Goal: Task Accomplishment & Management: Manage account settings

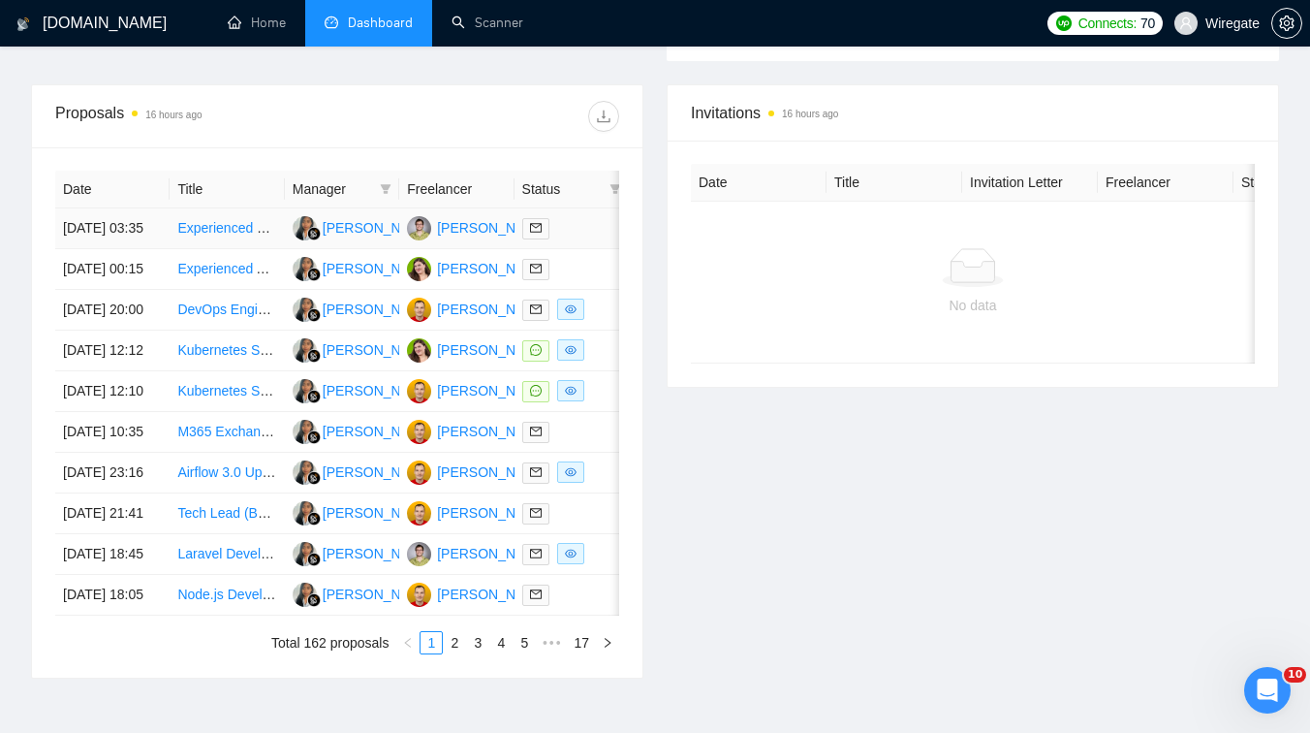
scroll to position [714, 0]
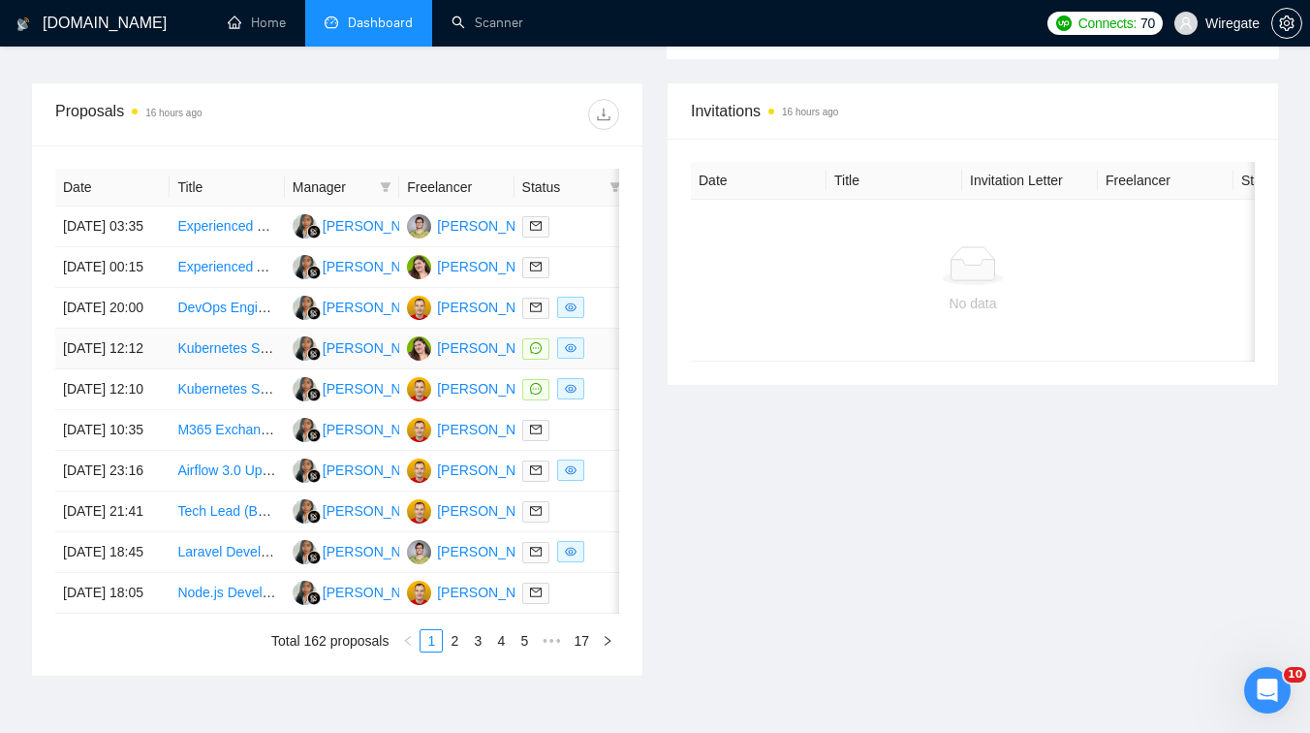
click at [229, 369] on td "Kubernetes Specialist Needed for Senior Architect Interview Preparation" at bounding box center [227, 349] width 114 height 41
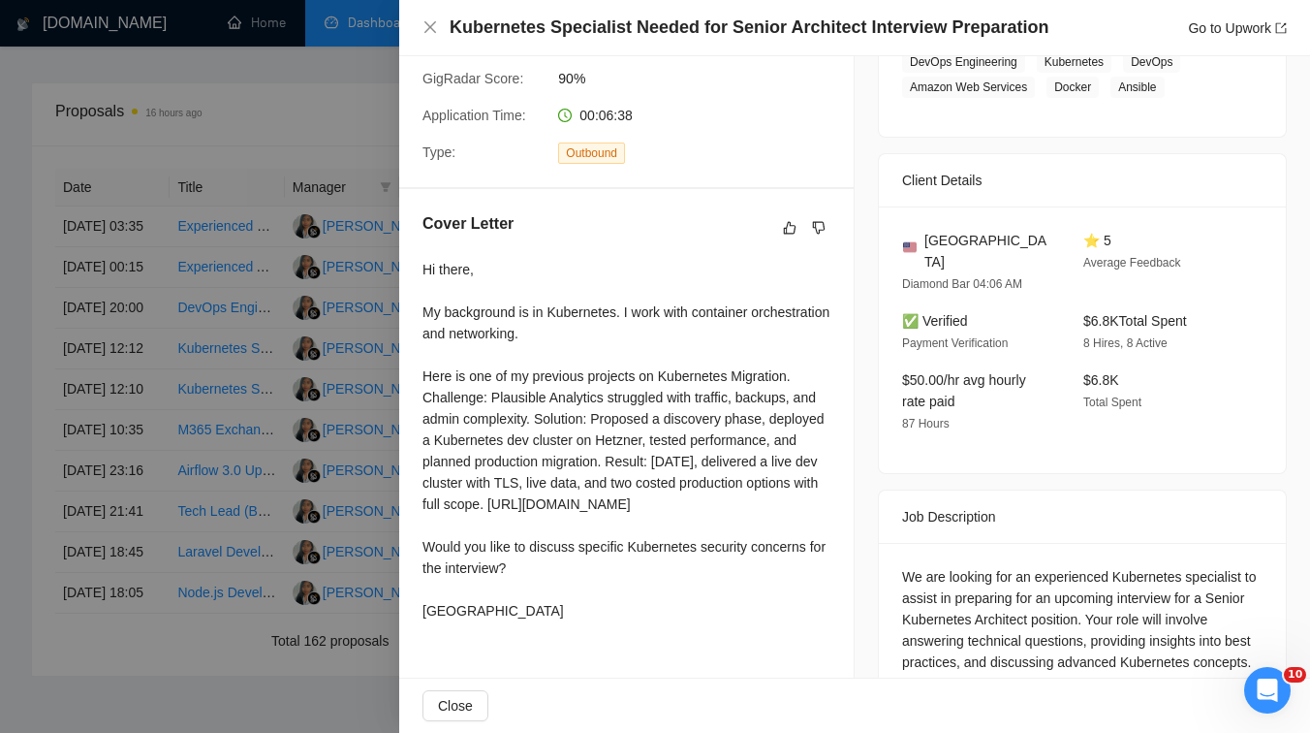
scroll to position [356, 0]
drag, startPoint x: 469, startPoint y: 334, endPoint x: 599, endPoint y: 331, distance: 129.9
click at [599, 331] on div "Hi there, My background is in Kubernetes. I work with container orchestration a…" at bounding box center [627, 438] width 408 height 362
click at [553, 358] on div "Hi there, My background is in Kubernetes. I work with container orchestration a…" at bounding box center [627, 438] width 408 height 362
drag, startPoint x: 442, startPoint y: 355, endPoint x: 483, endPoint y: 355, distance: 40.7
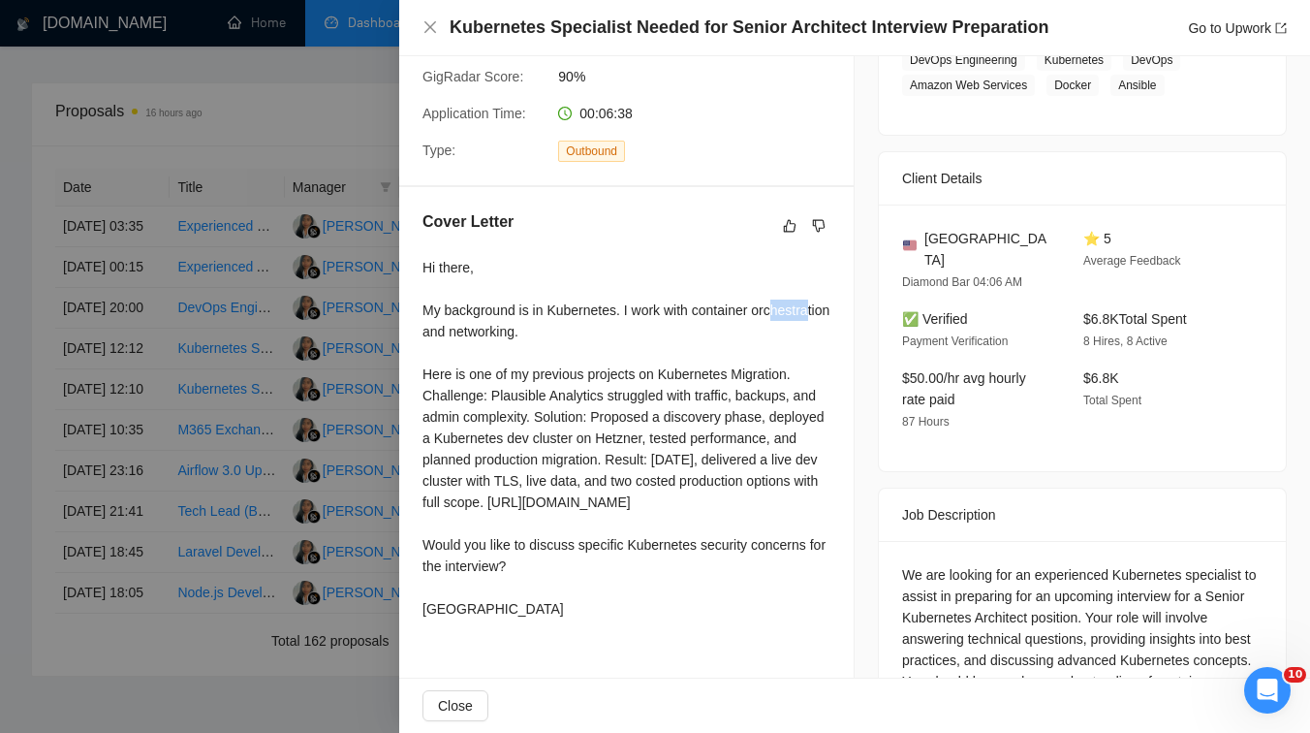
click at [483, 355] on div "Hi there, My background is in Kubernetes. I work with container orchestration a…" at bounding box center [627, 438] width 408 height 362
click at [556, 359] on div "Hi there, My background is in Kubernetes. I work with container orchestration a…" at bounding box center [627, 438] width 408 height 362
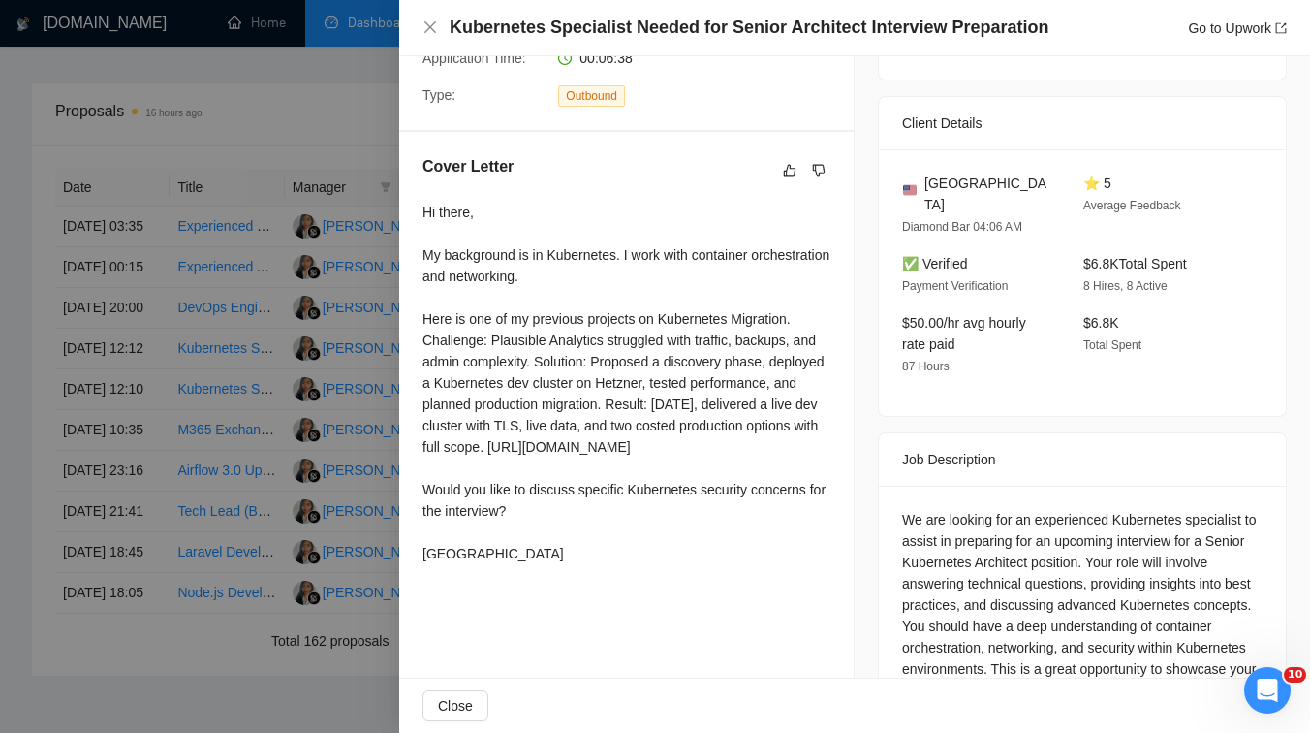
scroll to position [431, 0]
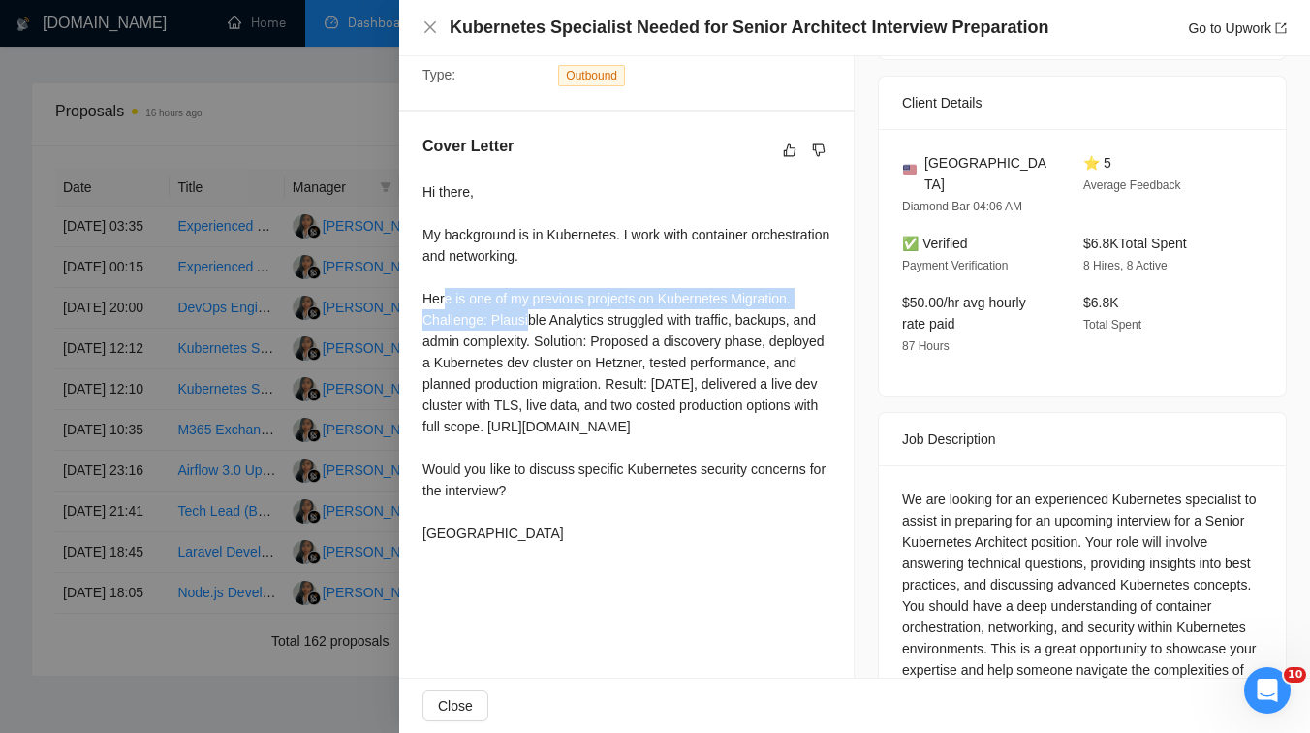
drag, startPoint x: 443, startPoint y: 328, endPoint x: 530, endPoint y: 334, distance: 87.5
click at [530, 334] on div "Hi there, My background is in Kubernetes. I work with container orchestration a…" at bounding box center [627, 362] width 408 height 362
click at [583, 336] on div "Hi there, My background is in Kubernetes. I work with container orchestration a…" at bounding box center [627, 362] width 408 height 362
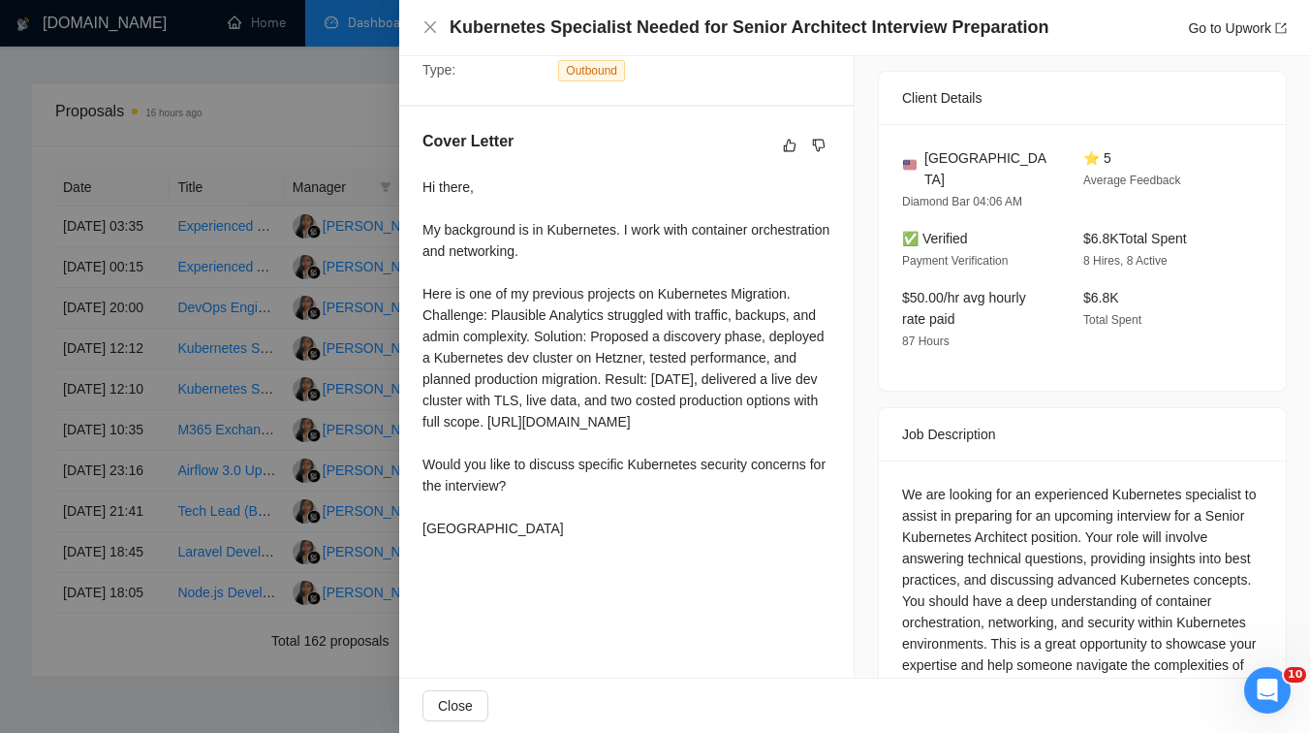
scroll to position [399, 0]
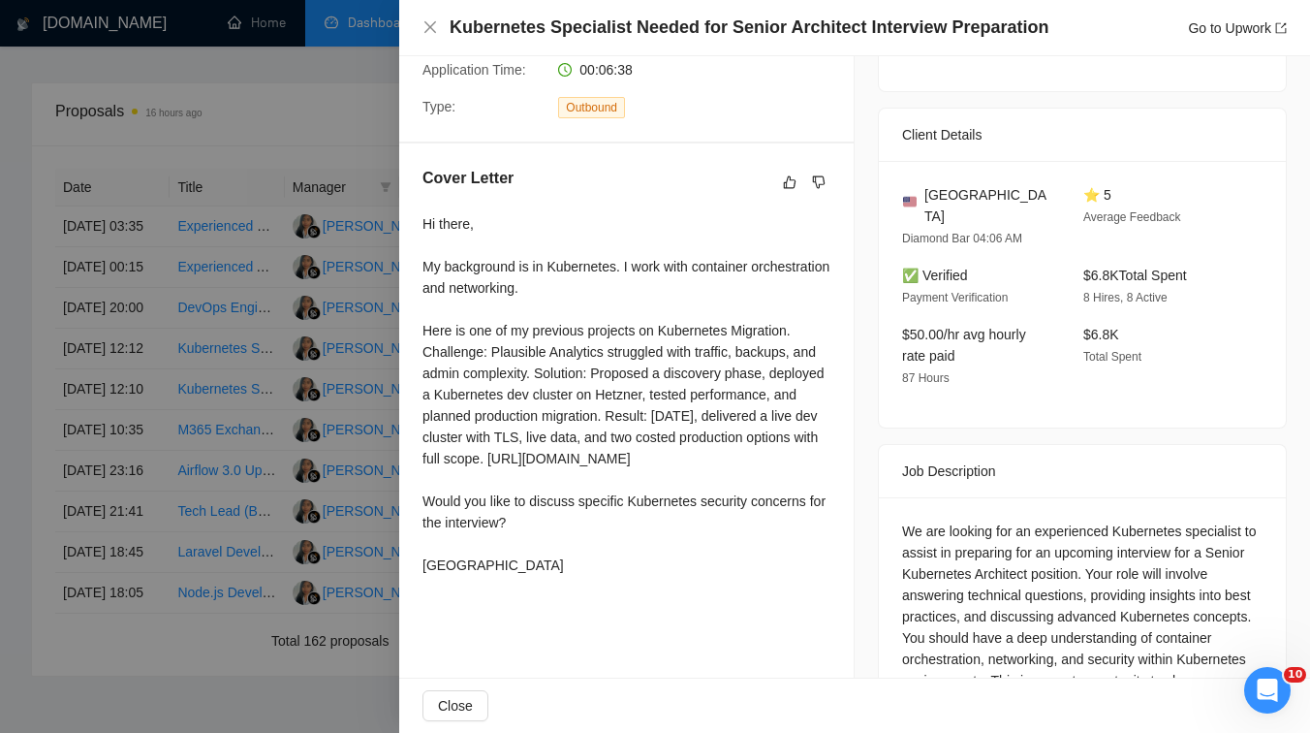
click at [258, 298] on div at bounding box center [655, 366] width 1310 height 733
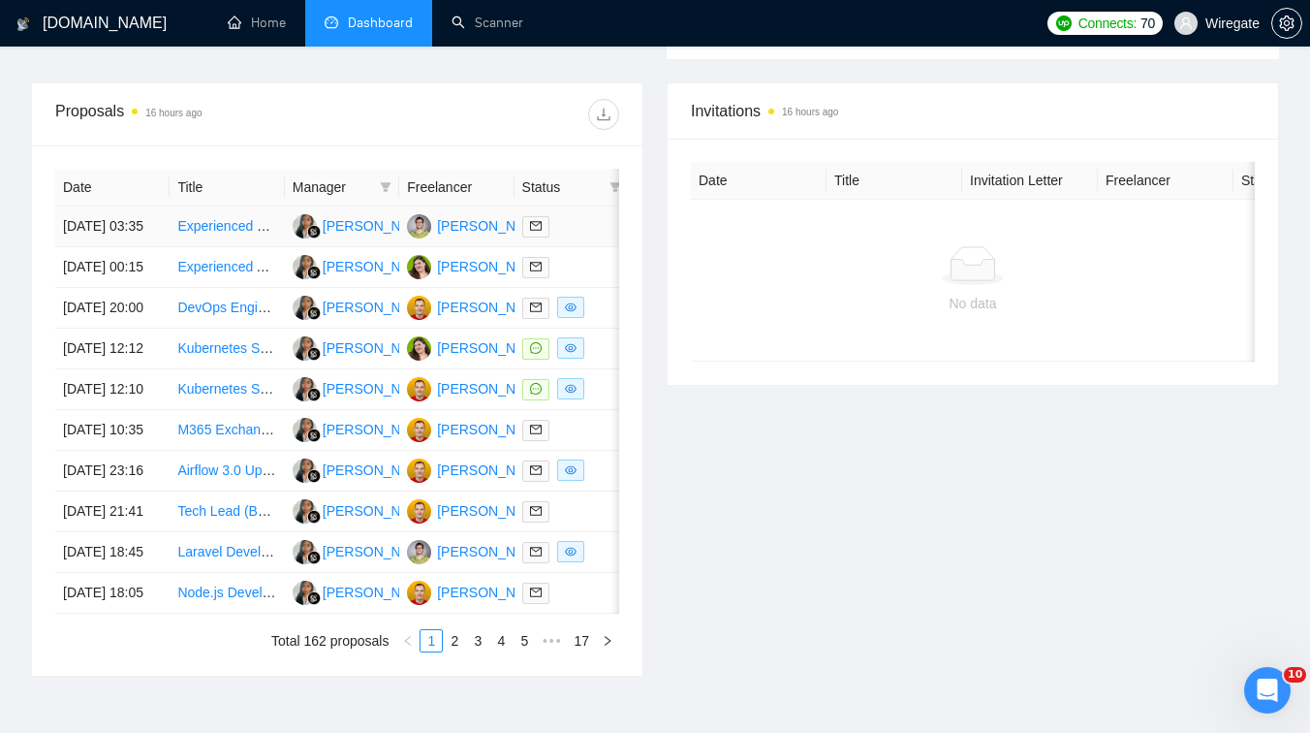
click at [256, 247] on td "Experienced React & Laravel Developer" at bounding box center [227, 226] width 114 height 41
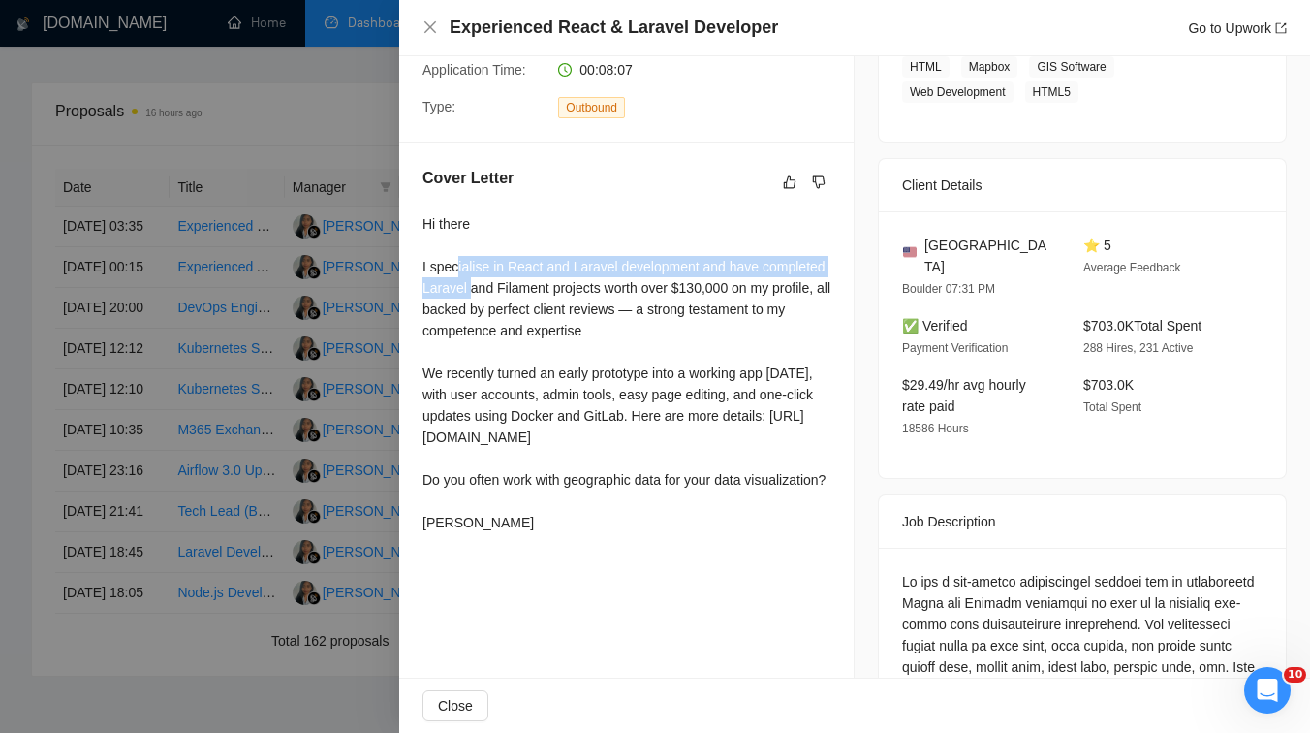
drag, startPoint x: 457, startPoint y: 287, endPoint x: 540, endPoint y: 309, distance: 85.3
click at [540, 309] on div "Hi there I specialise in React and Laravel development and have completed Larav…" at bounding box center [627, 373] width 408 height 320
click at [588, 323] on div "Hi there I specialise in React and Laravel development and have completed Larav…" at bounding box center [627, 373] width 408 height 320
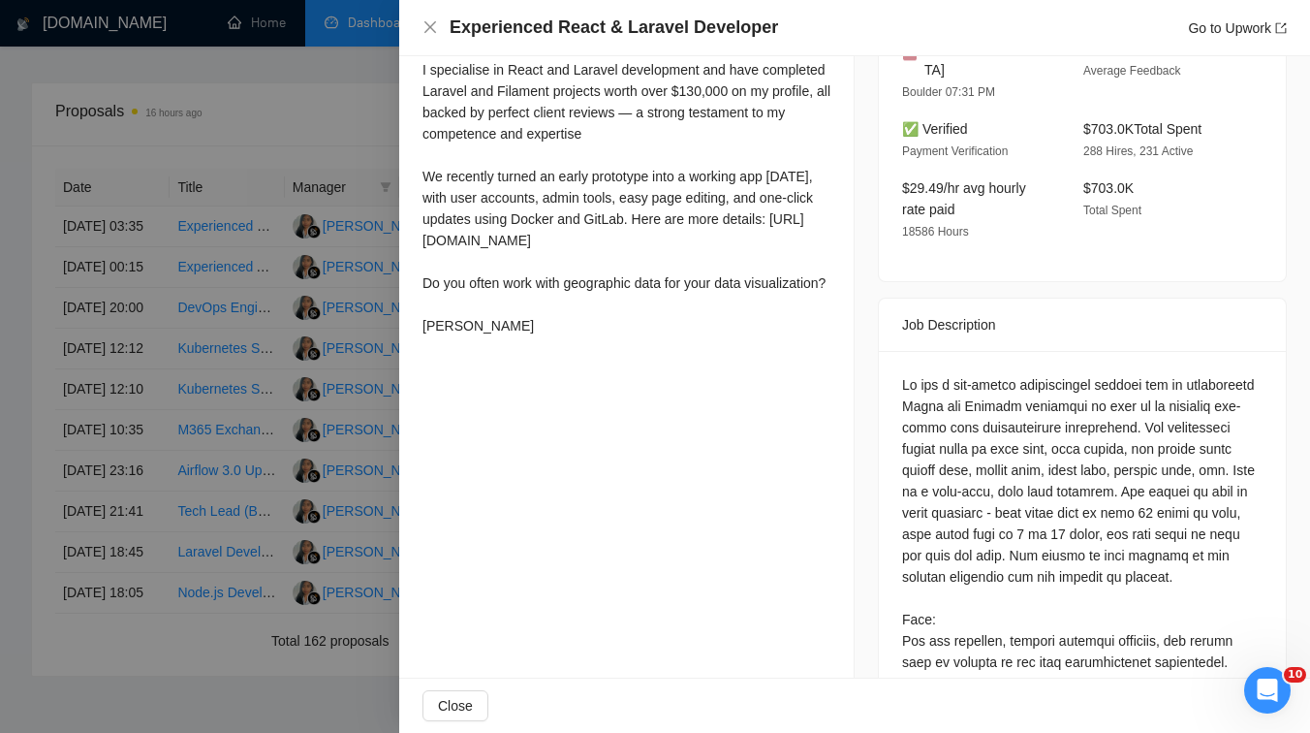
scroll to position [714, 0]
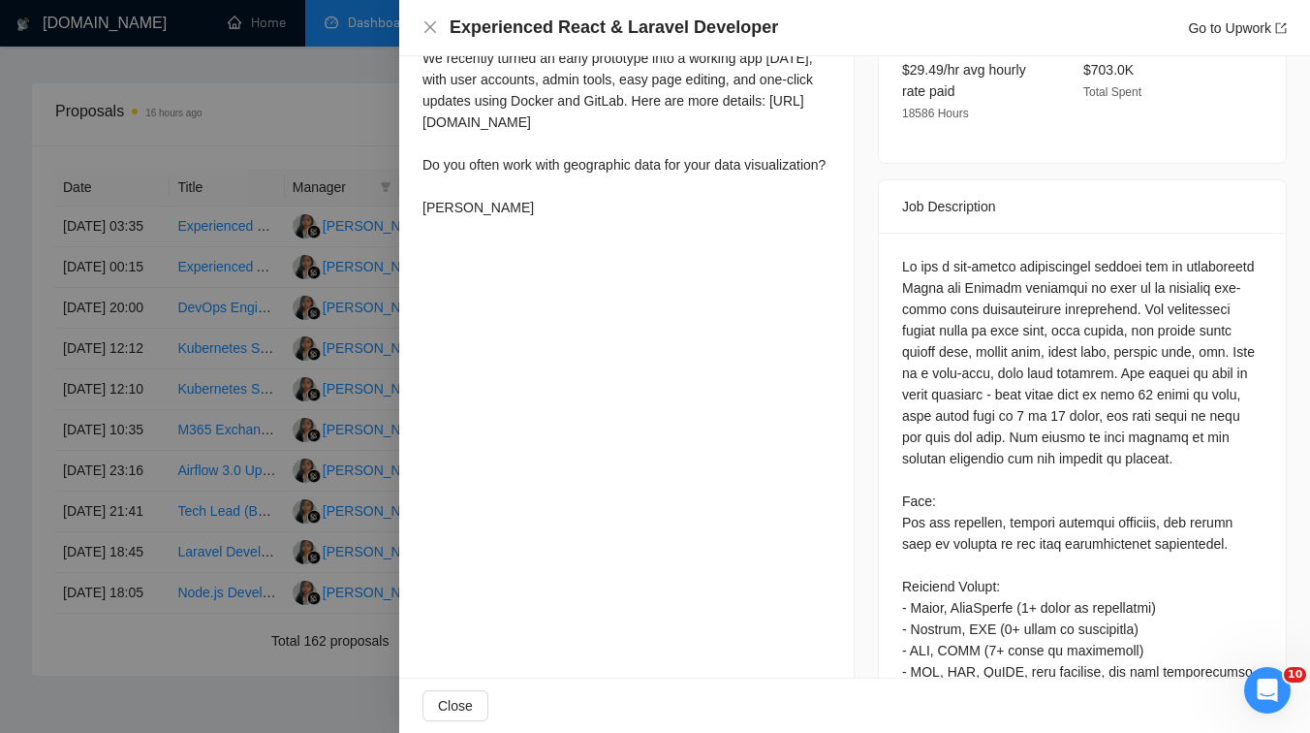
click at [231, 346] on div at bounding box center [655, 366] width 1310 height 733
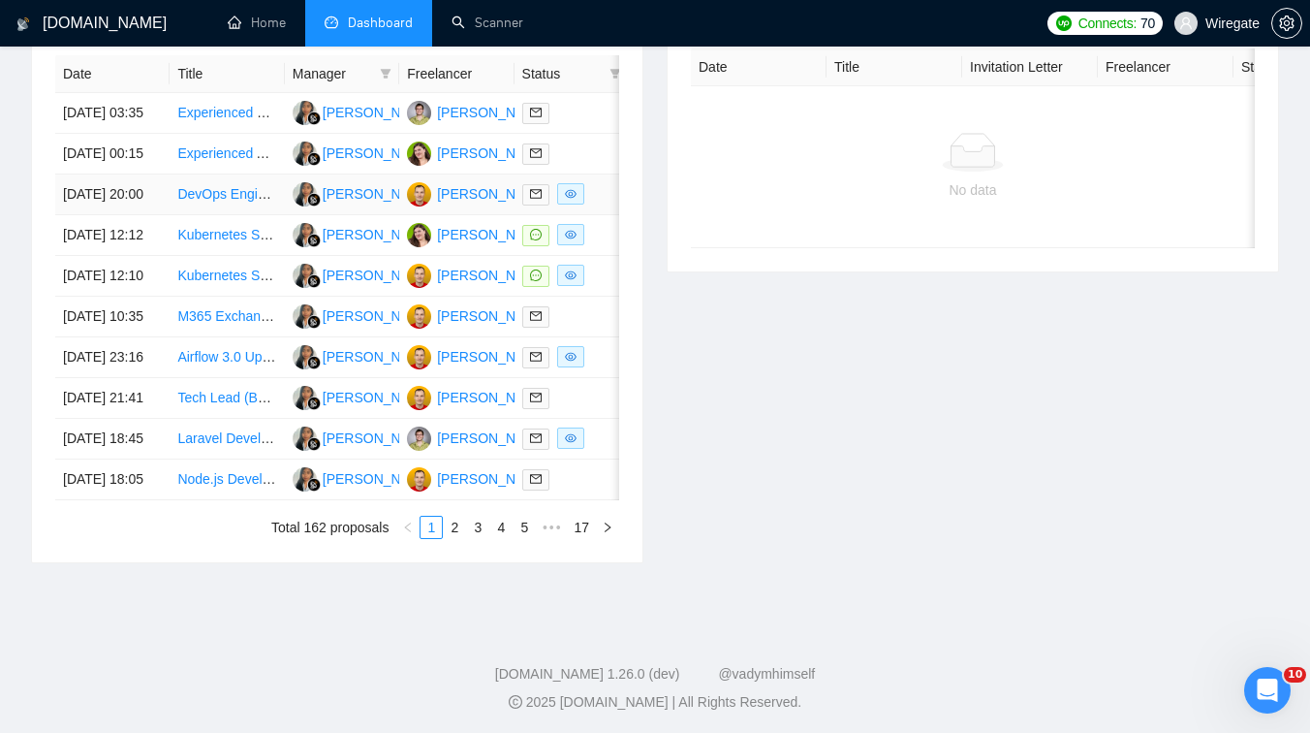
scroll to position [835, 0]
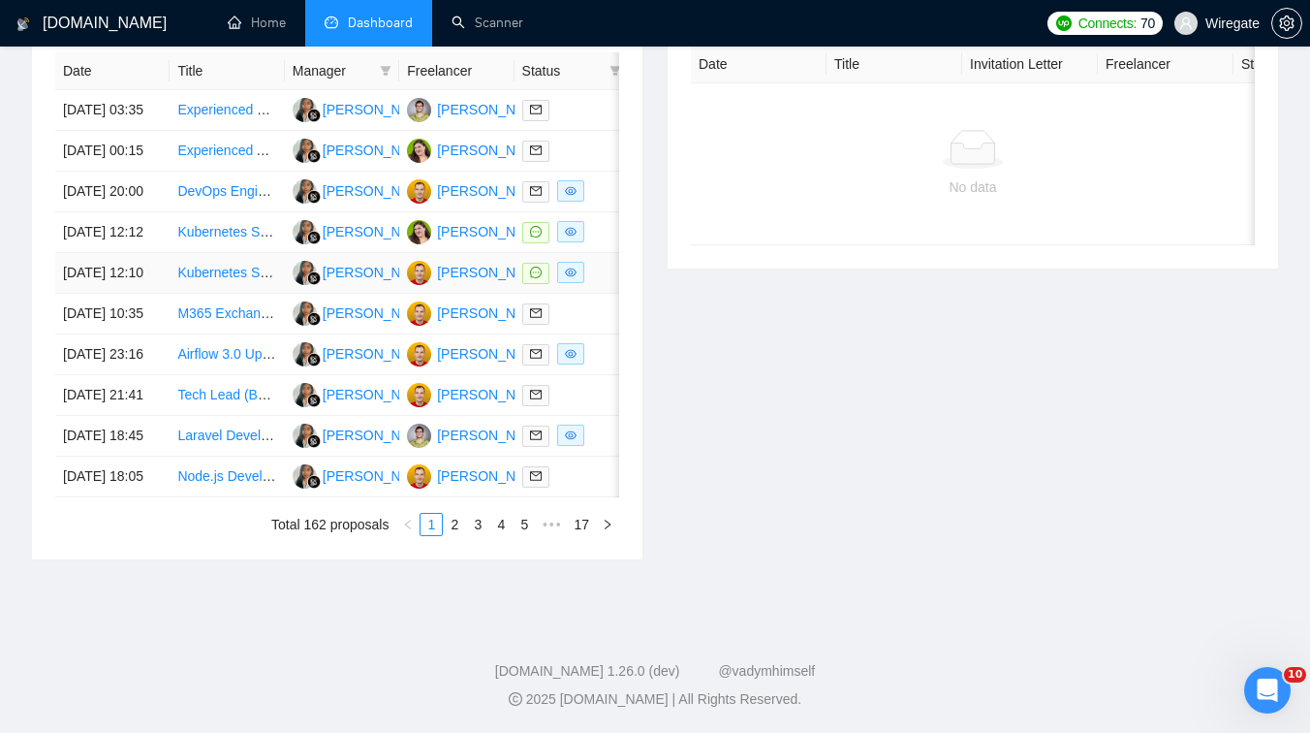
click at [228, 294] on td "Kubernetes Specialist Needed for Senior Architect Interview Preparation" at bounding box center [227, 273] width 114 height 41
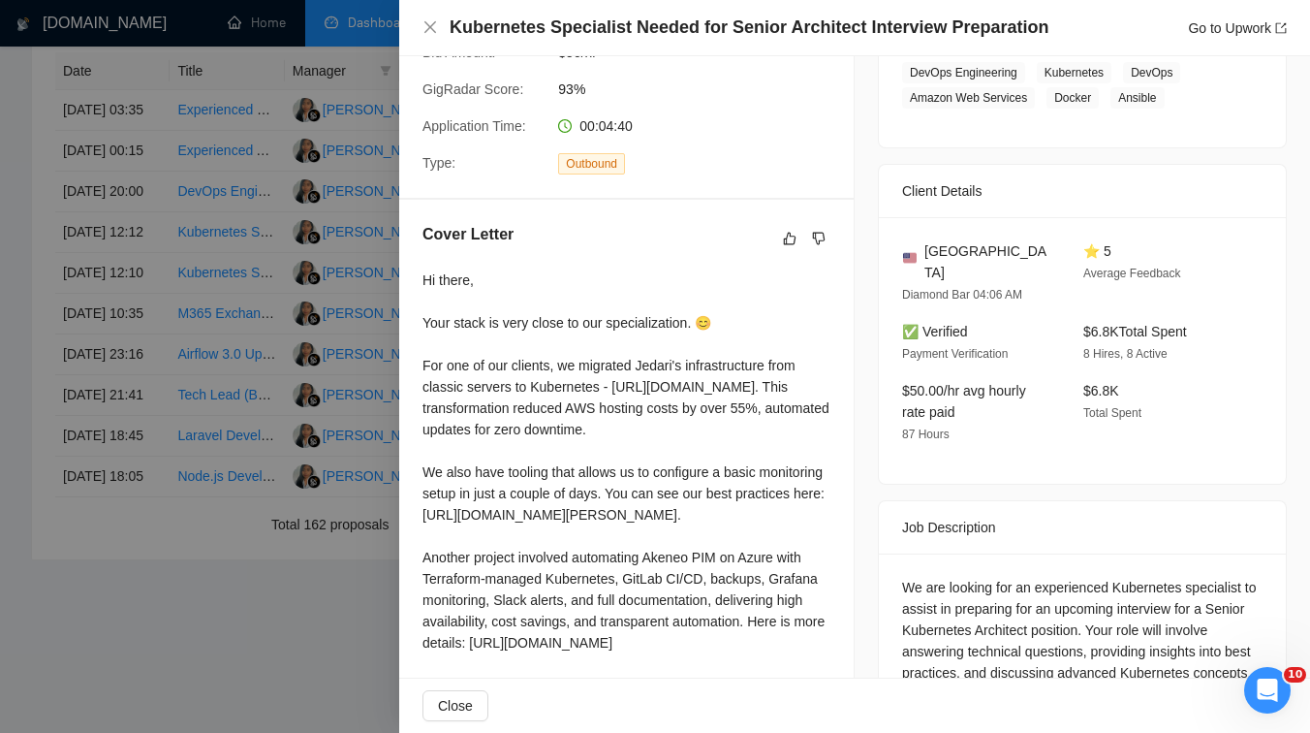
scroll to position [245, 0]
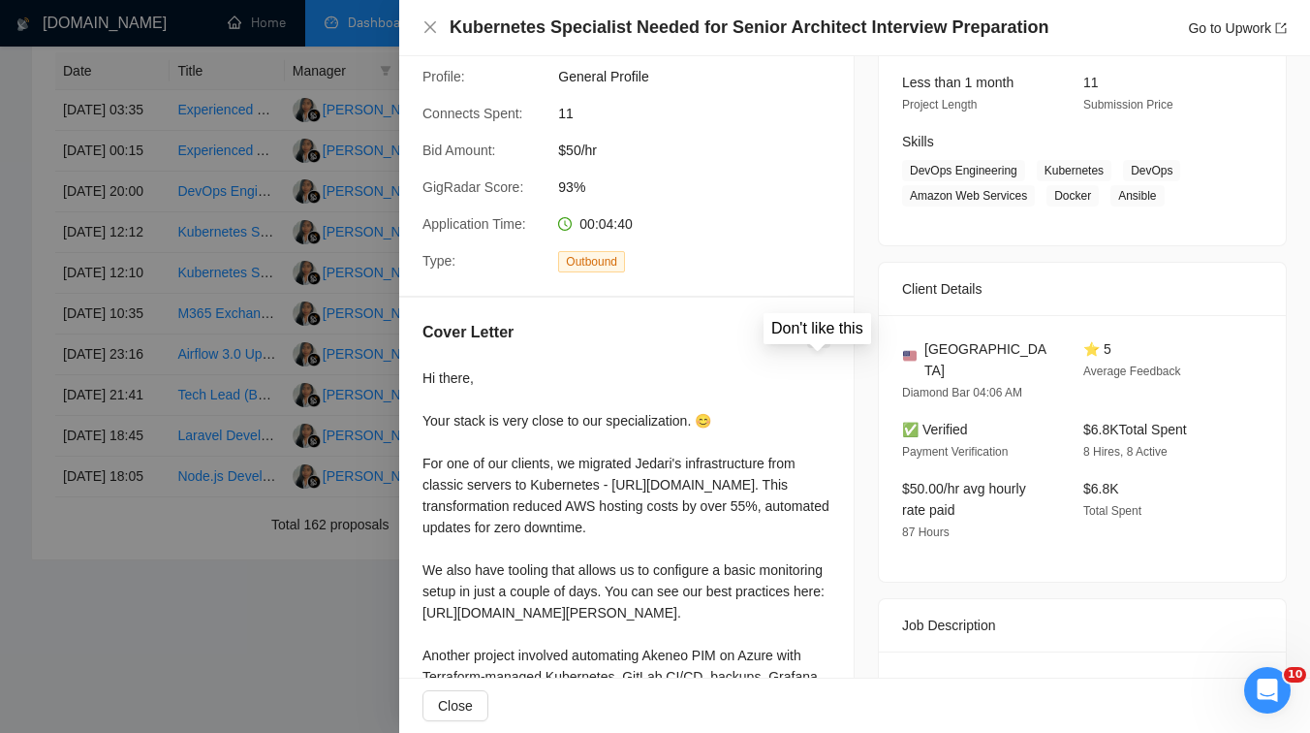
click at [824, 344] on icon "dislike" at bounding box center [819, 337] width 14 height 16
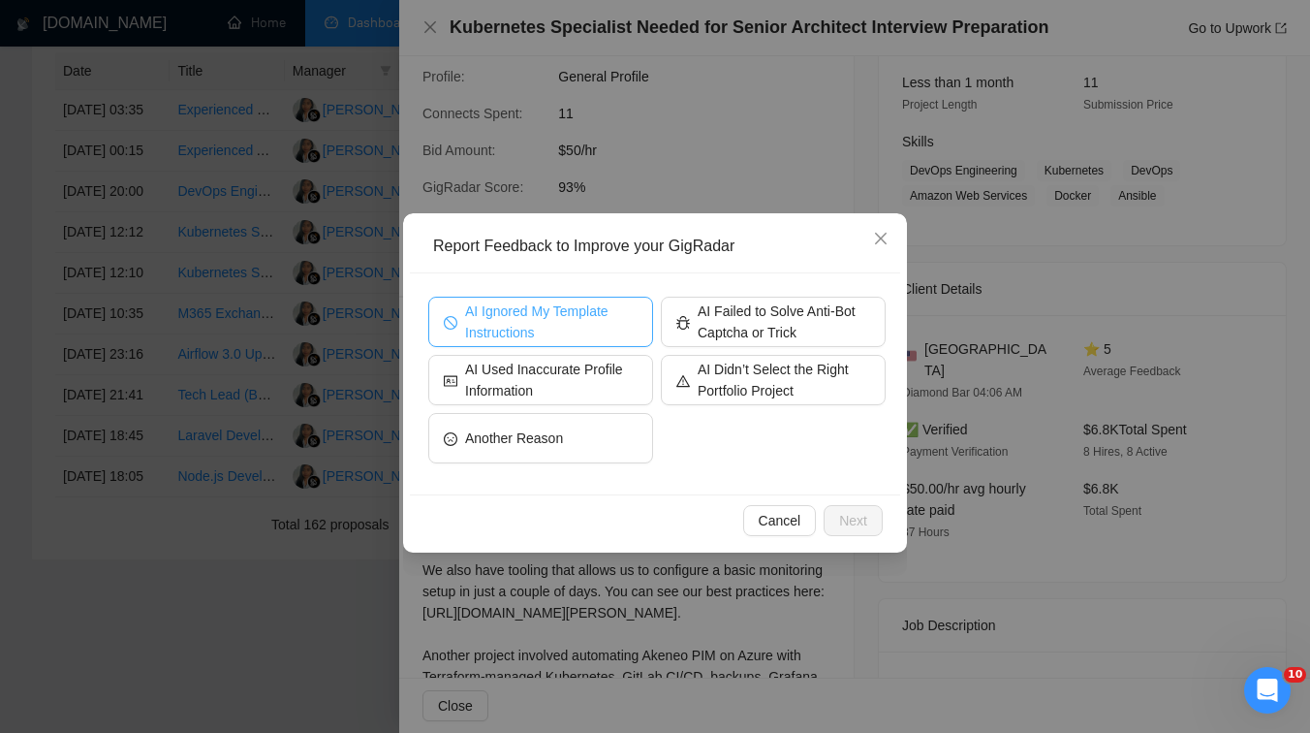
click at [563, 324] on span "AI Ignored My Template Instructions" at bounding box center [551, 321] width 173 height 43
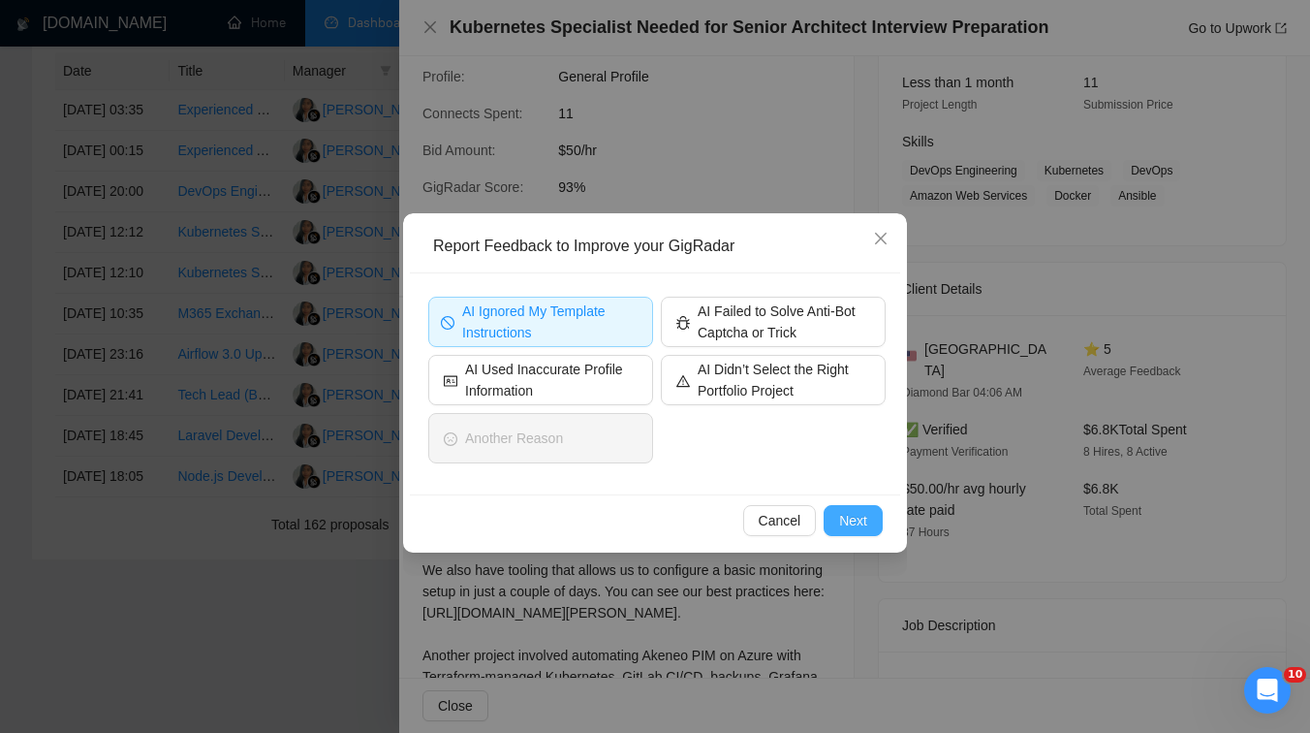
click at [861, 518] on span "Next" at bounding box center [853, 520] width 28 height 21
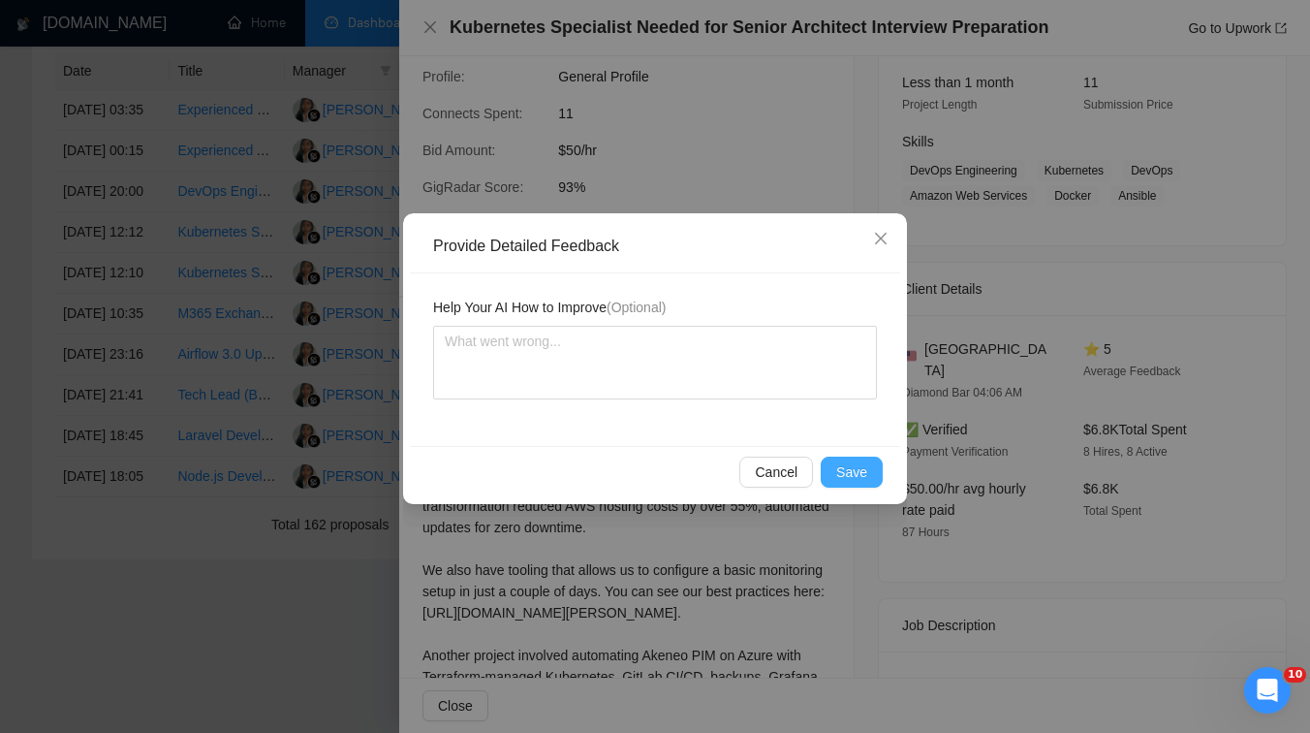
click at [868, 466] on button "Save" at bounding box center [852, 471] width 62 height 31
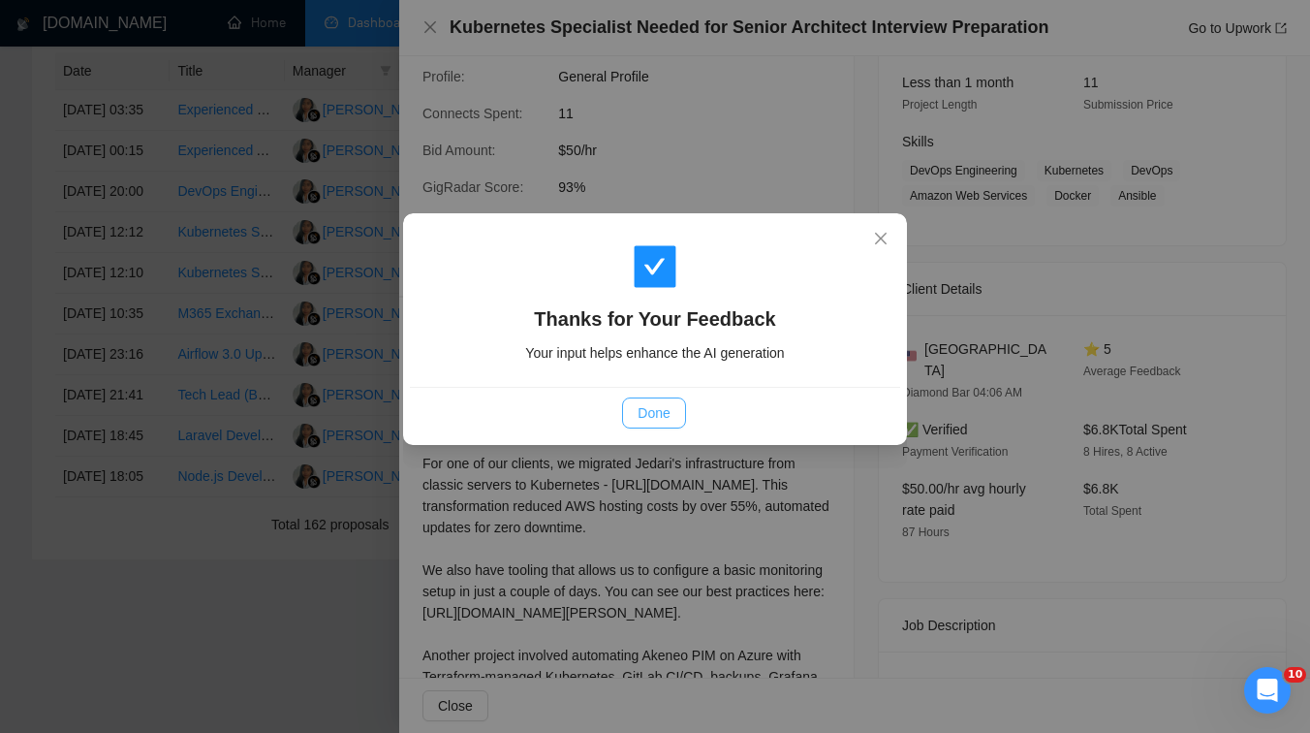
click at [650, 414] on span "Done" at bounding box center [654, 412] width 32 height 21
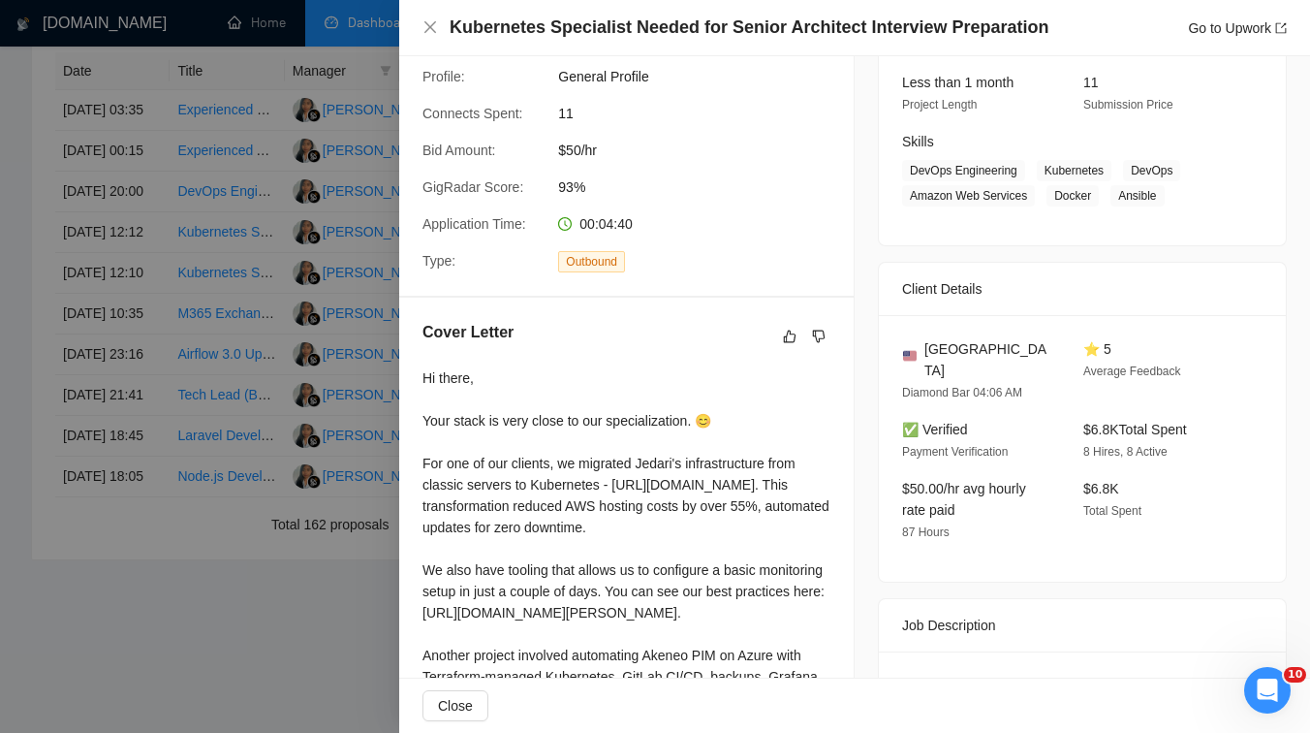
click at [266, 330] on div at bounding box center [655, 366] width 1310 height 733
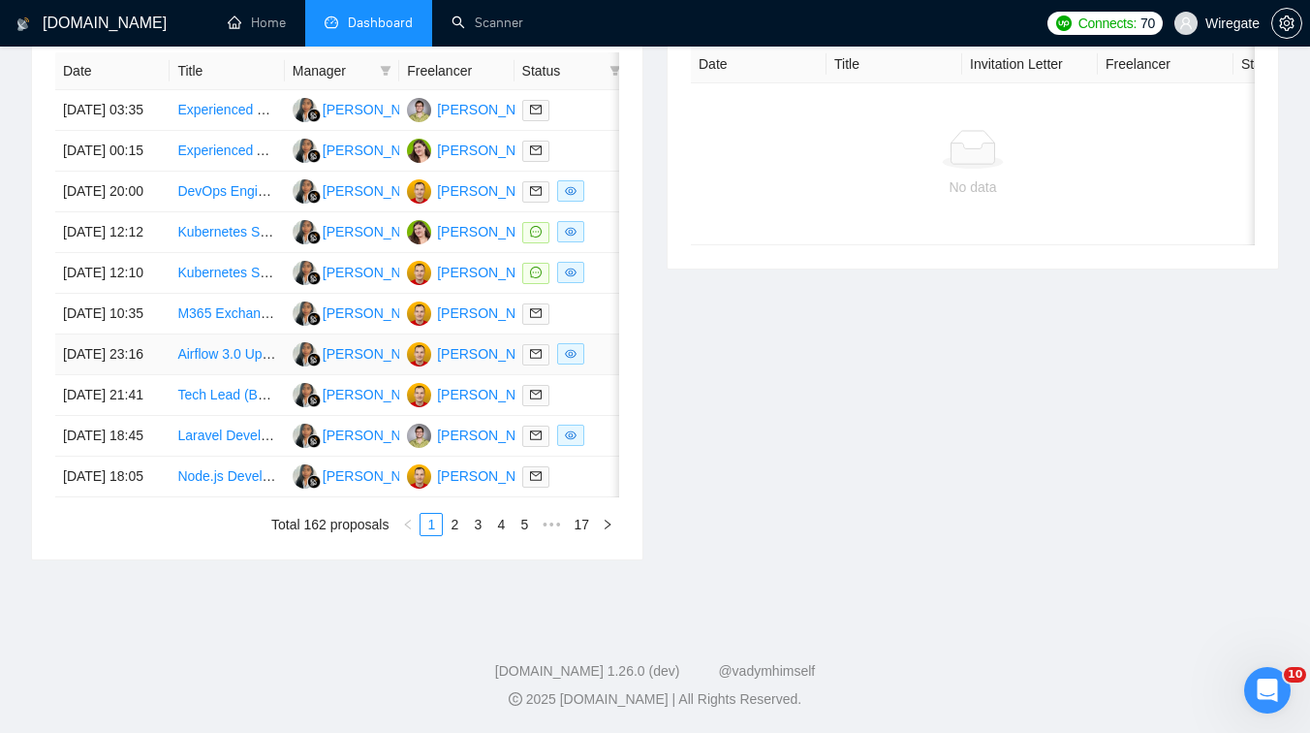
click at [234, 375] on td "Airflow 3.0 Upgrade Issues on Kubernetes" at bounding box center [227, 354] width 114 height 41
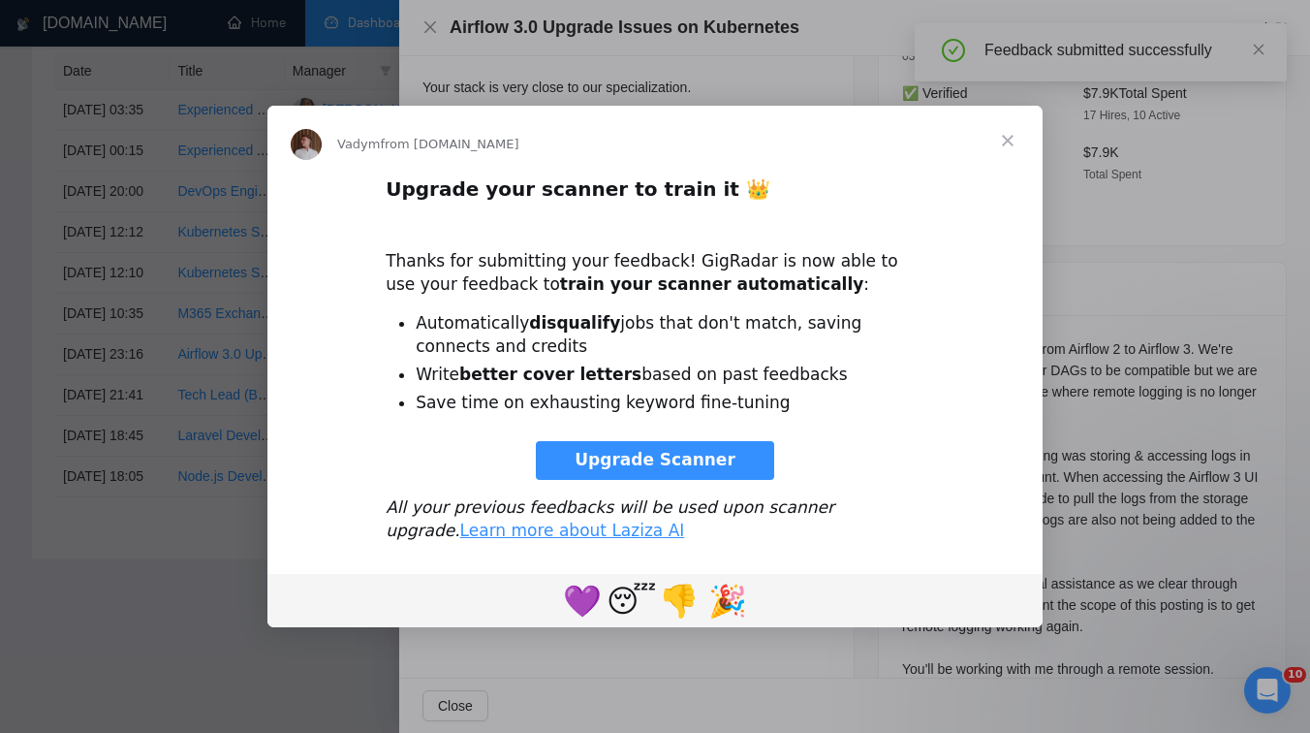
scroll to position [0, 0]
click at [1009, 141] on span "Close" at bounding box center [1008, 141] width 70 height 70
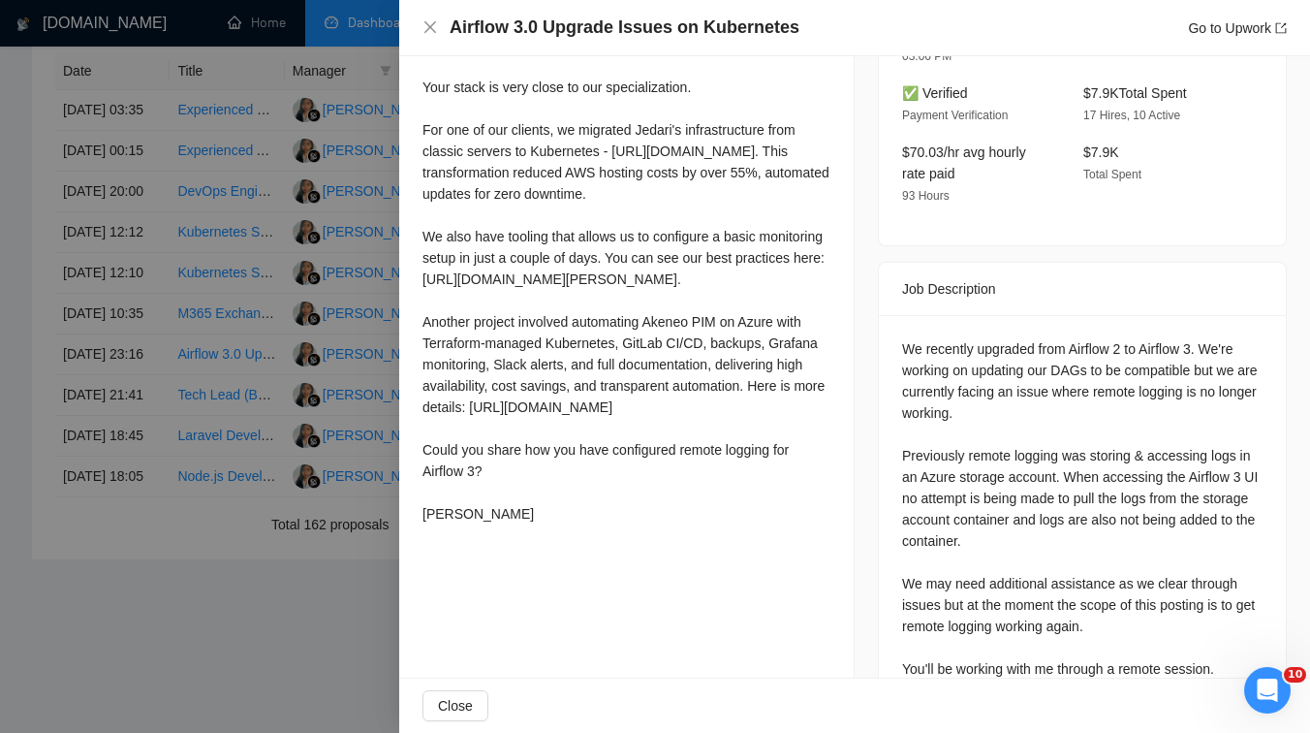
click at [209, 217] on div at bounding box center [655, 366] width 1310 height 733
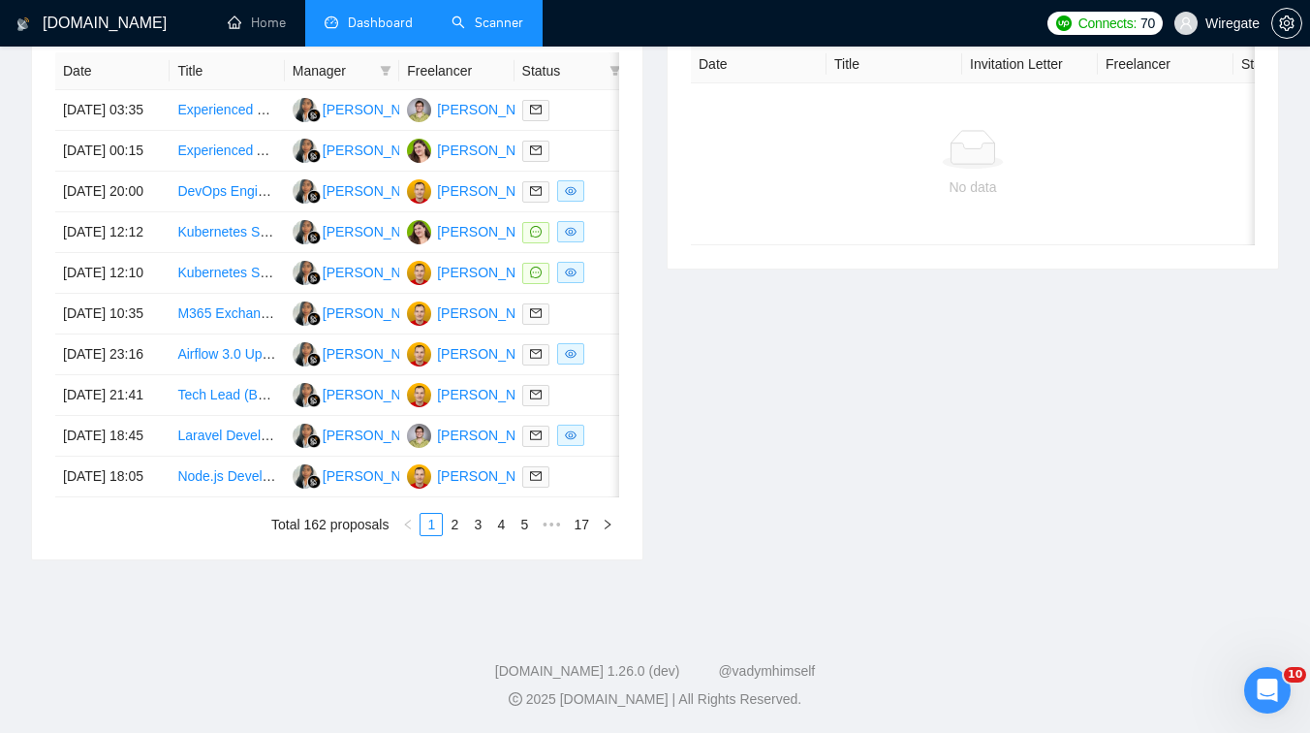
click at [498, 15] on link "Scanner" at bounding box center [488, 23] width 72 height 16
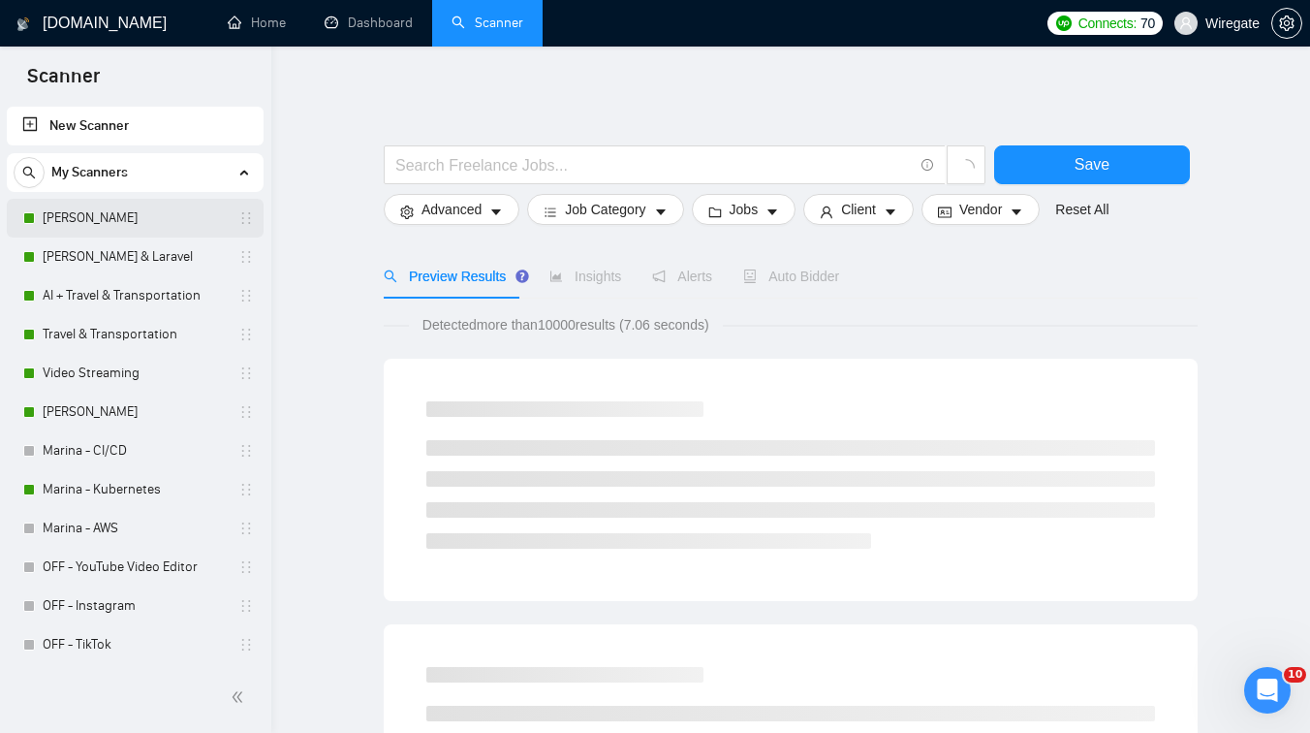
click at [141, 215] on link "[PERSON_NAME]" at bounding box center [135, 218] width 184 height 39
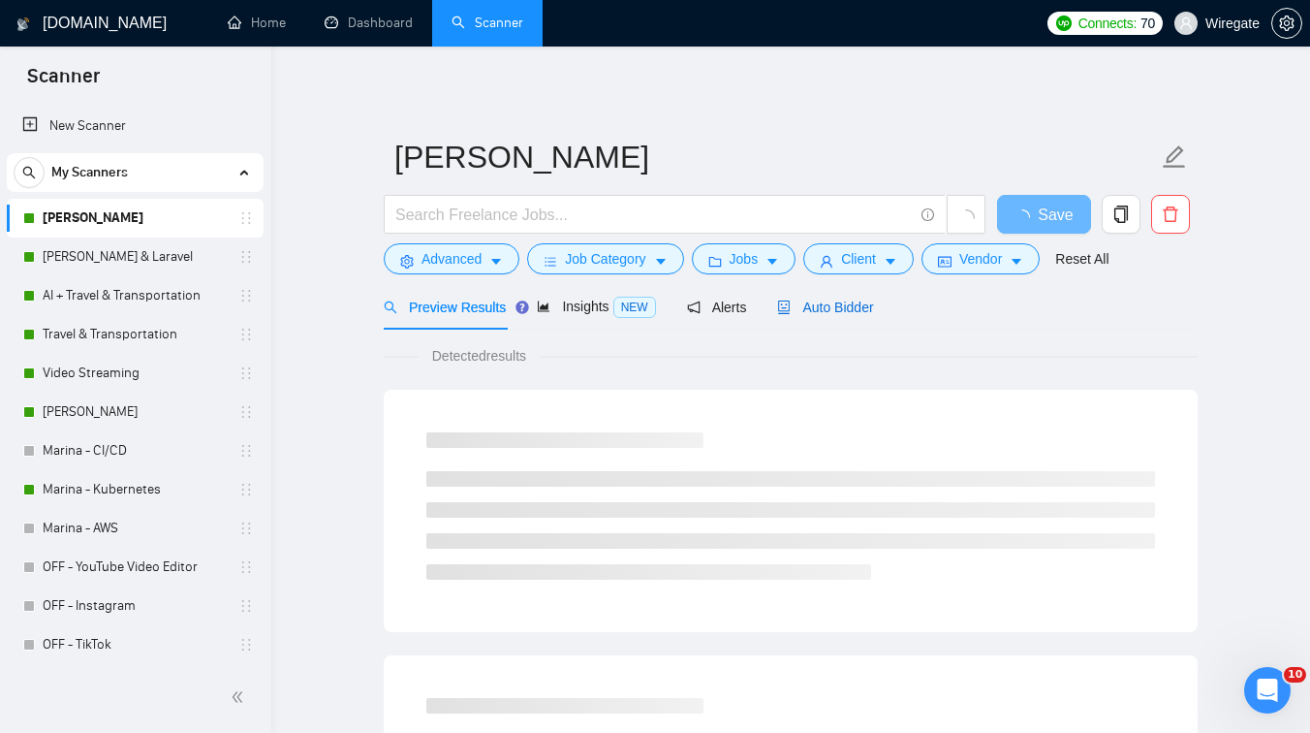
click at [832, 302] on span "Auto Bidder" at bounding box center [825, 307] width 96 height 16
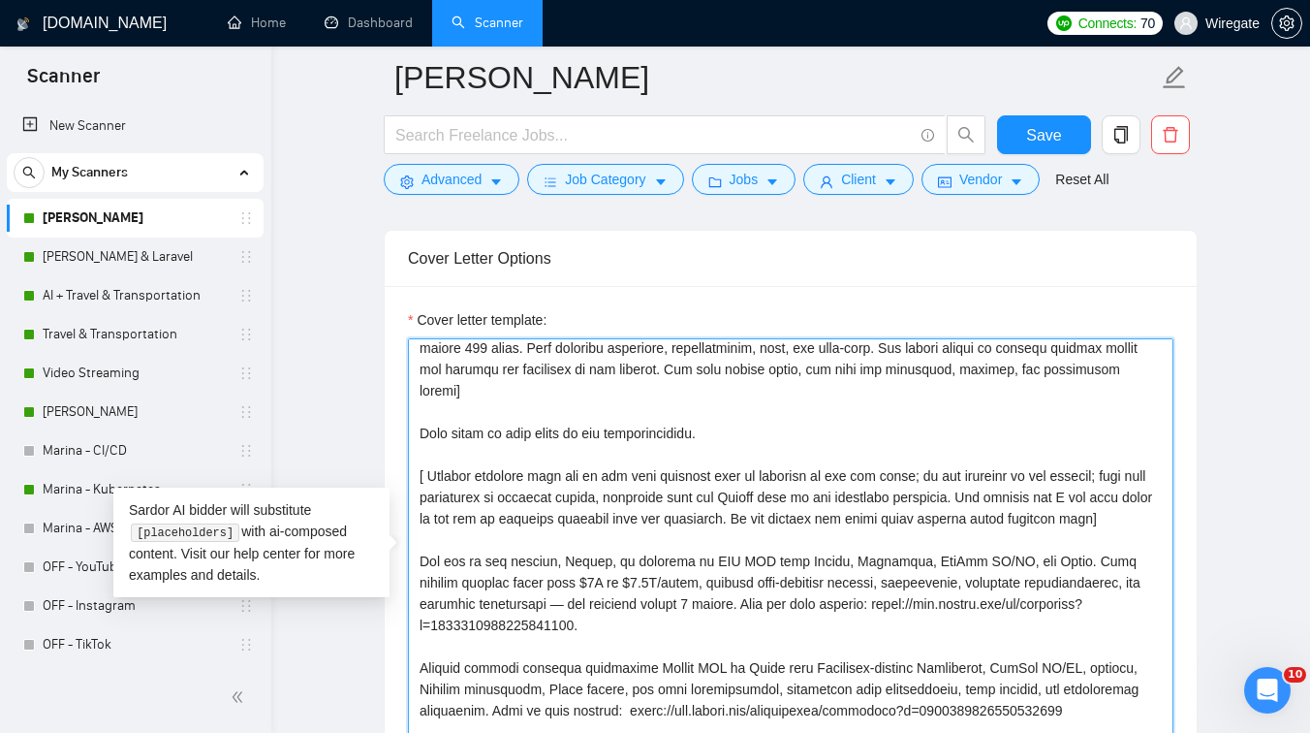
scroll to position [219, 0]
drag, startPoint x: 582, startPoint y: 495, endPoint x: 530, endPoint y: 497, distance: 52.4
click at [530, 497] on textarea "Cover letter template:" at bounding box center [791, 556] width 766 height 436
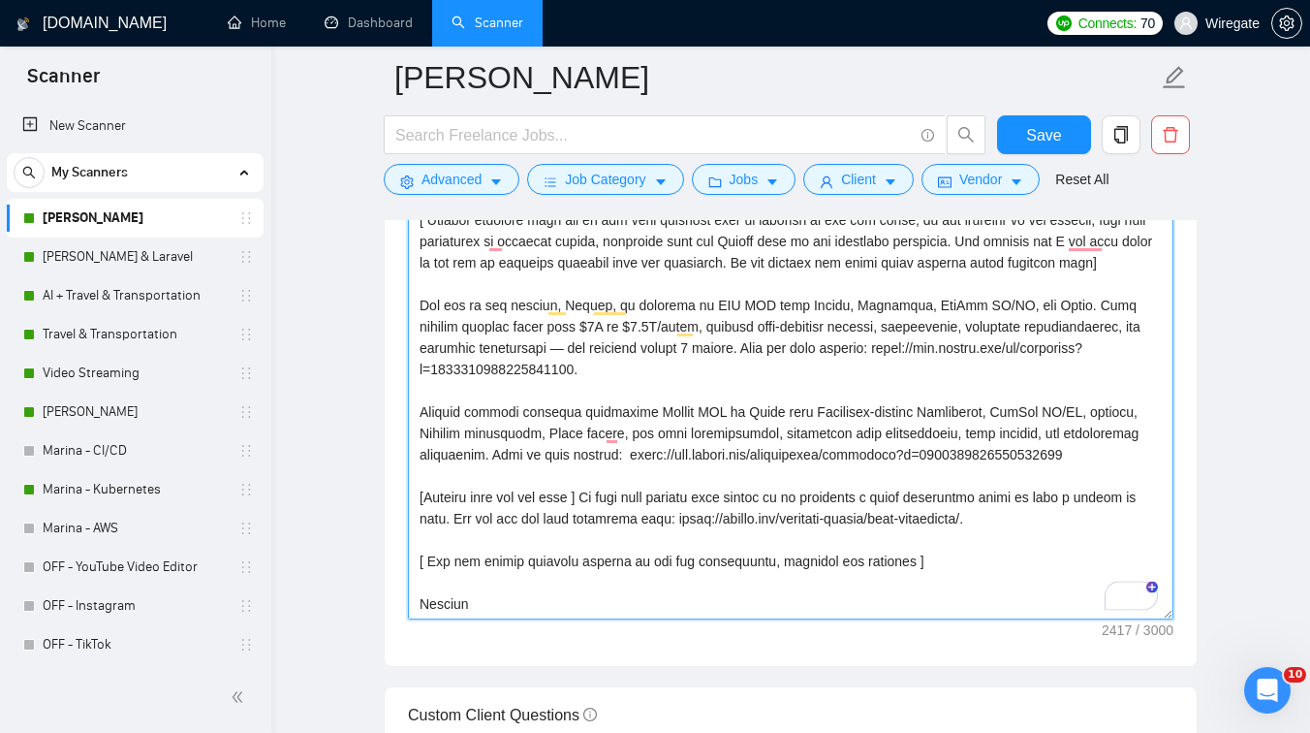
scroll to position [2197, 0]
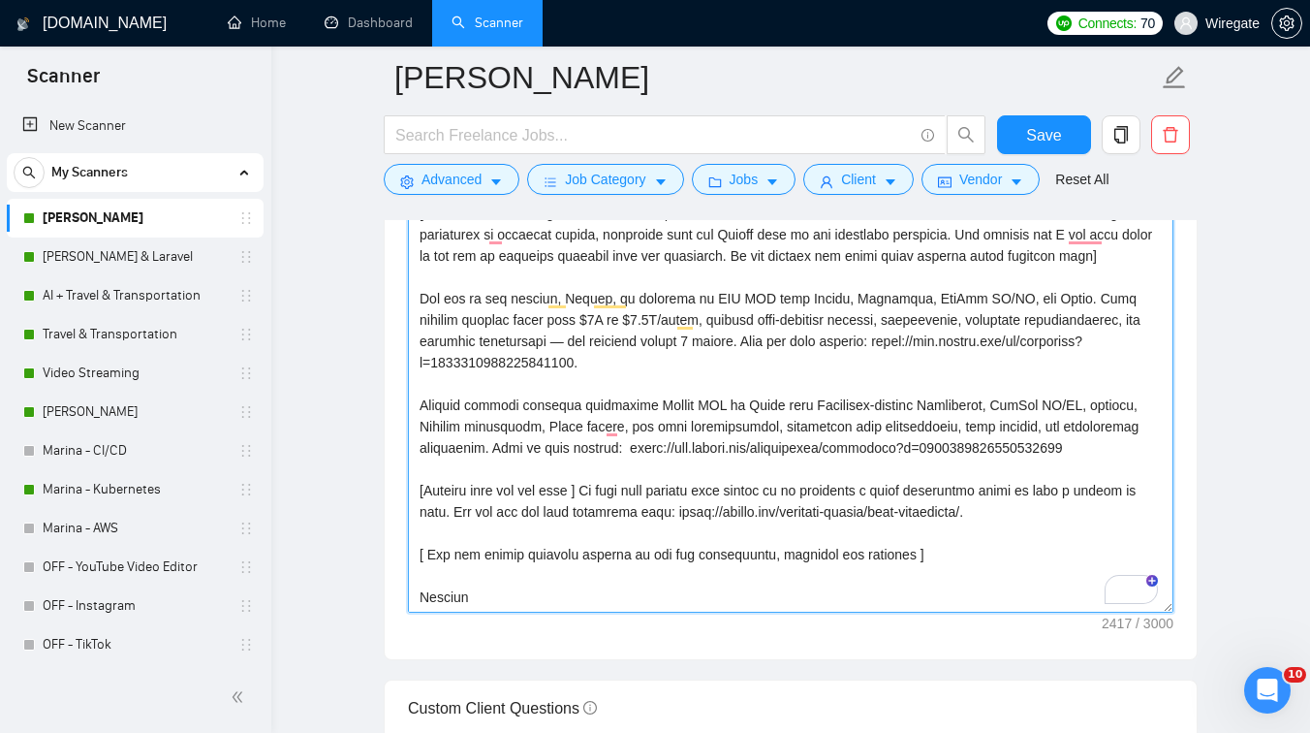
drag, startPoint x: 495, startPoint y: 488, endPoint x: 475, endPoint y: 488, distance: 20.4
click at [475, 488] on textarea "Cover letter template:" at bounding box center [791, 394] width 766 height 436
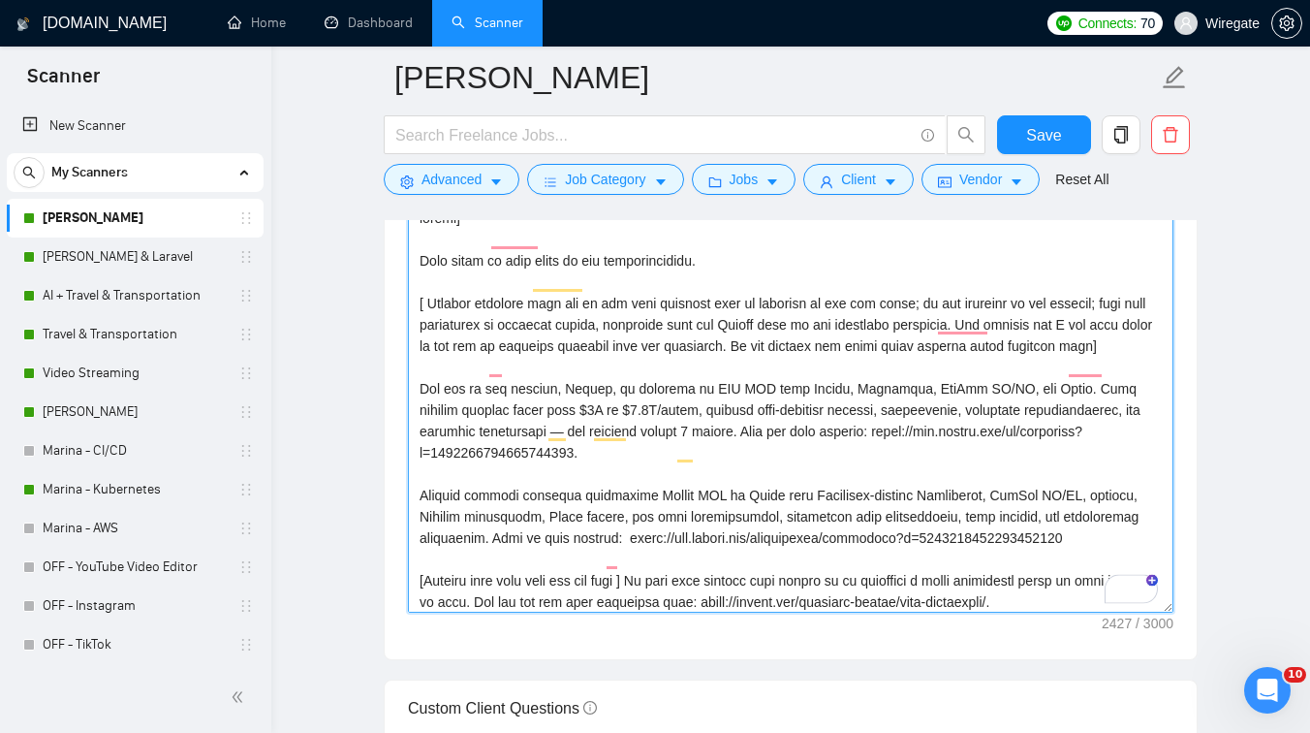
scroll to position [0, 0]
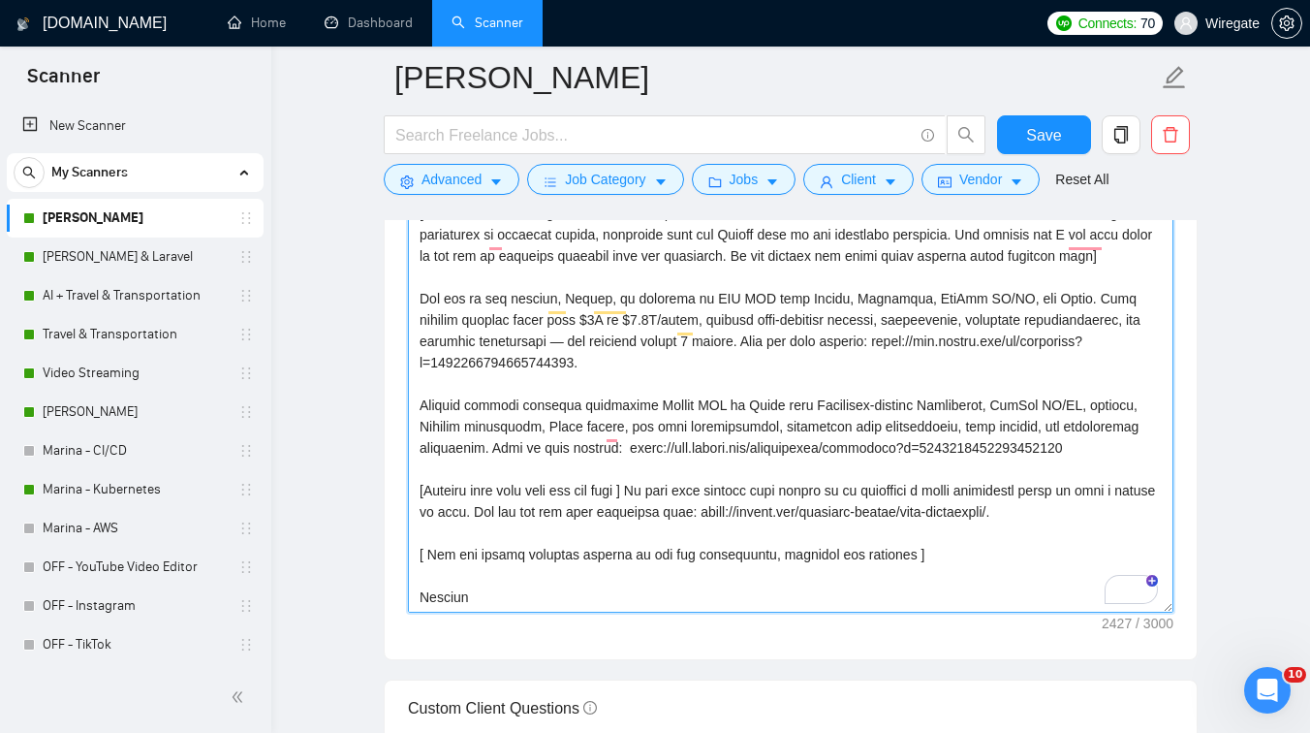
drag, startPoint x: 1094, startPoint y: 525, endPoint x: 373, endPoint y: 502, distance: 721.4
click at [373, 502] on main "[PERSON_NAME]- DevOps Save Advanced Job Category Jobs Client Vendor Reset All P…" at bounding box center [790, 739] width 977 height 5716
click at [693, 500] on textarea "Cover letter template:" at bounding box center [791, 394] width 766 height 436
click at [641, 499] on textarea "Cover letter template:" at bounding box center [791, 394] width 766 height 436
click at [557, 494] on textarea "Cover letter template:" at bounding box center [791, 394] width 766 height 436
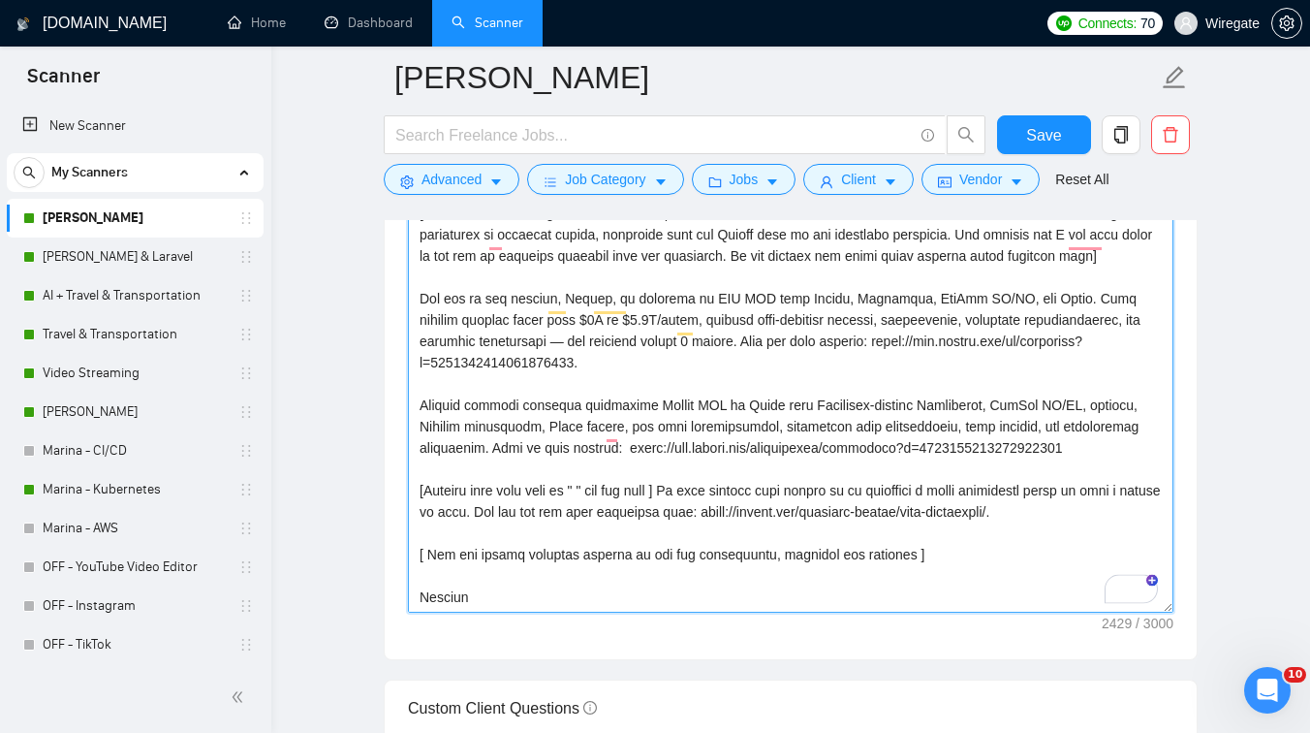
click at [674, 493] on textarea "Cover letter template:" at bounding box center [791, 394] width 766 height 436
click at [1126, 517] on textarea "Cover letter template:" at bounding box center [791, 394] width 766 height 436
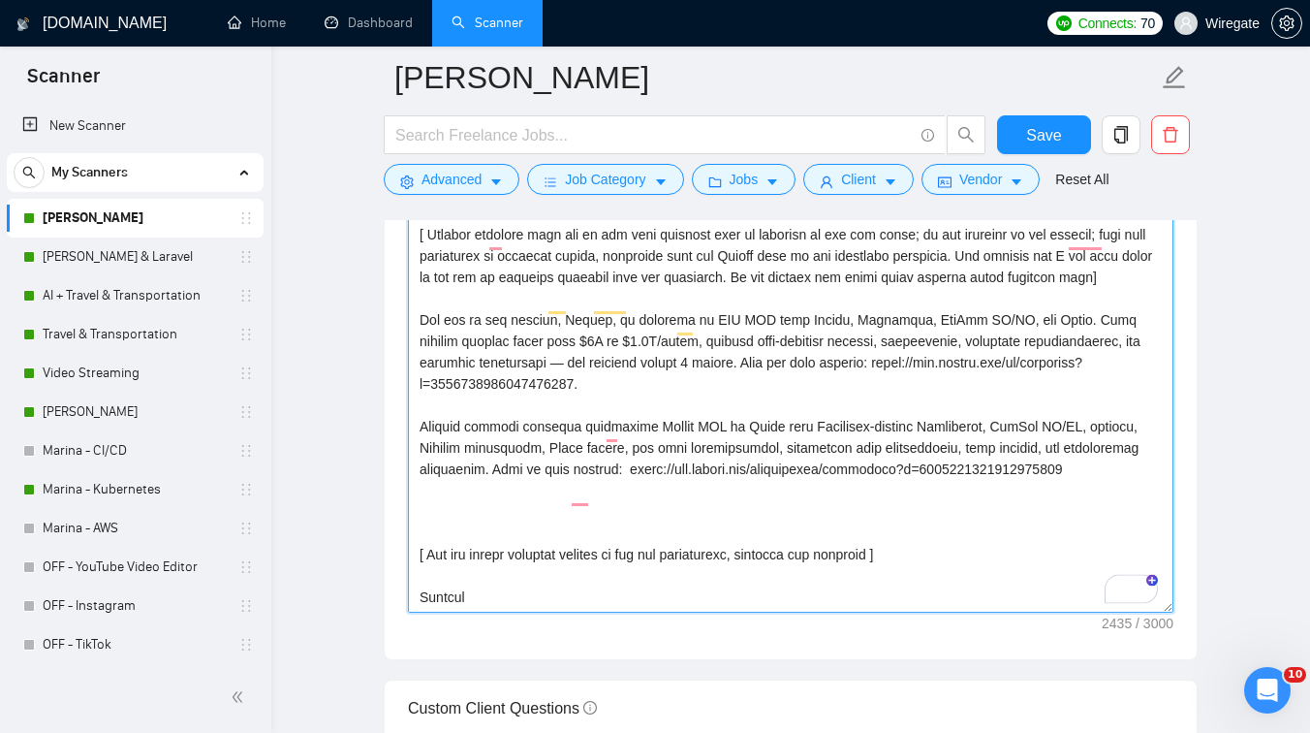
drag, startPoint x: 1143, startPoint y: 525, endPoint x: 415, endPoint y: 485, distance: 728.9
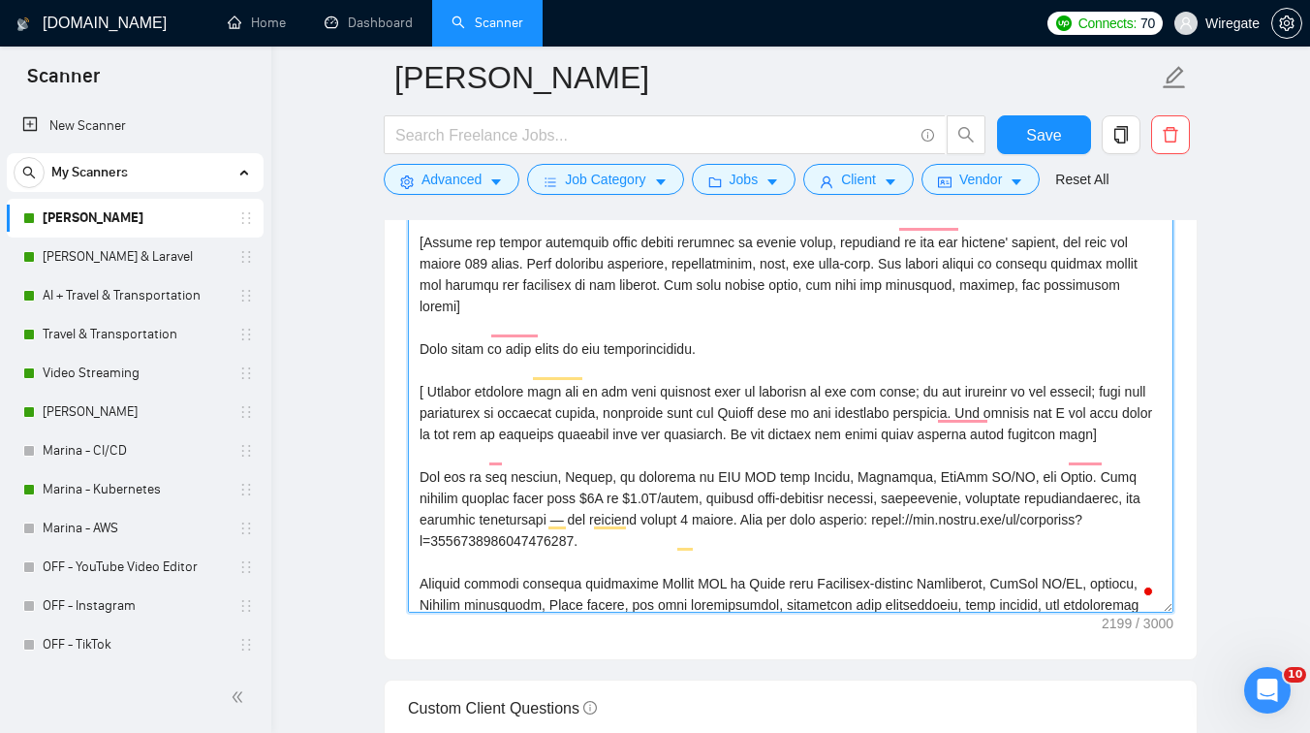
click at [425, 471] on textarea "Cover letter template:" at bounding box center [791, 394] width 766 height 436
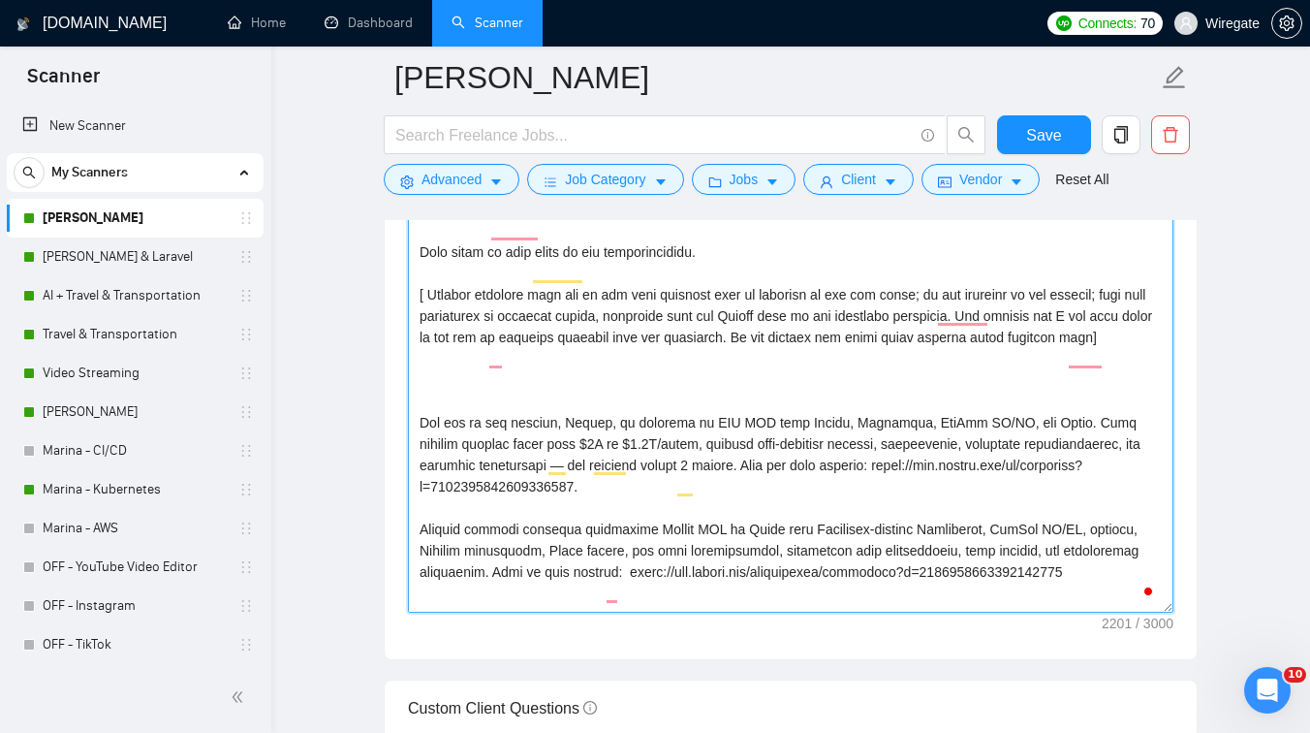
click at [439, 396] on textarea "Cover letter template:" at bounding box center [791, 394] width 766 height 436
paste textarea "[Include only this text in " " all the time ] " We have tooling that allows us …"
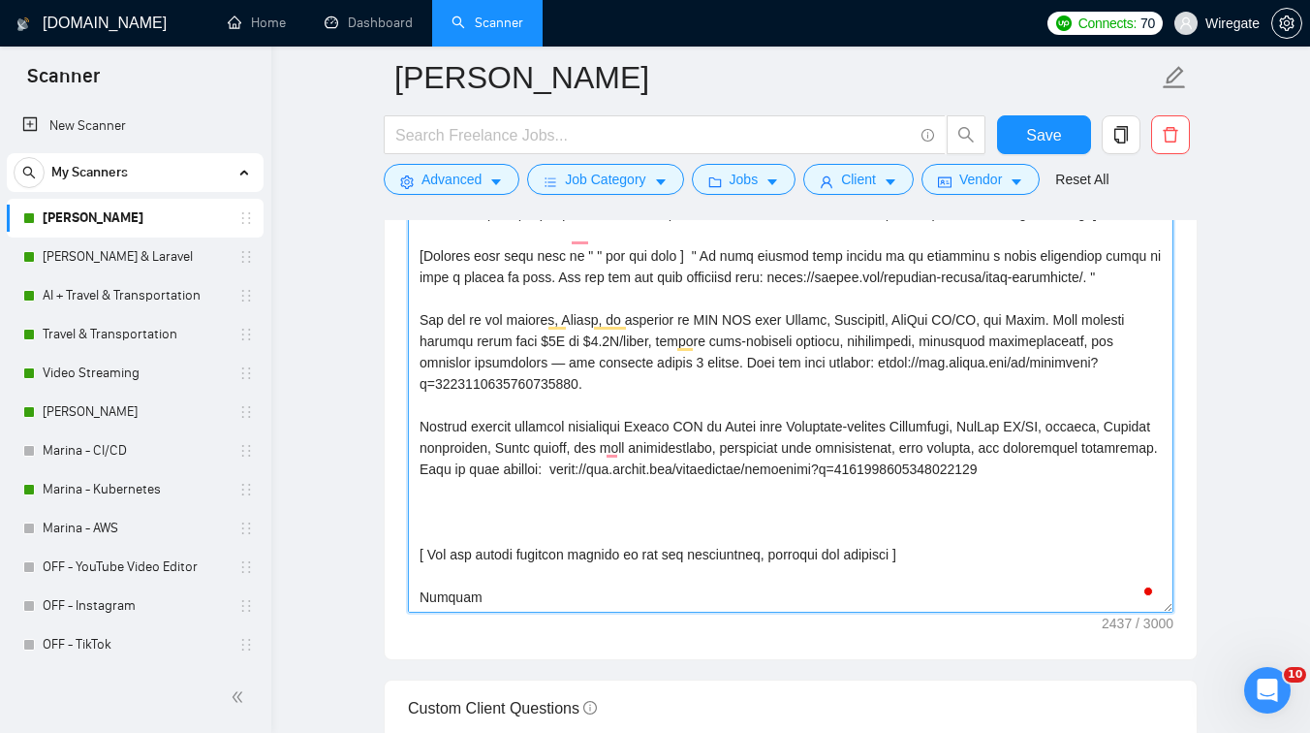
click at [447, 522] on textarea "Cover letter template:" at bounding box center [791, 394] width 766 height 436
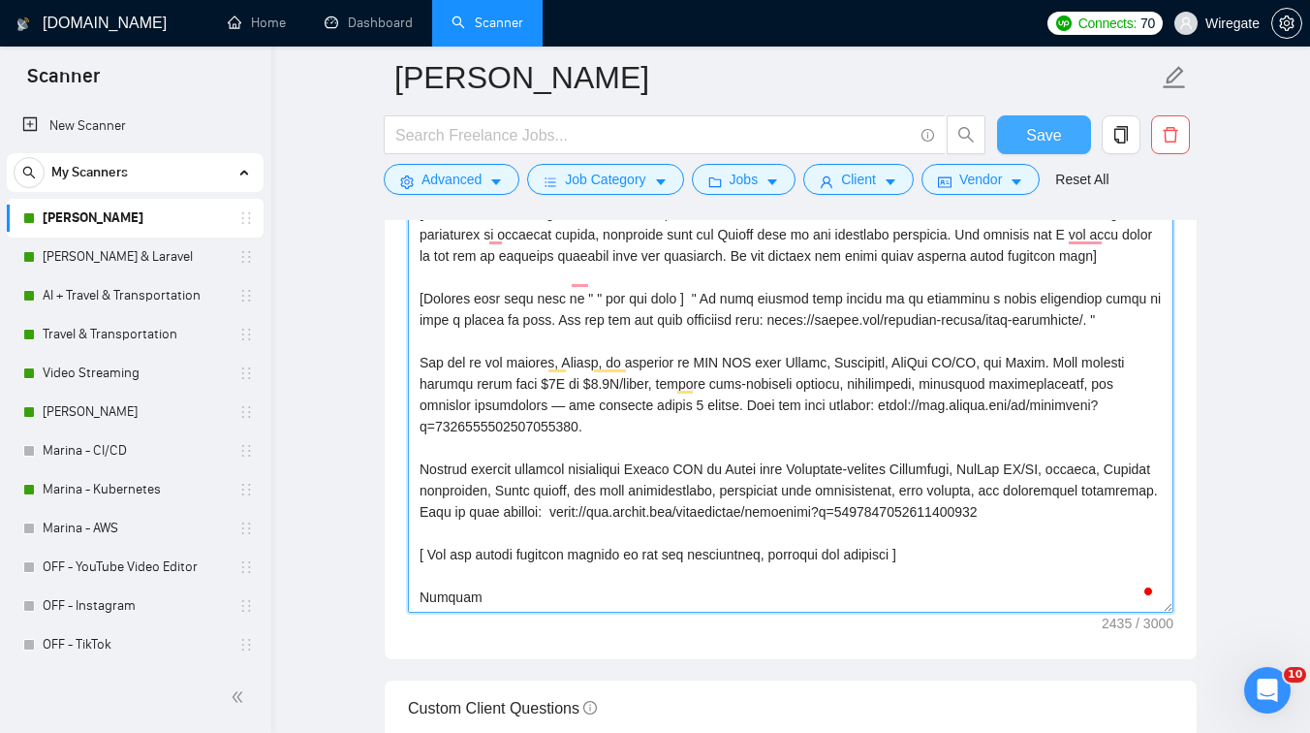
type textarea "[Lorem i dolorsit ametcons adipi eli seddoe't inci ut laboree dolo (ma ali en a…"
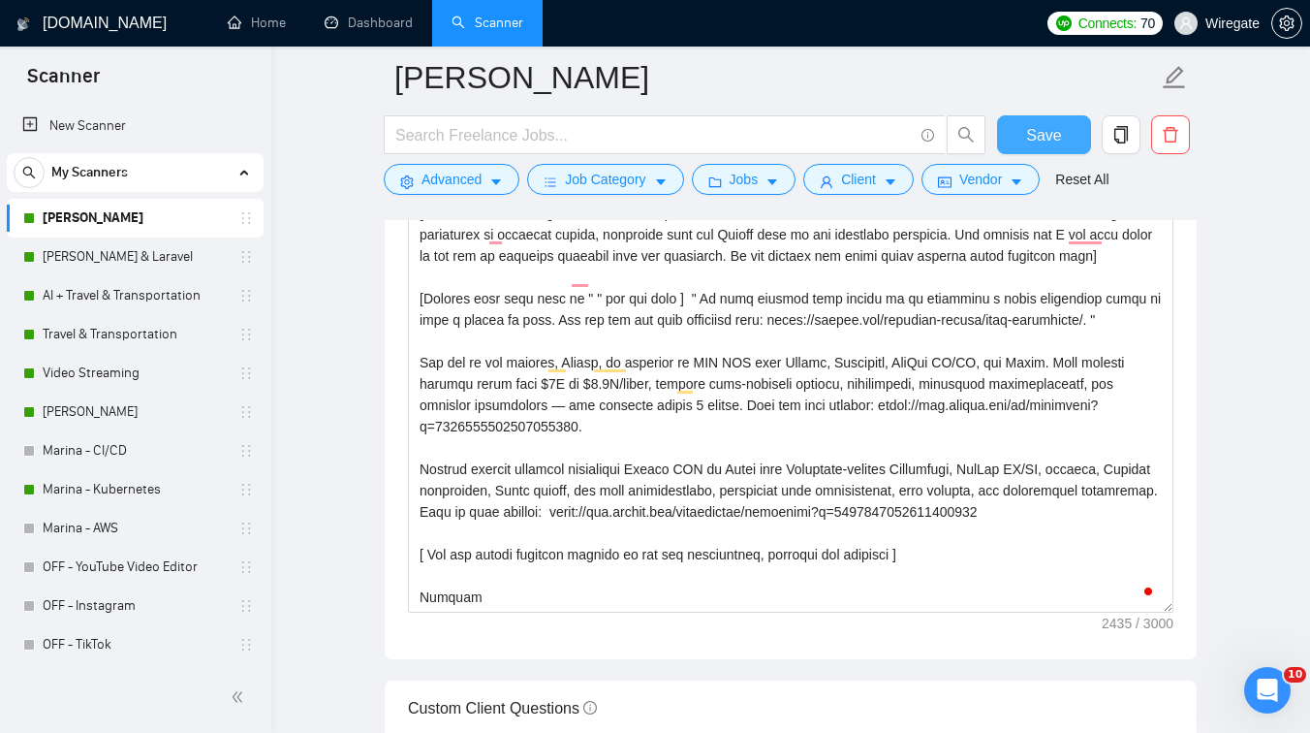
click at [1024, 132] on button "Save" at bounding box center [1044, 134] width 94 height 39
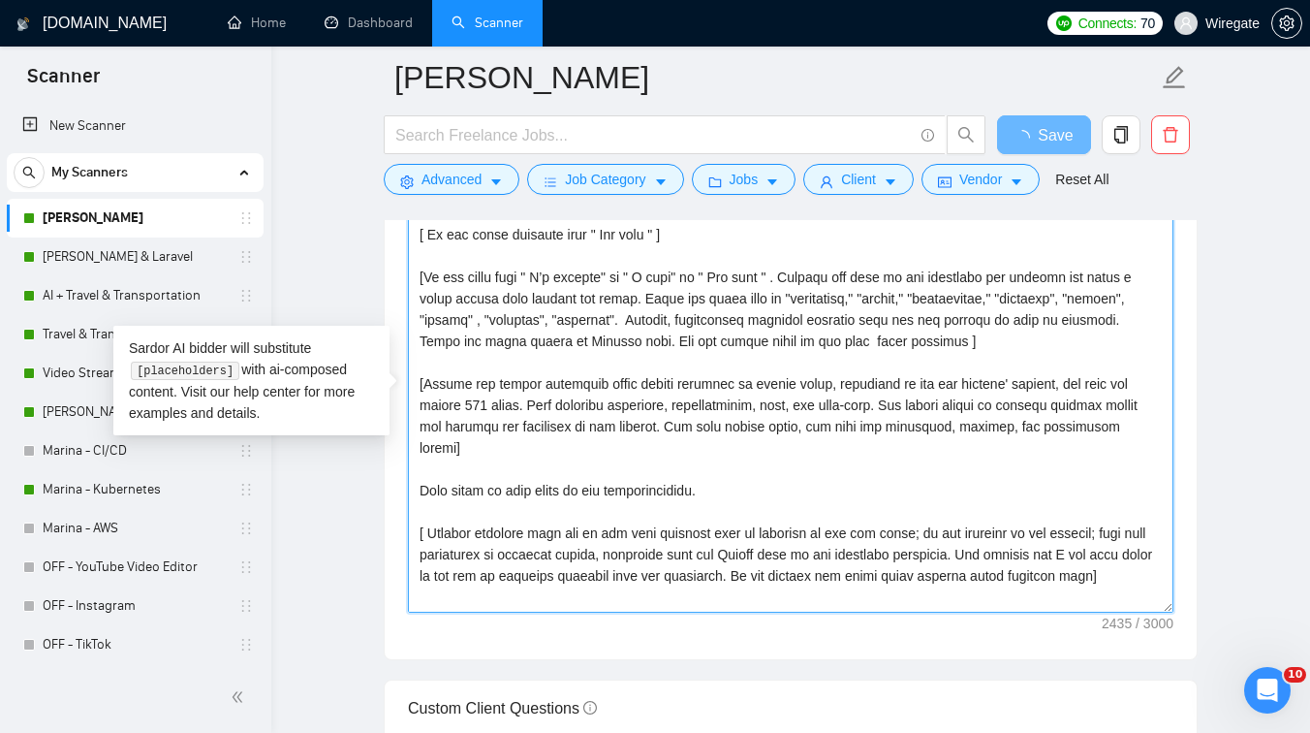
click at [471, 428] on textarea "Cover letter template:" at bounding box center [791, 394] width 766 height 436
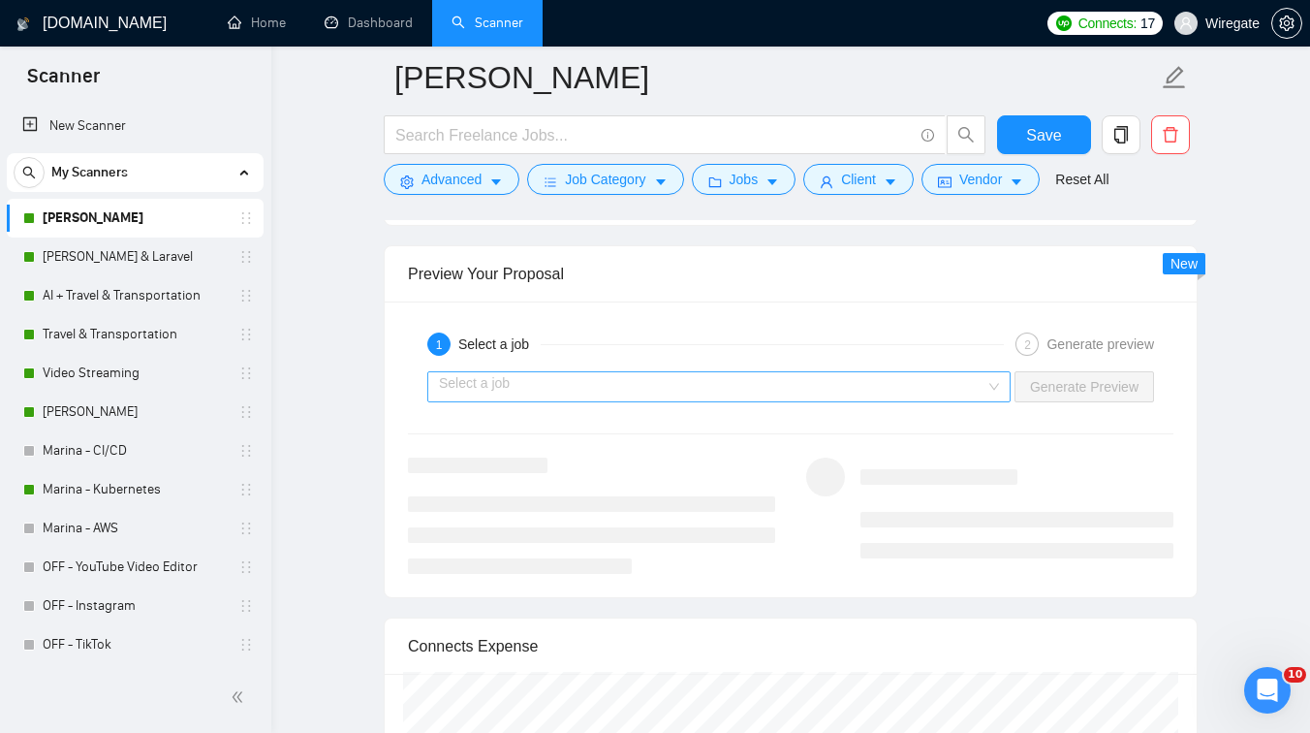
click at [634, 384] on input "search" at bounding box center [712, 386] width 547 height 29
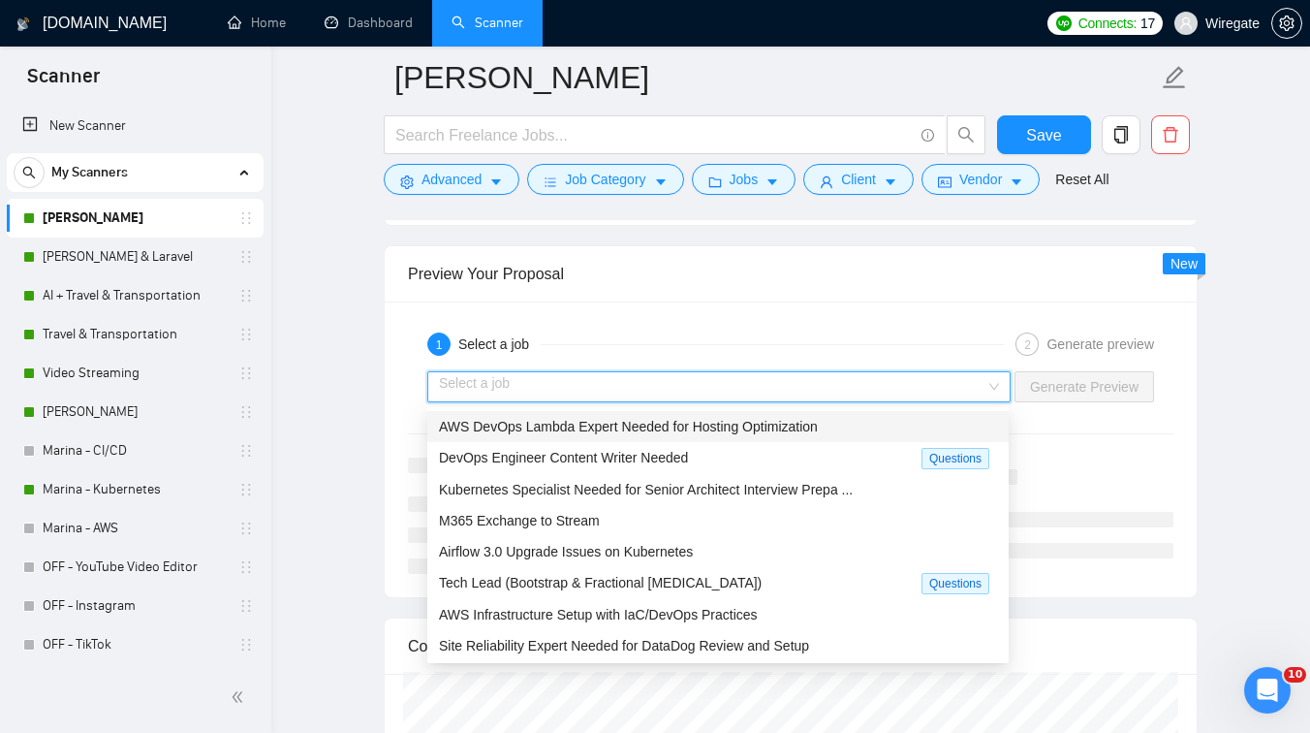
click at [580, 424] on span "AWS DevOps Lambda Expert Needed for Hosting Optimization" at bounding box center [628, 427] width 379 height 16
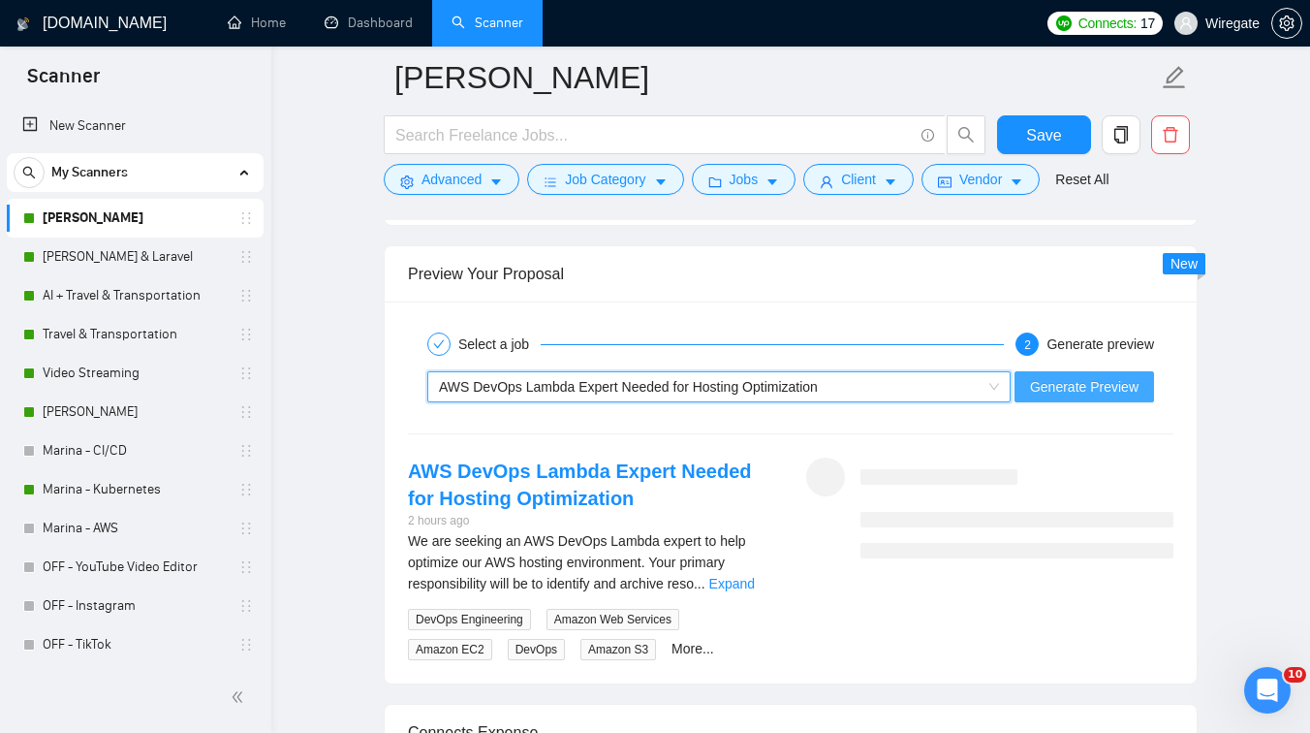
click at [1064, 376] on span "Generate Preview" at bounding box center [1084, 386] width 109 height 21
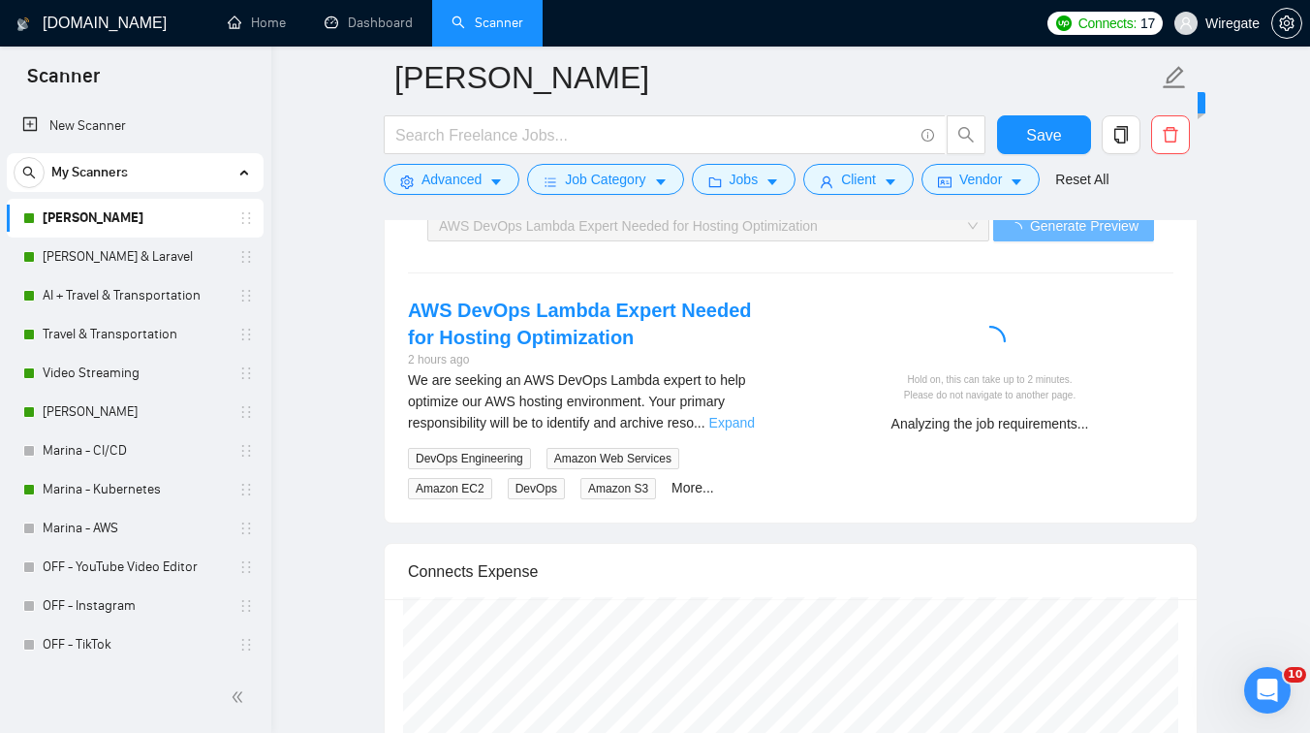
click at [748, 423] on link "Expand" at bounding box center [732, 423] width 46 height 16
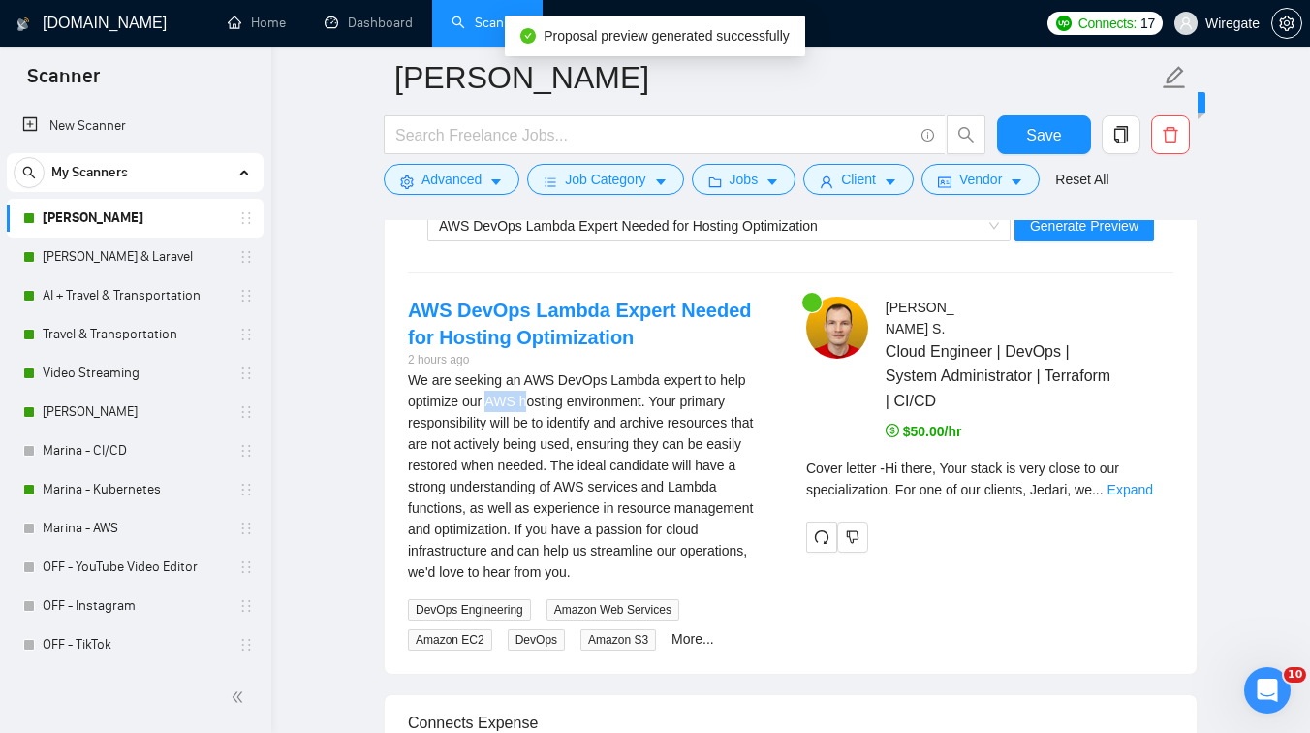
drag, startPoint x: 488, startPoint y: 399, endPoint x: 527, endPoint y: 404, distance: 39.1
click at [527, 404] on div "We are seeking an AWS DevOps Lambda expert to help optimize our AWS hosting env…" at bounding box center [591, 475] width 367 height 213
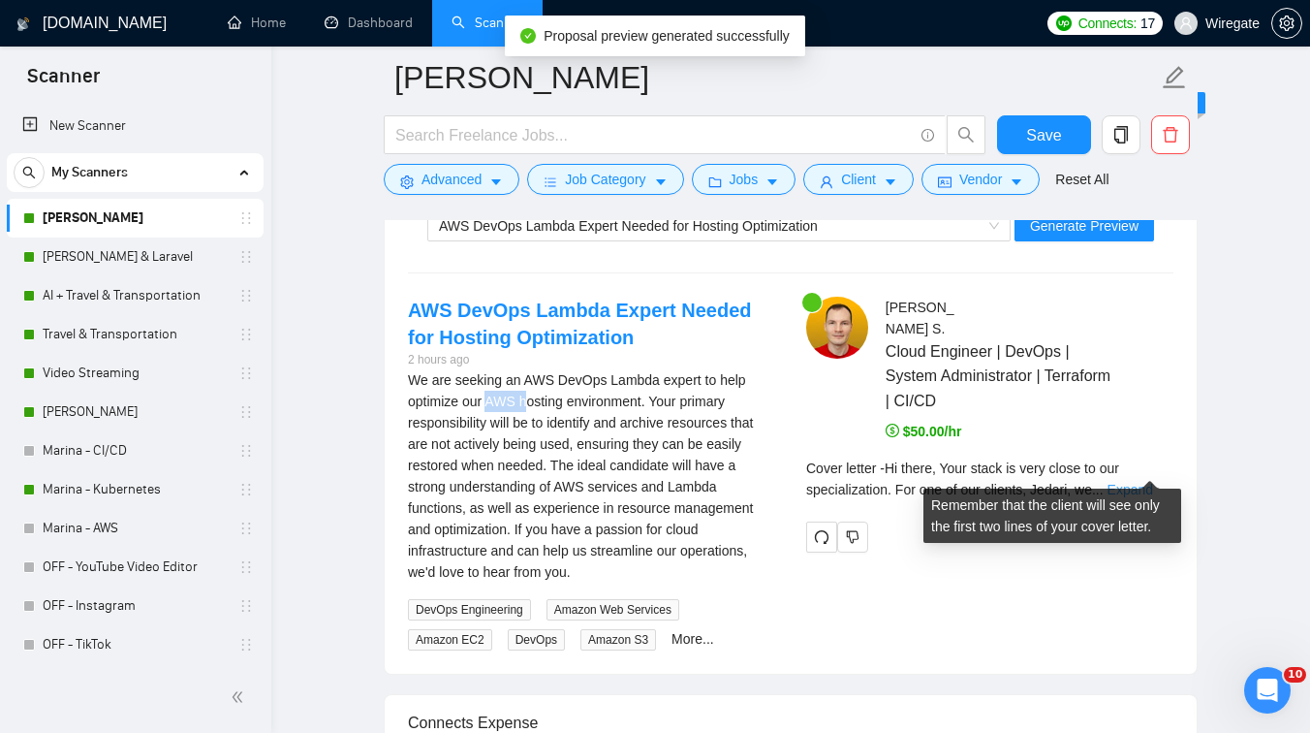
click at [1140, 482] on link "Expand" at bounding box center [1131, 490] width 46 height 16
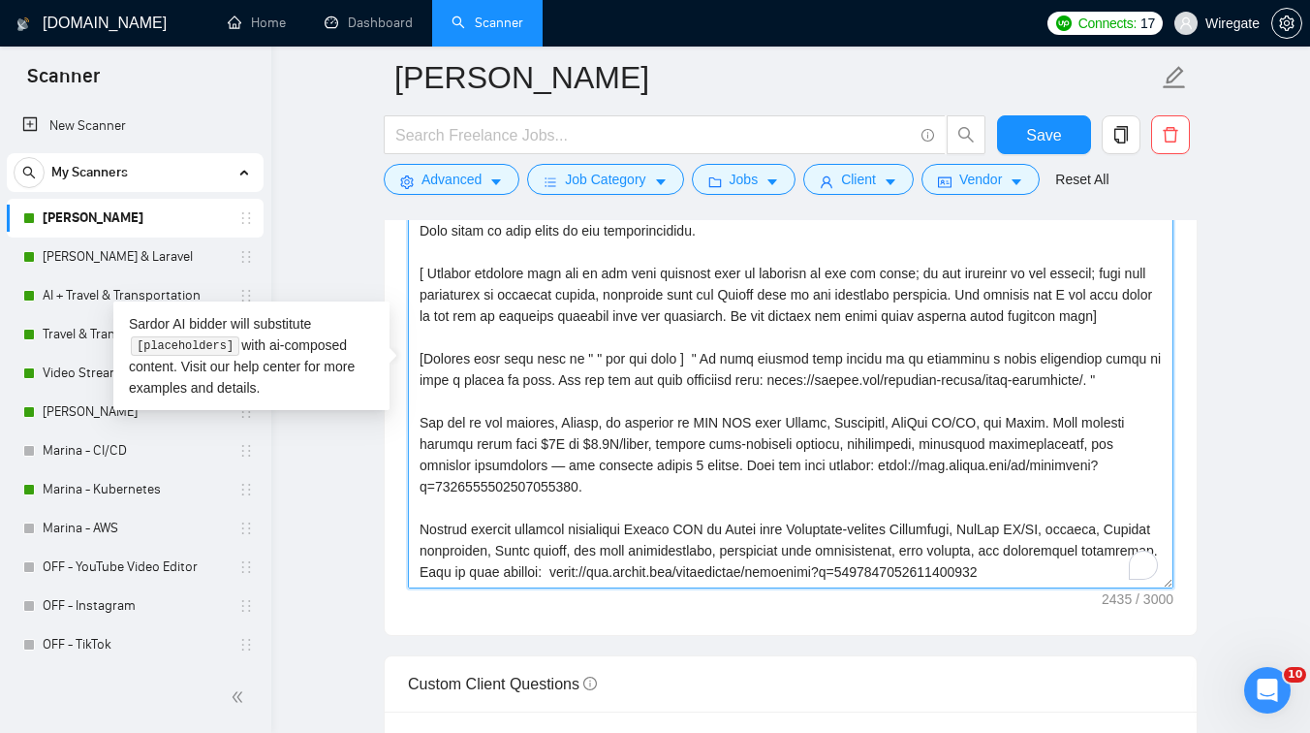
drag, startPoint x: 588, startPoint y: 376, endPoint x: 572, endPoint y: 376, distance: 16.5
click at [572, 376] on textarea "Cover letter template:" at bounding box center [791, 370] width 766 height 436
click at [665, 381] on textarea "Cover letter template:" at bounding box center [791, 370] width 766 height 436
click at [1111, 405] on textarea "Cover letter template:" at bounding box center [791, 370] width 766 height 436
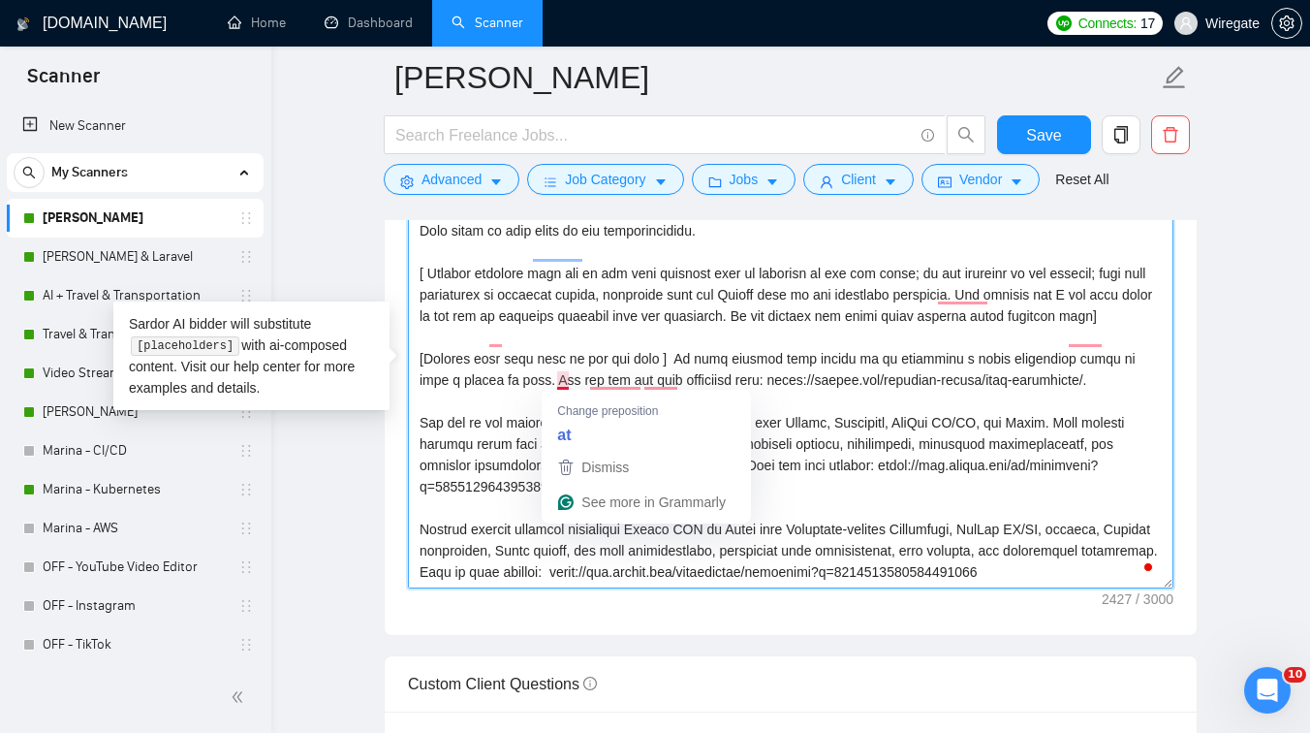
click at [588, 366] on textarea "Cover letter template:" at bounding box center [791, 370] width 766 height 436
click at [561, 382] on textarea "Cover letter template:" at bounding box center [791, 370] width 766 height 436
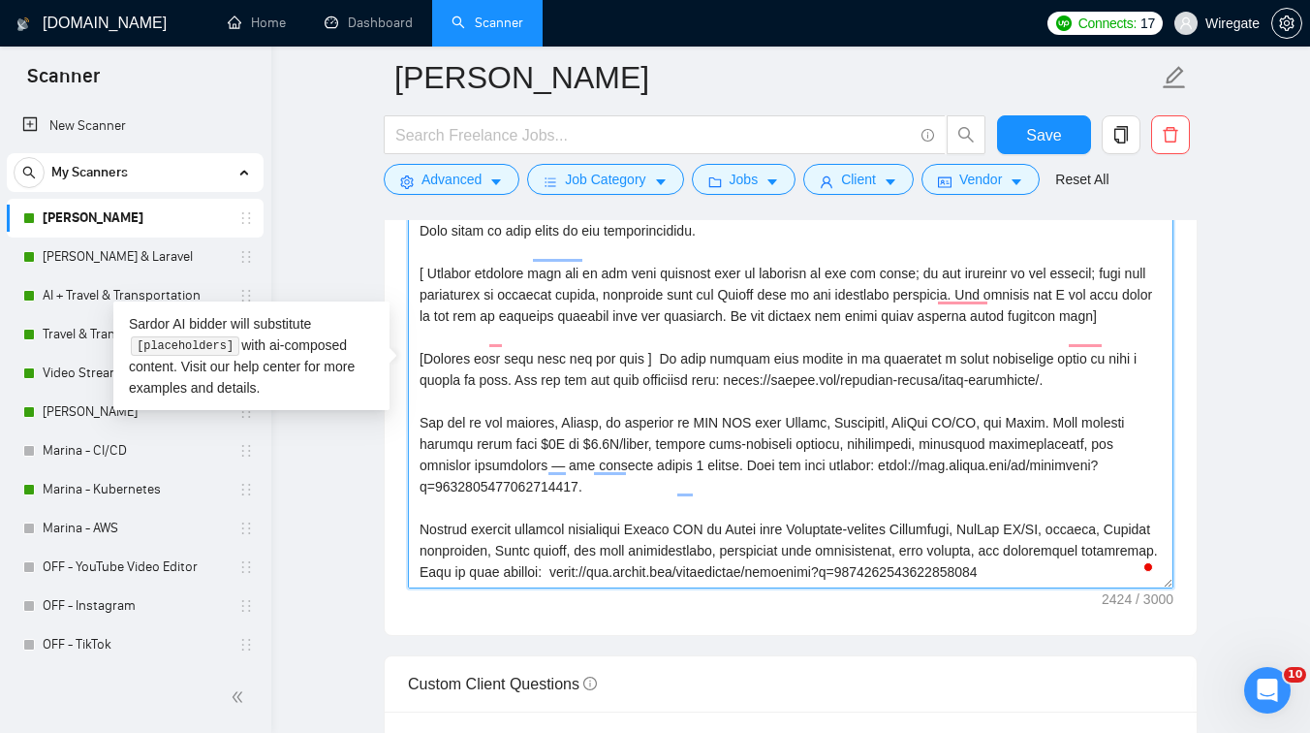
scroll to position [362, 0]
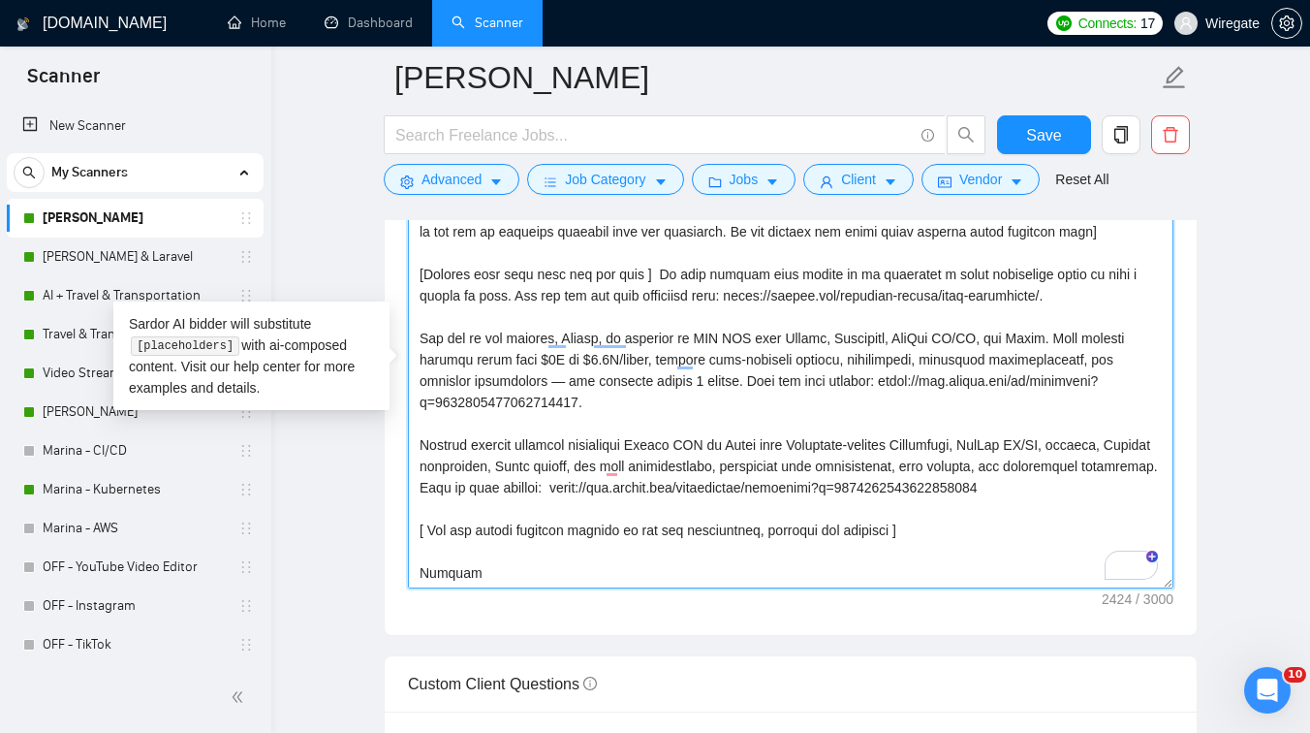
drag, startPoint x: 633, startPoint y: 397, endPoint x: 384, endPoint y: 317, distance: 261.7
click at [643, 385] on textarea "Cover letter template:" at bounding box center [791, 370] width 766 height 436
type textarea "[Lorem i dolorsit ametcons adipi eli seddoe't inci ut laboree dolo (ma ali en a…"
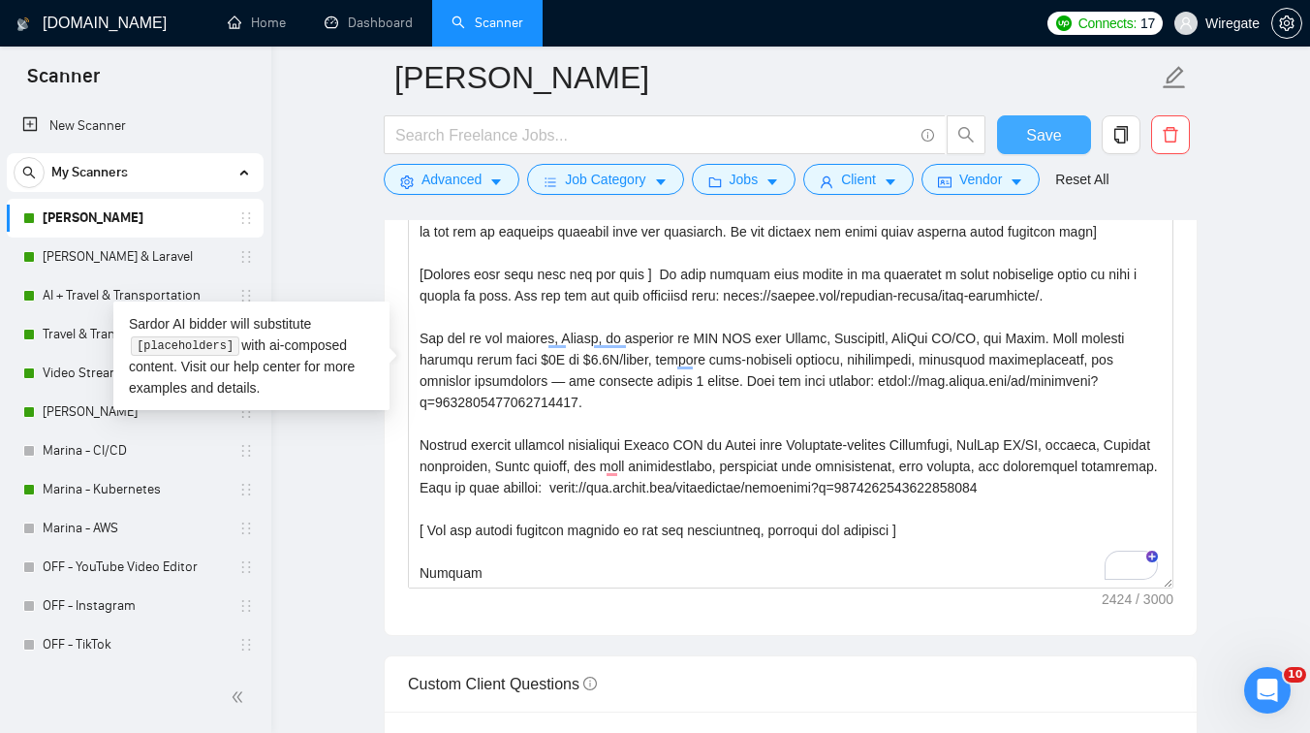
click at [1037, 130] on span "Save" at bounding box center [1043, 135] width 35 height 24
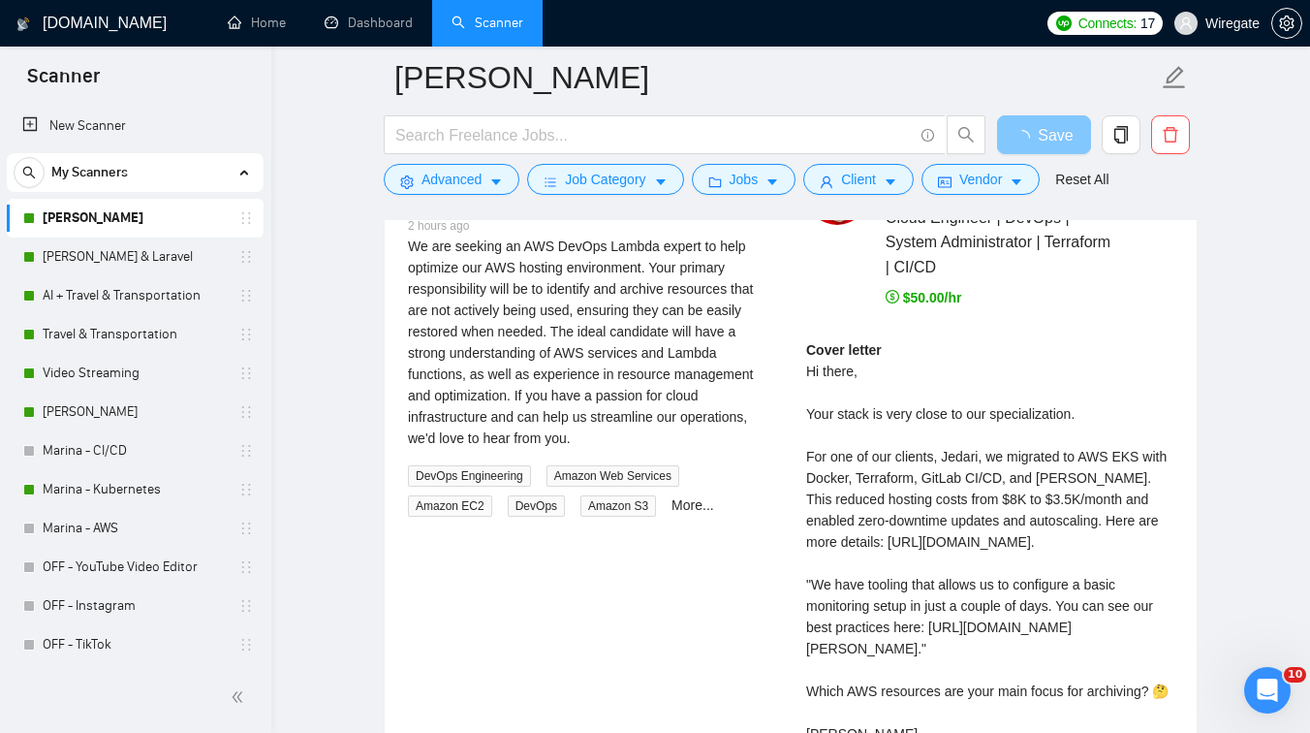
scroll to position [3901, 0]
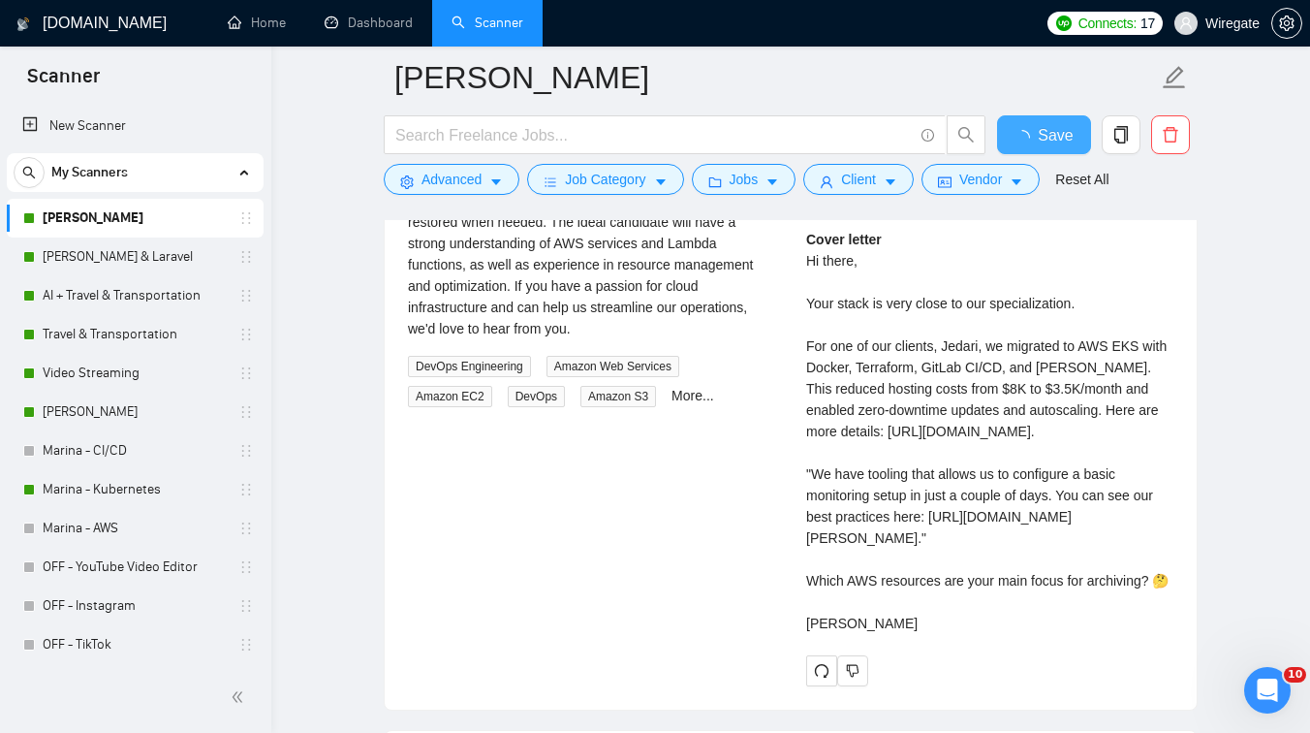
checkbox input "true"
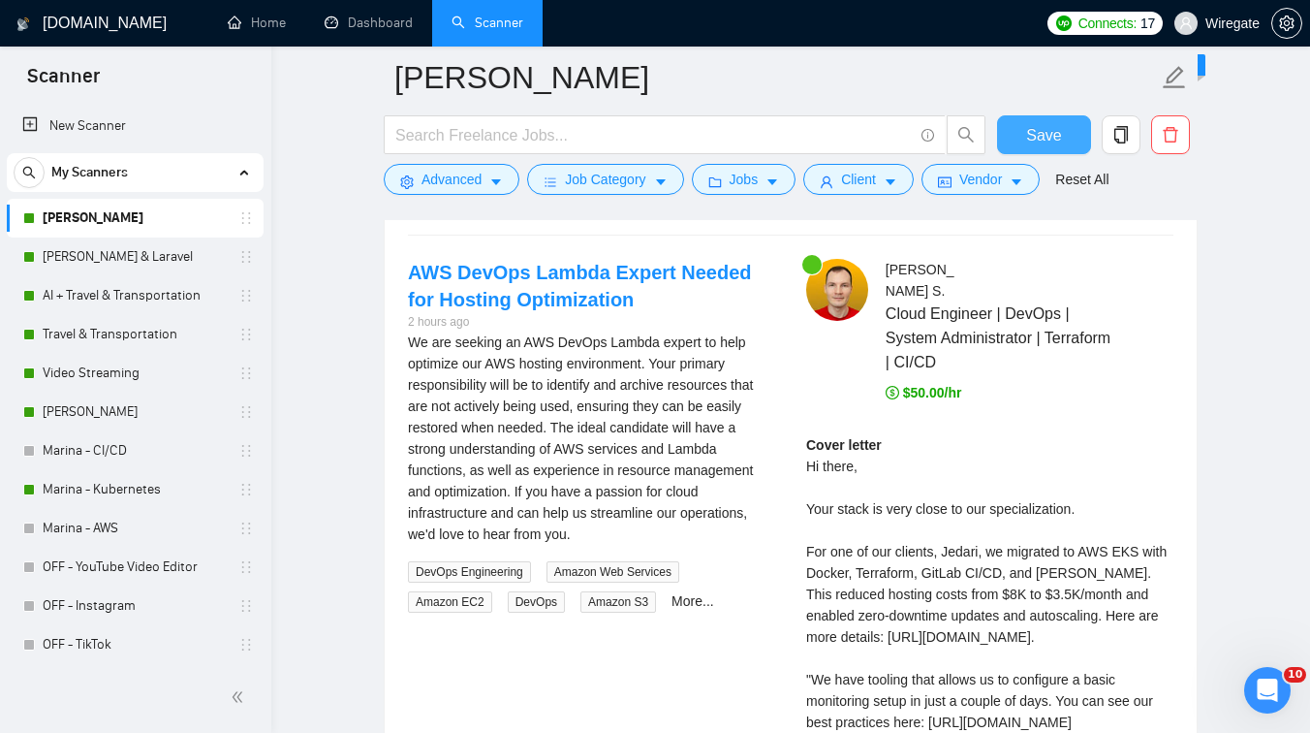
scroll to position [3581, 0]
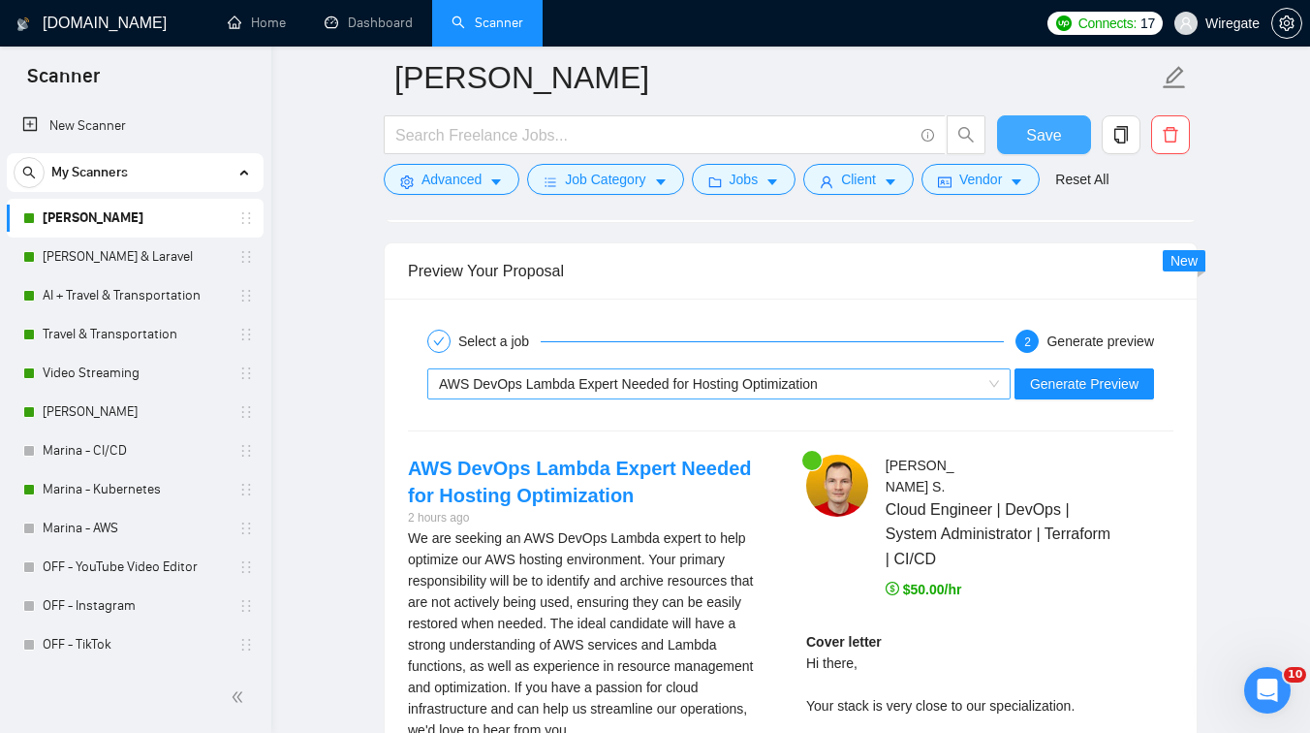
click at [704, 369] on div "AWS DevOps Lambda Expert Needed for Hosting Optimization" at bounding box center [710, 383] width 543 height 29
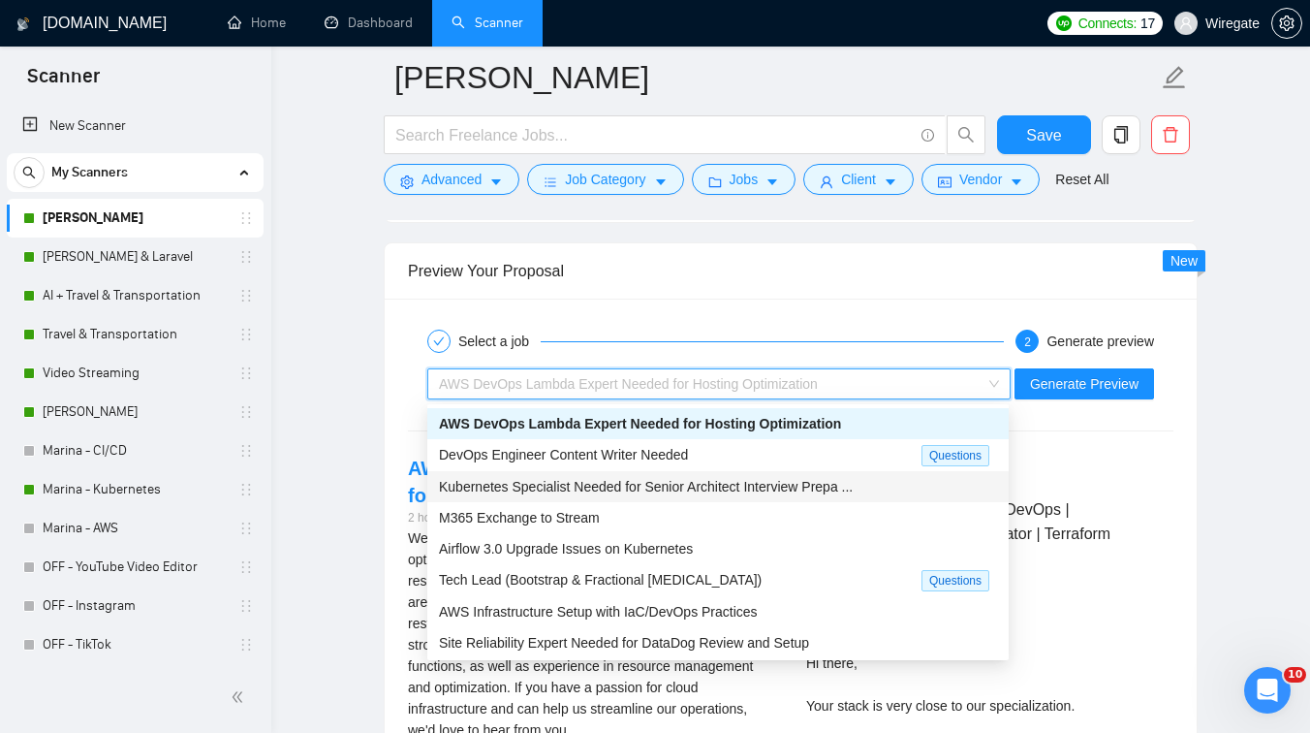
click at [642, 489] on span "Kubernetes Specialist Needed for Senior Architect Interview Prepa ..." at bounding box center [646, 487] width 414 height 16
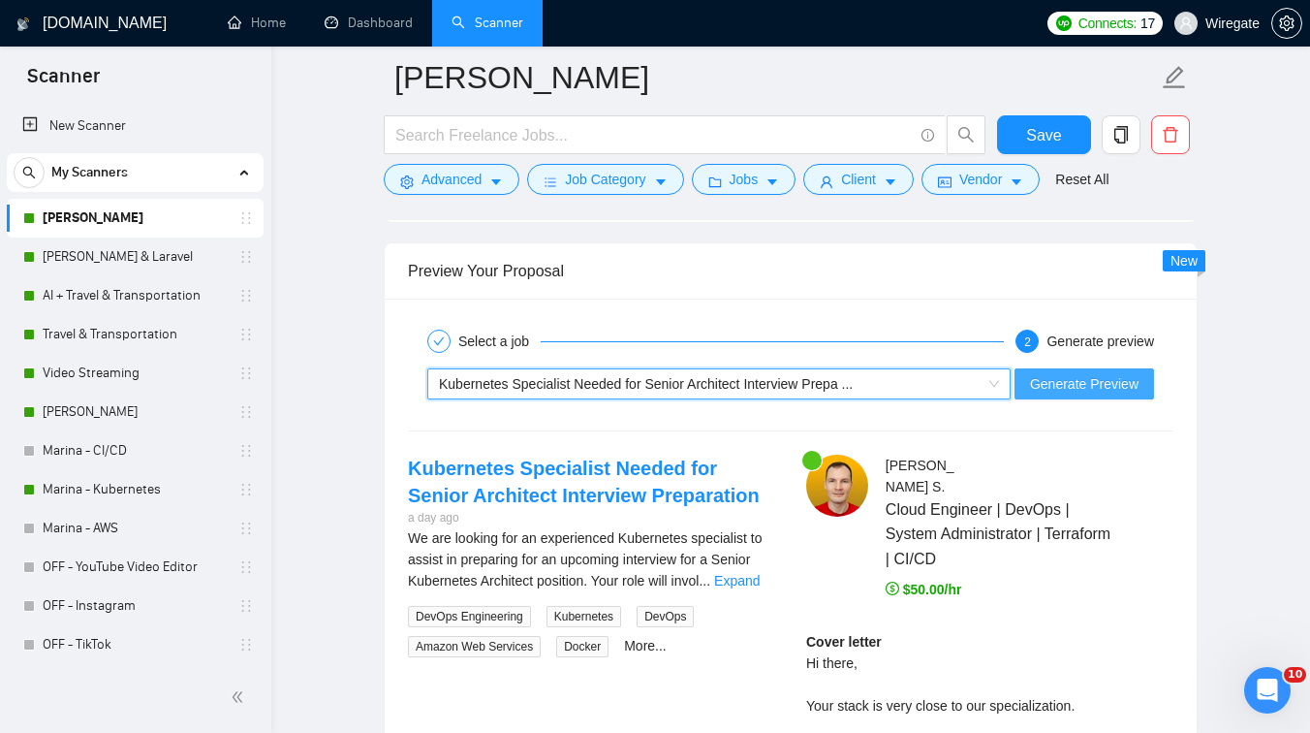
click at [1079, 389] on span "Generate Preview" at bounding box center [1084, 383] width 109 height 21
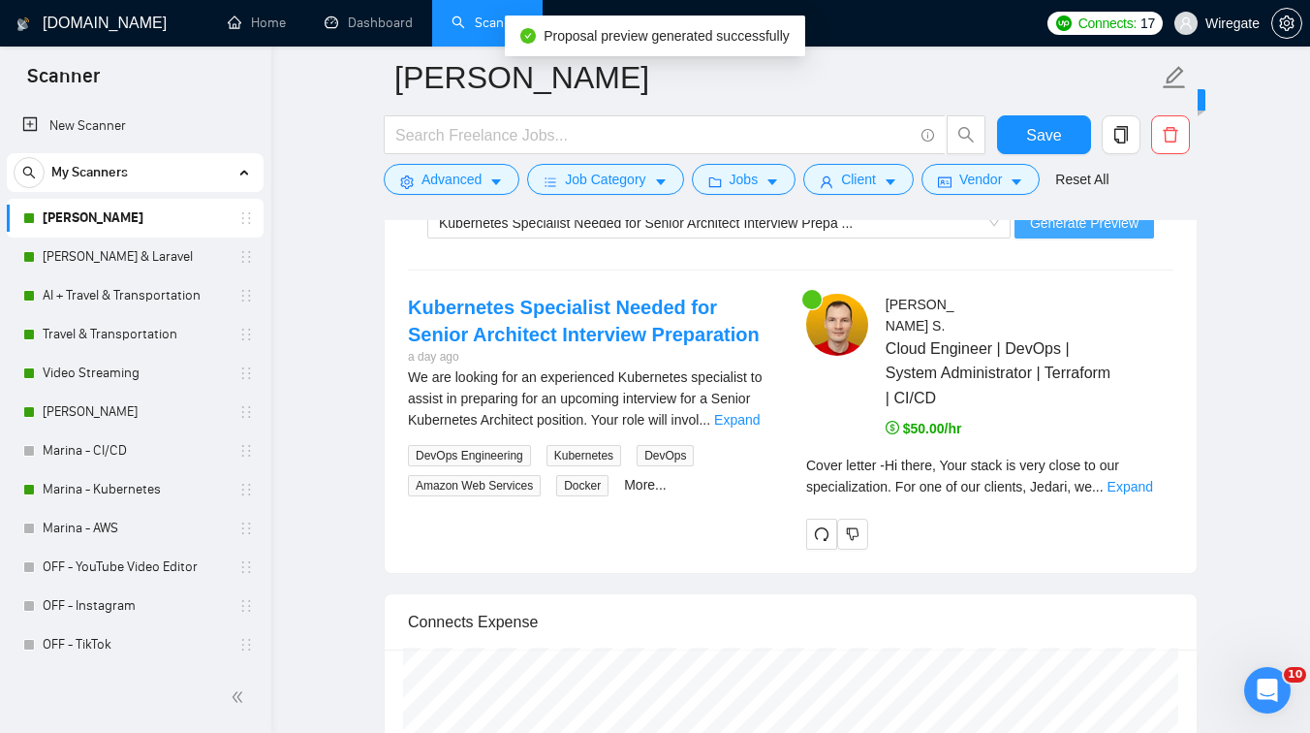
scroll to position [3756, 0]
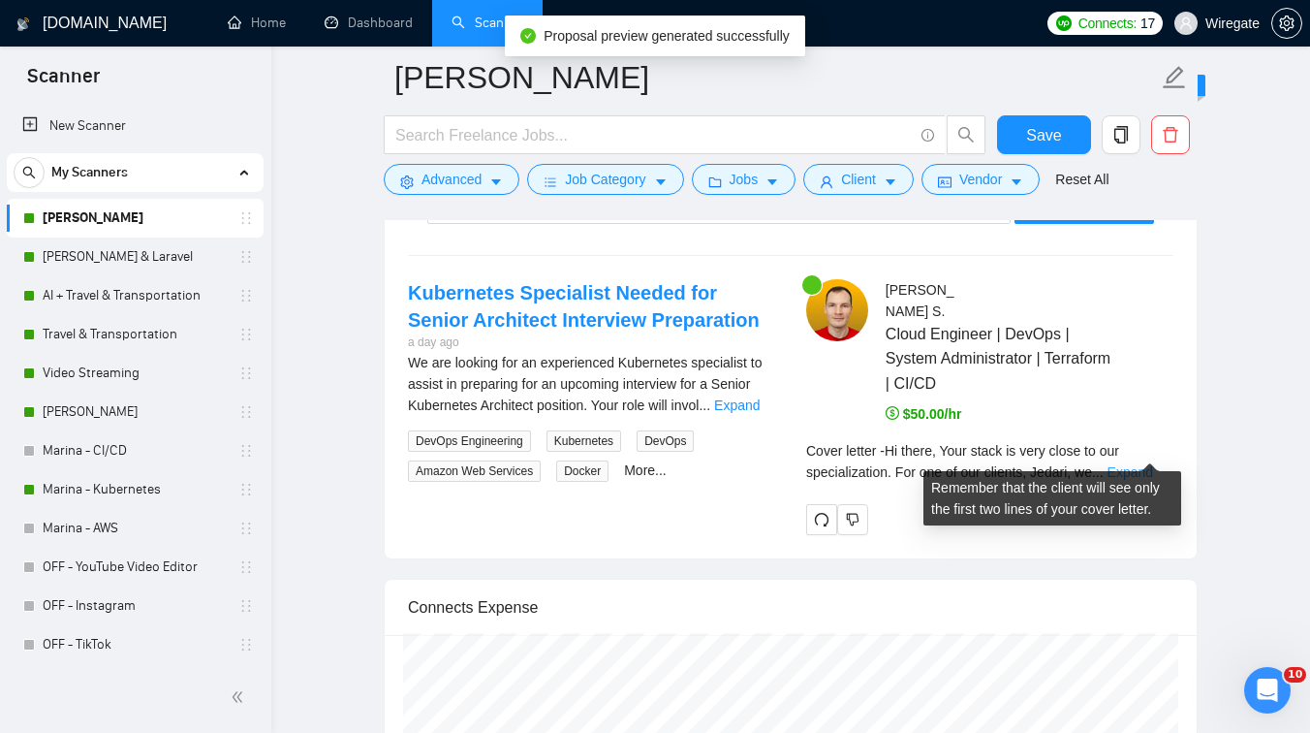
click at [1131, 464] on link "Expand" at bounding box center [1131, 472] width 46 height 16
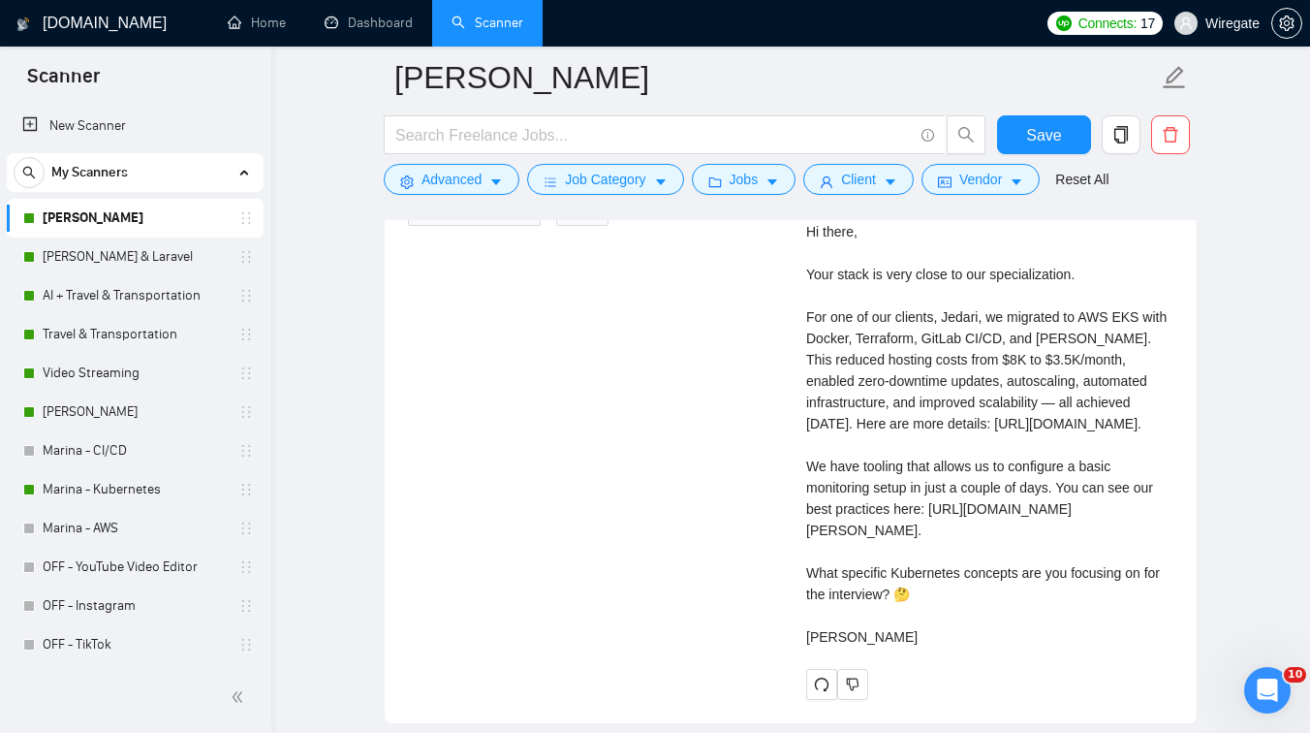
scroll to position [4013, 0]
drag, startPoint x: 804, startPoint y: 488, endPoint x: 863, endPoint y: 506, distance: 60.7
click at [863, 506] on div "[PERSON_NAME] Cloud Engineer | DevOps | System Administrator | Terraform | CI/C…" at bounding box center [990, 359] width 398 height 675
click at [903, 522] on div "Cover letter Hi there, Your stack is very close to our specialization. For one …" at bounding box center [989, 423] width 367 height 448
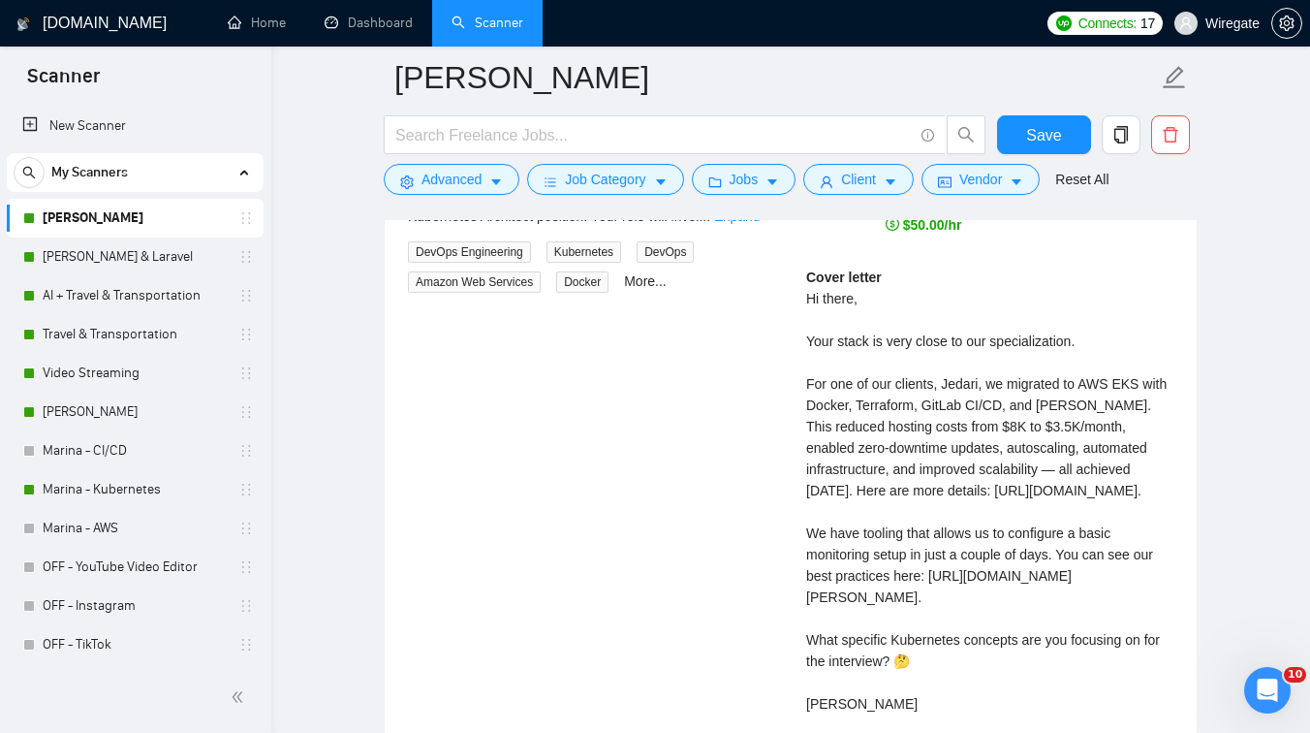
scroll to position [3943, 0]
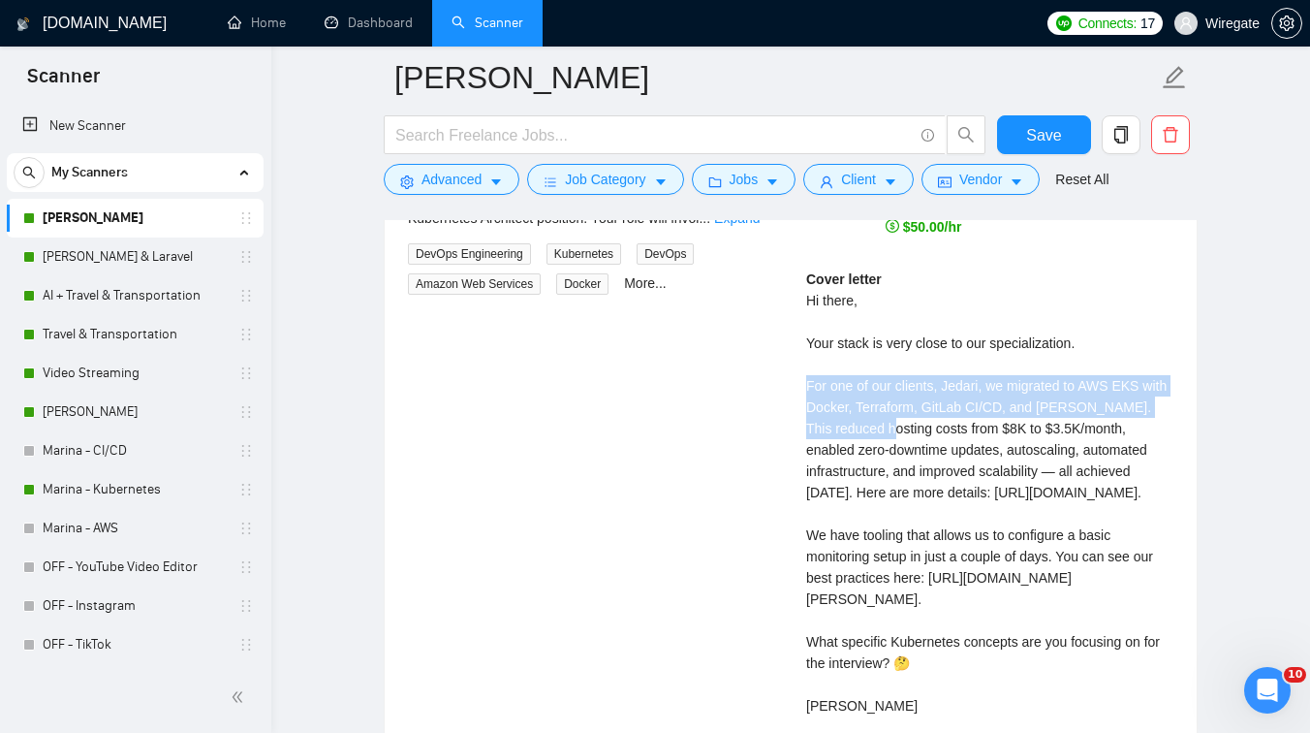
drag, startPoint x: 801, startPoint y: 364, endPoint x: 917, endPoint y: 398, distance: 120.2
click at [917, 398] on div "[PERSON_NAME] Cloud Engineer | DevOps | System Administrator | Terraform | CI/C…" at bounding box center [990, 429] width 398 height 675
click at [1000, 456] on div "Cover letter Hi there, Your stack is very close to our specialization. For one …" at bounding box center [989, 492] width 367 height 448
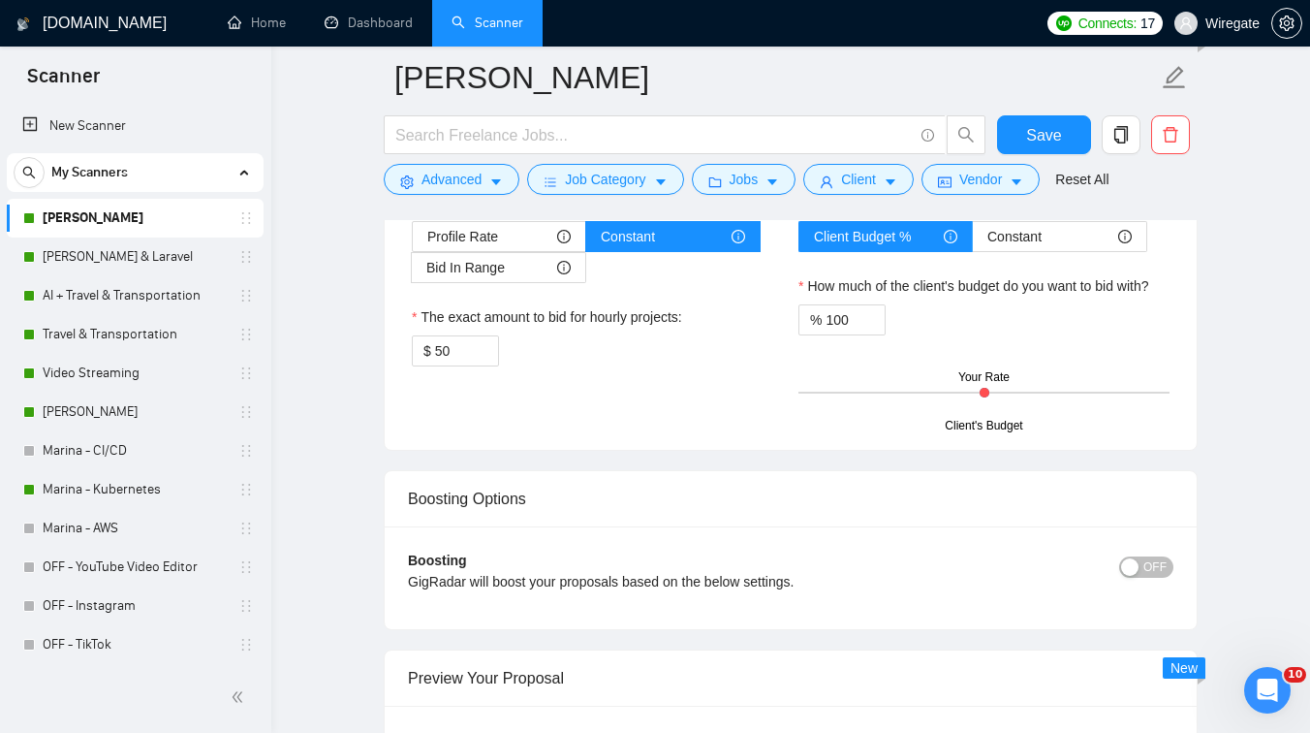
scroll to position [3160, 0]
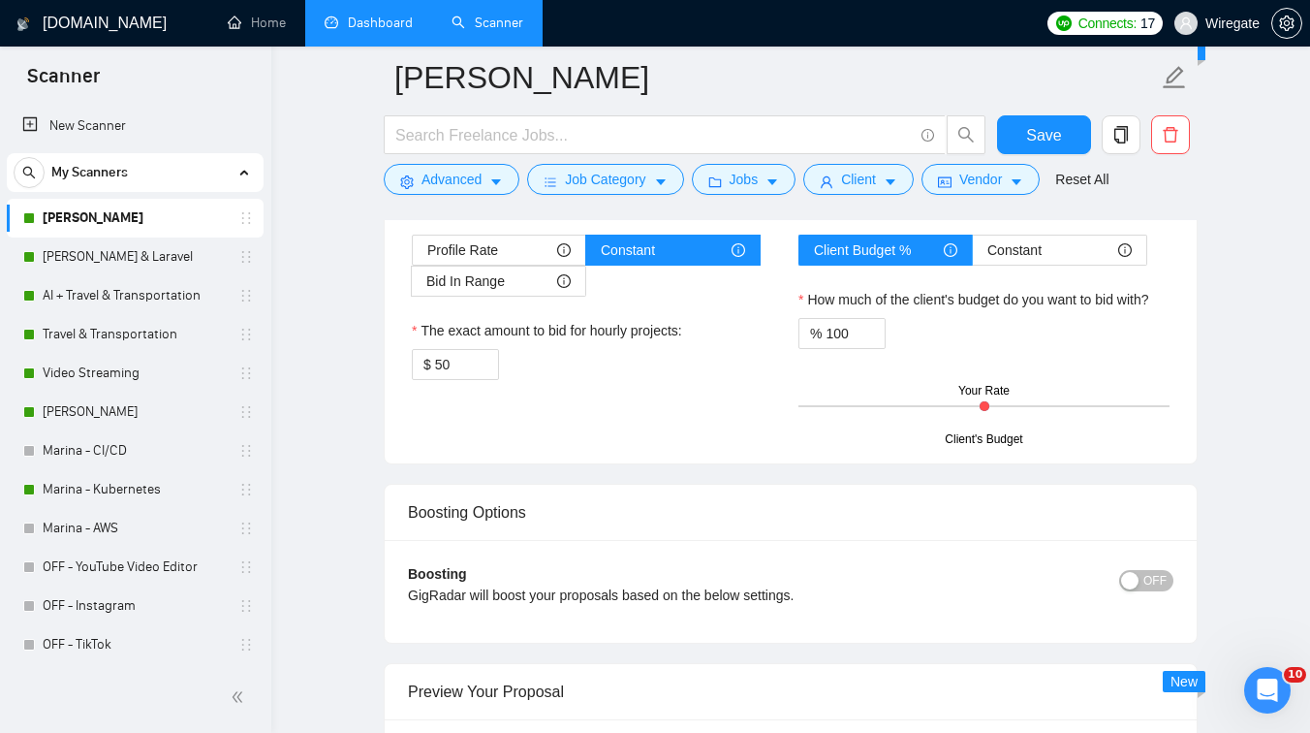
click at [376, 44] on li "Dashboard" at bounding box center [368, 23] width 127 height 47
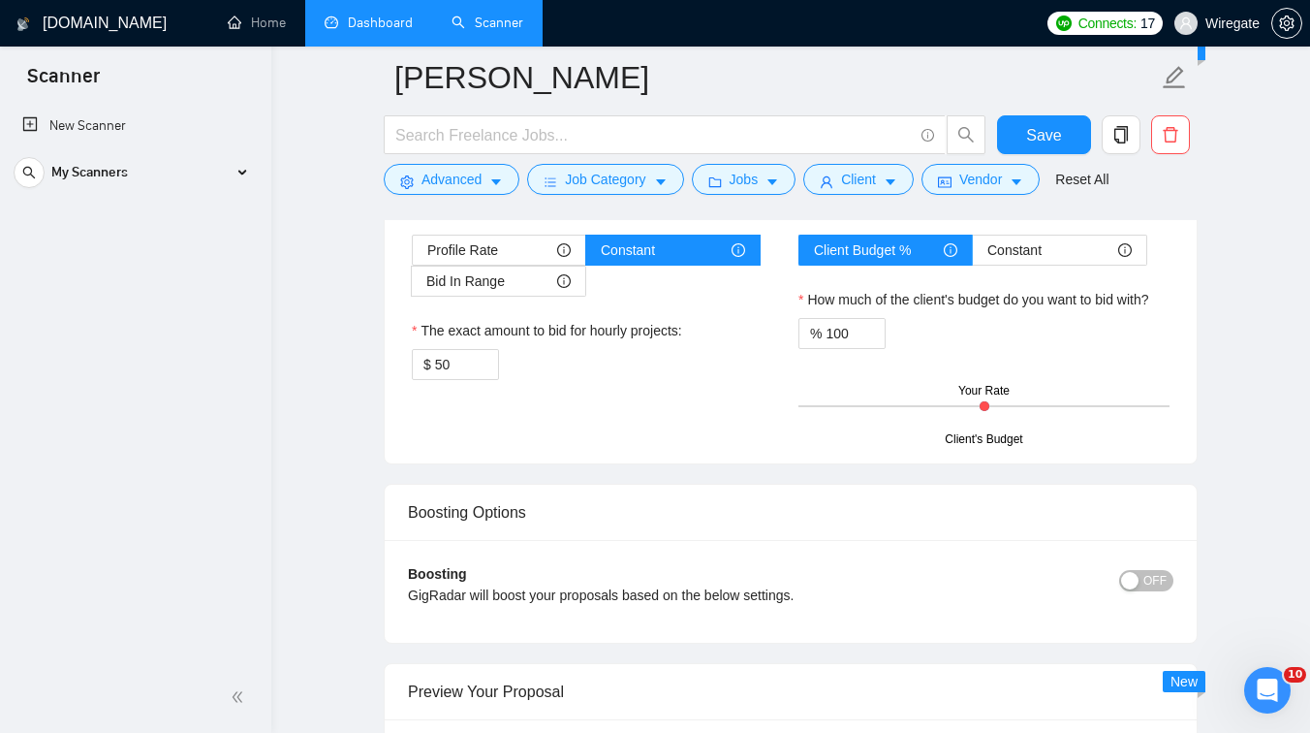
click at [354, 31] on link "Dashboard" at bounding box center [369, 23] width 88 height 16
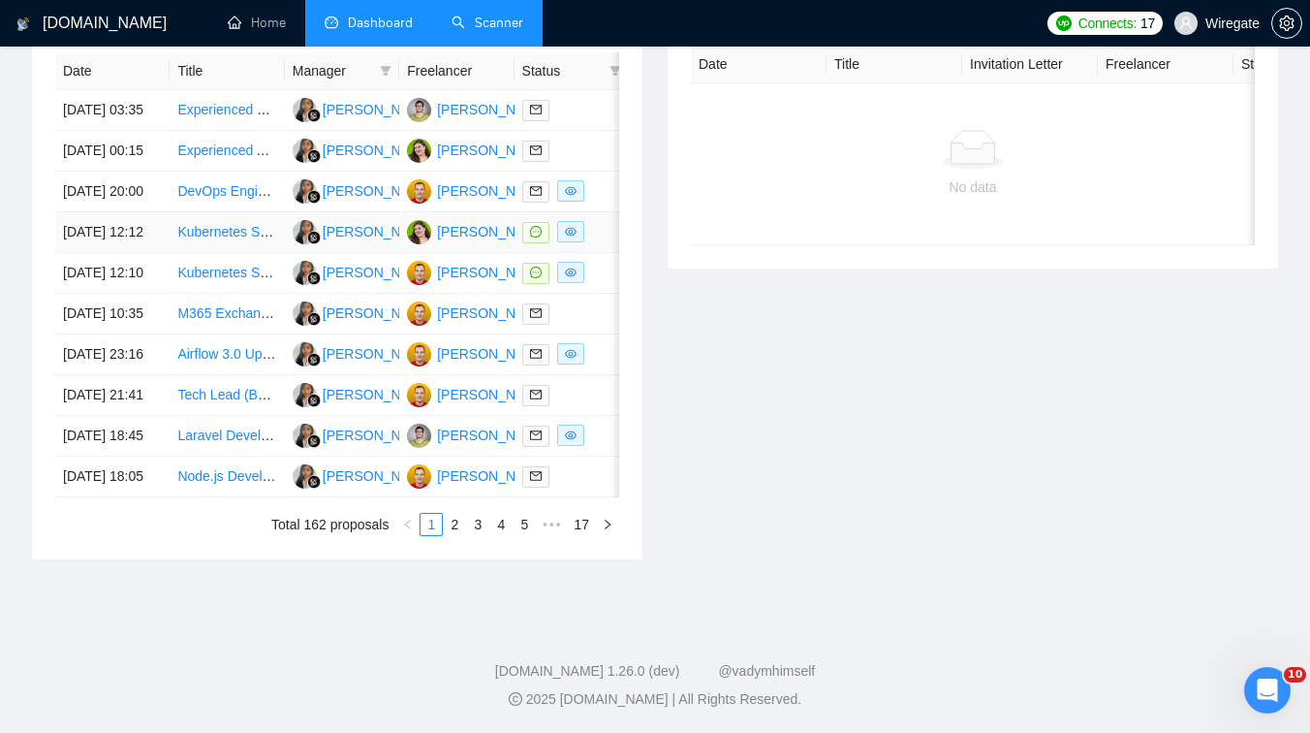
scroll to position [1009, 0]
click at [452, 522] on link "2" at bounding box center [454, 524] width 21 height 21
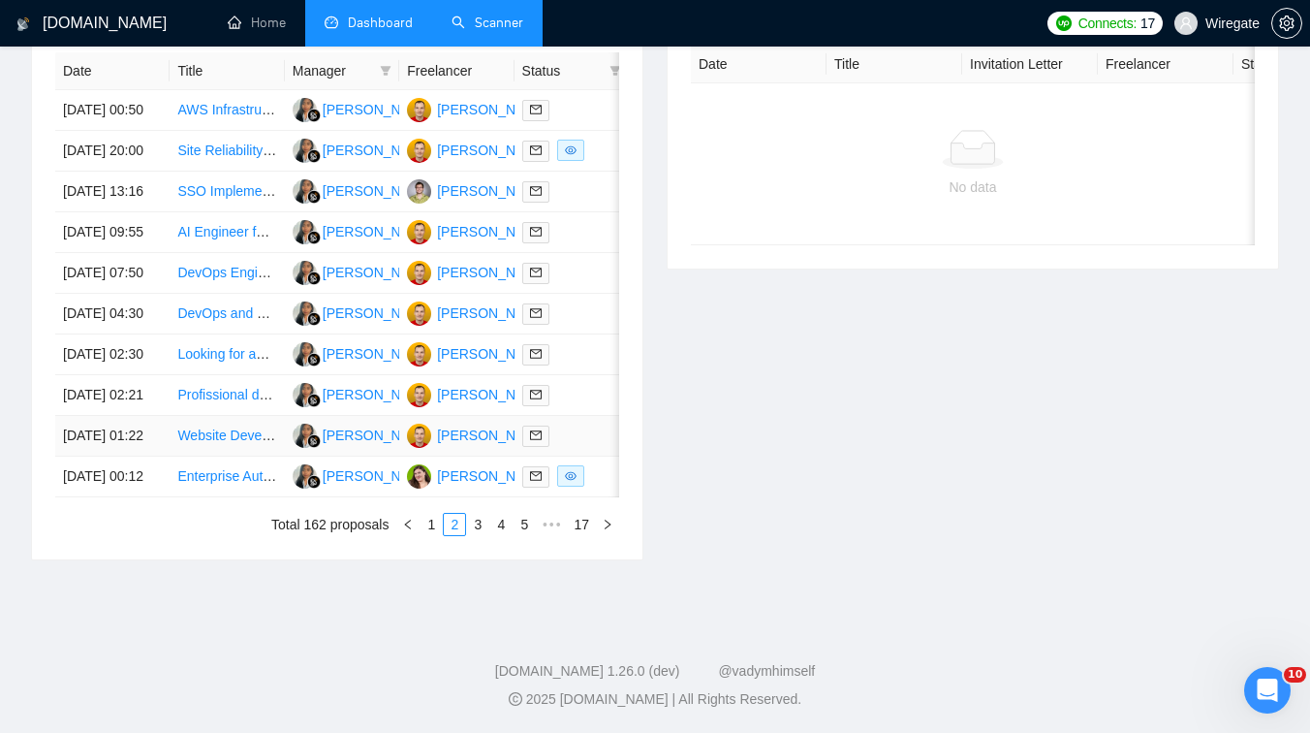
scroll to position [950, 0]
click at [431, 535] on link "1" at bounding box center [431, 524] width 21 height 21
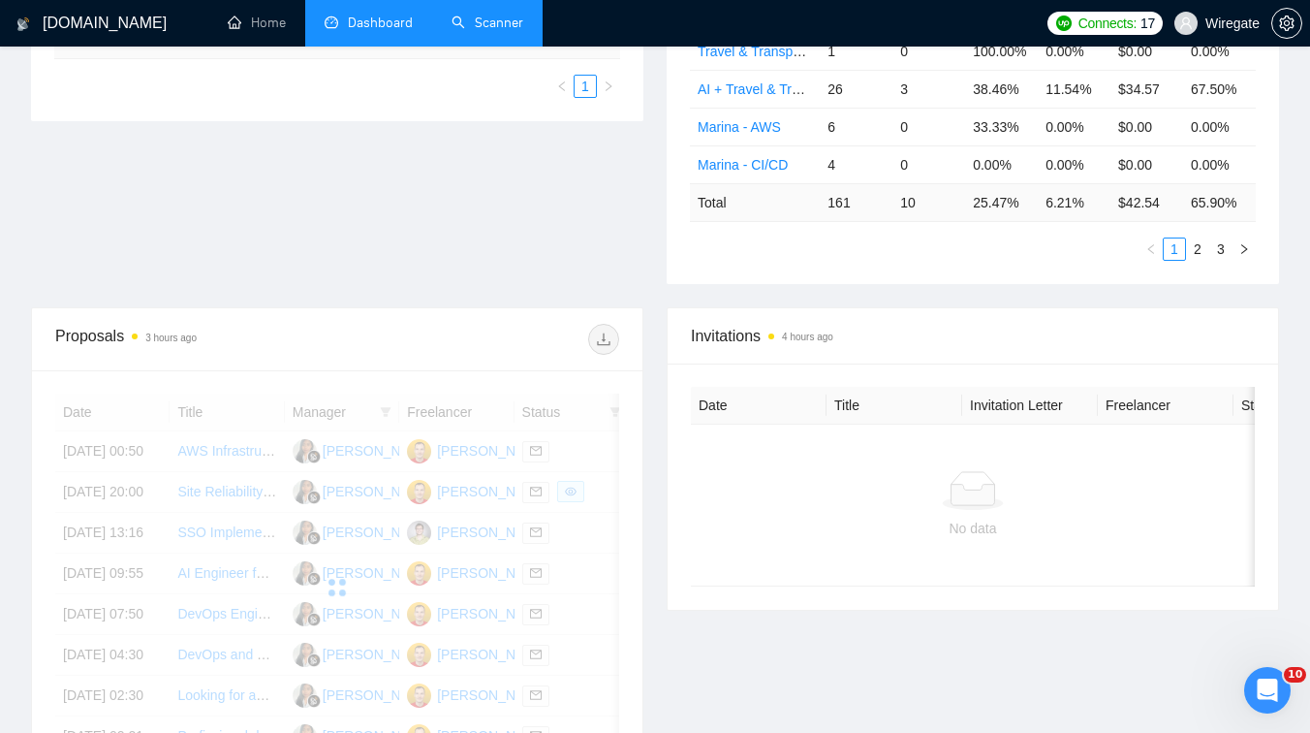
scroll to position [0, 0]
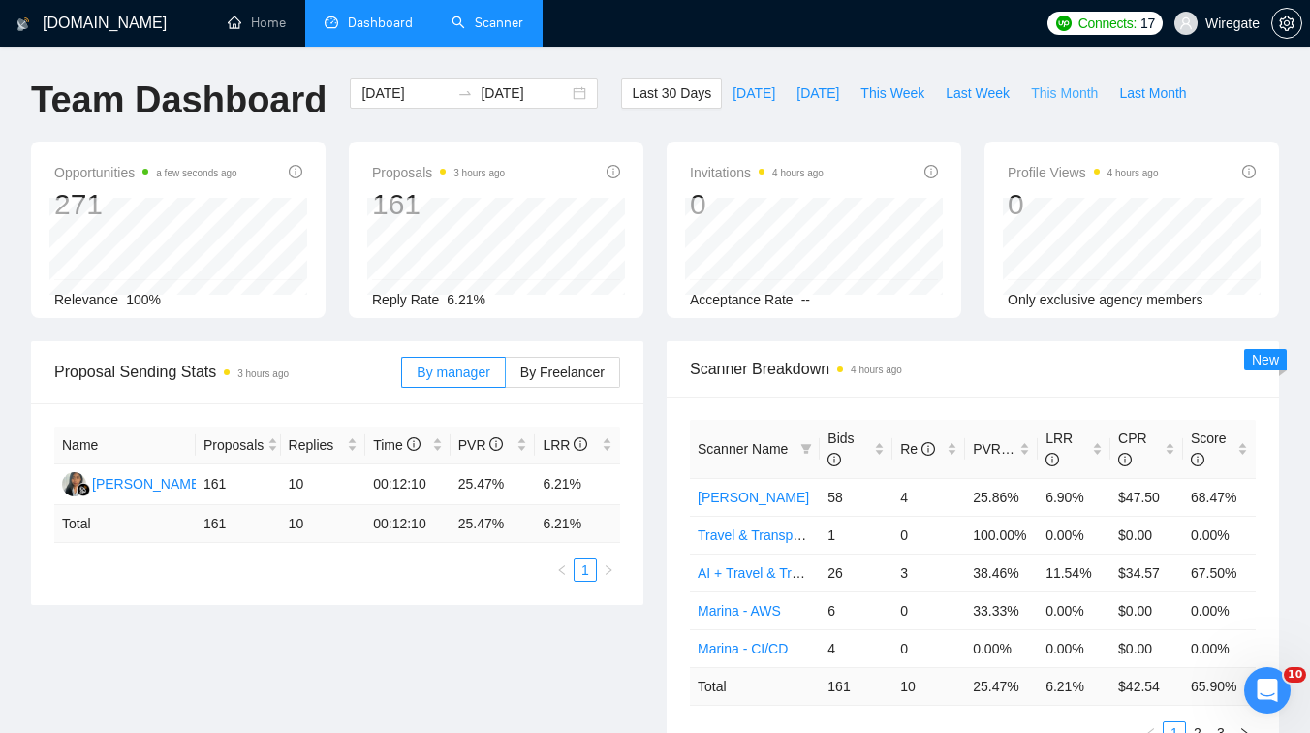
click at [1076, 90] on span "This Month" at bounding box center [1064, 92] width 67 height 21
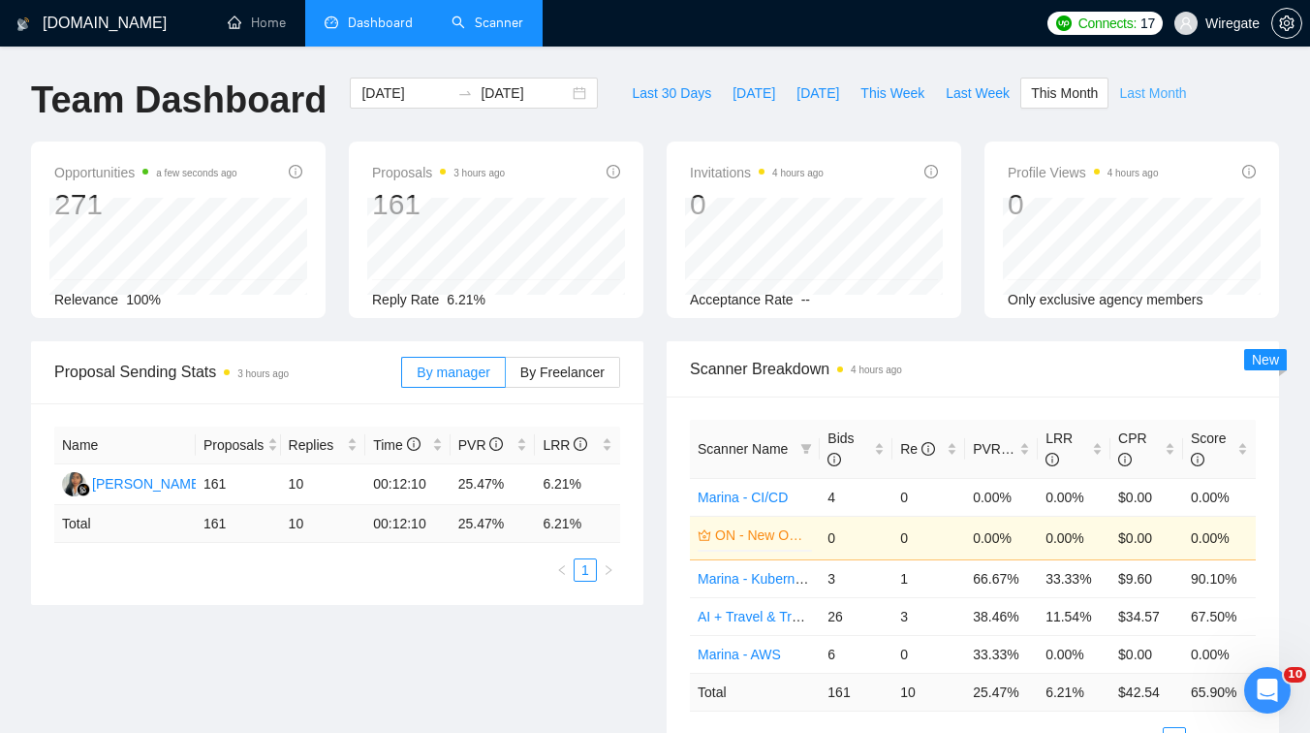
click at [1136, 86] on span "Last Month" at bounding box center [1152, 92] width 67 height 21
type input "[DATE]"
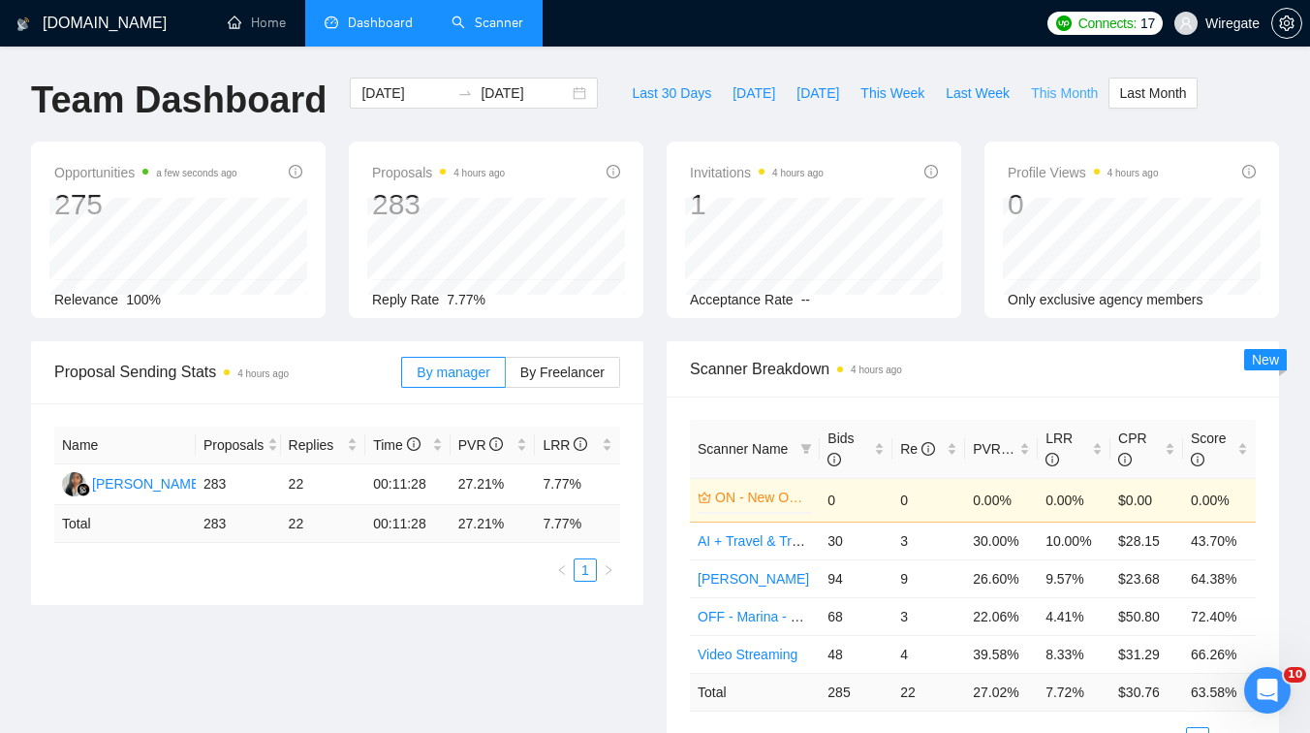
click at [1082, 87] on span "This Month" at bounding box center [1064, 92] width 67 height 21
type input "[DATE]"
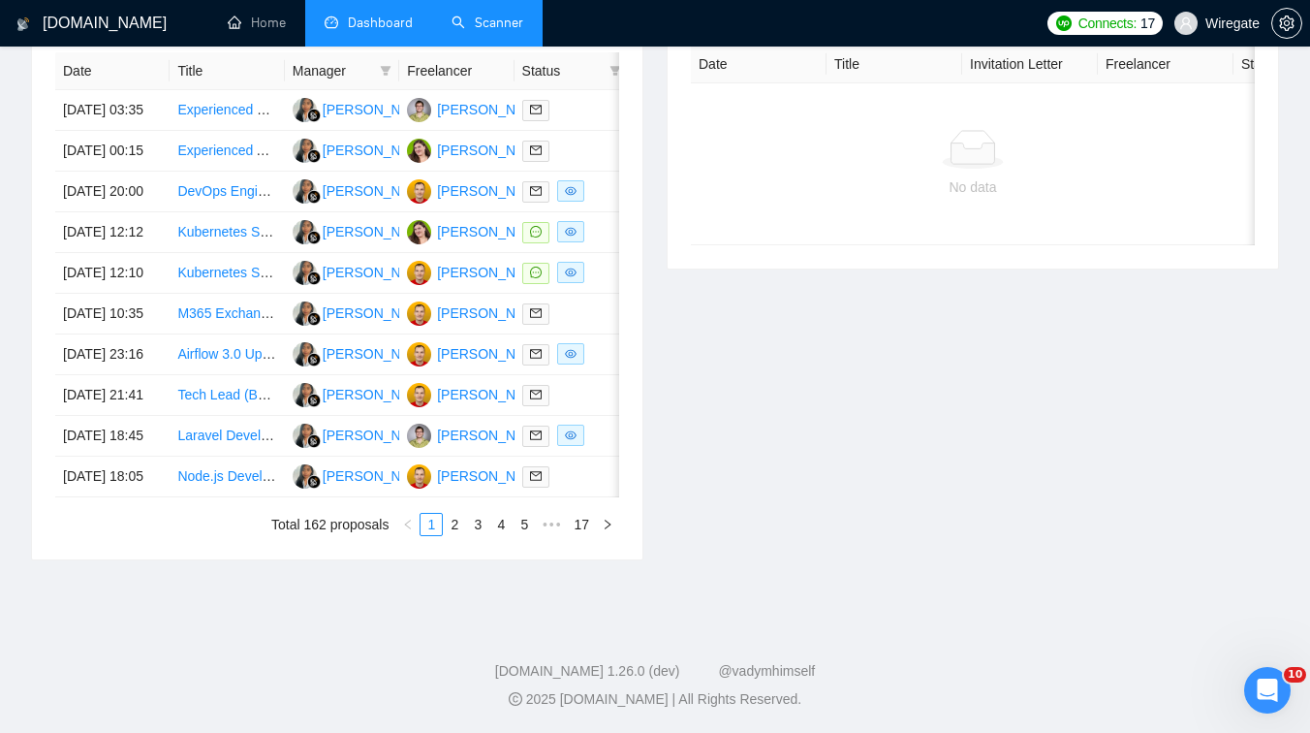
scroll to position [1009, 0]
click at [482, 524] on link "3" at bounding box center [477, 524] width 21 height 21
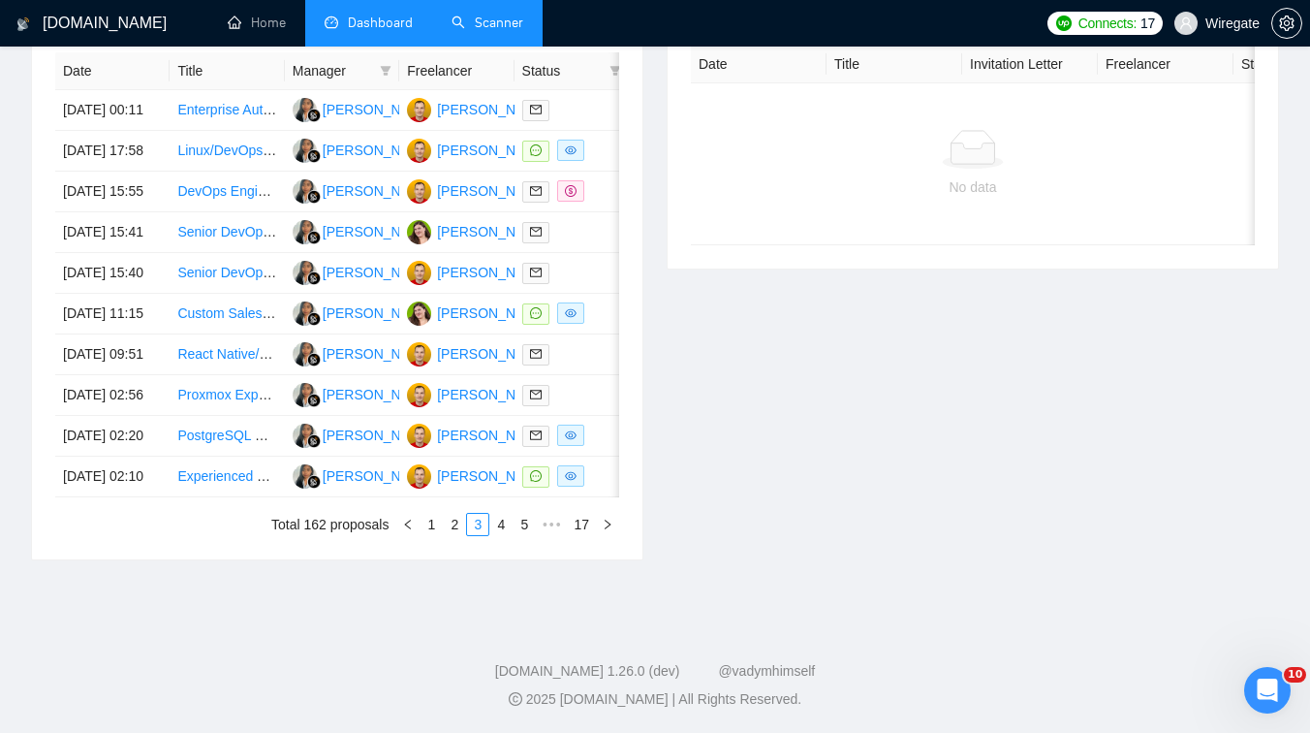
scroll to position [838, 0]
click at [251, 172] on td "Linux/DevOps Engineer for Proxmox Server with Guix VMs (Open Source Software Se…" at bounding box center [227, 151] width 114 height 41
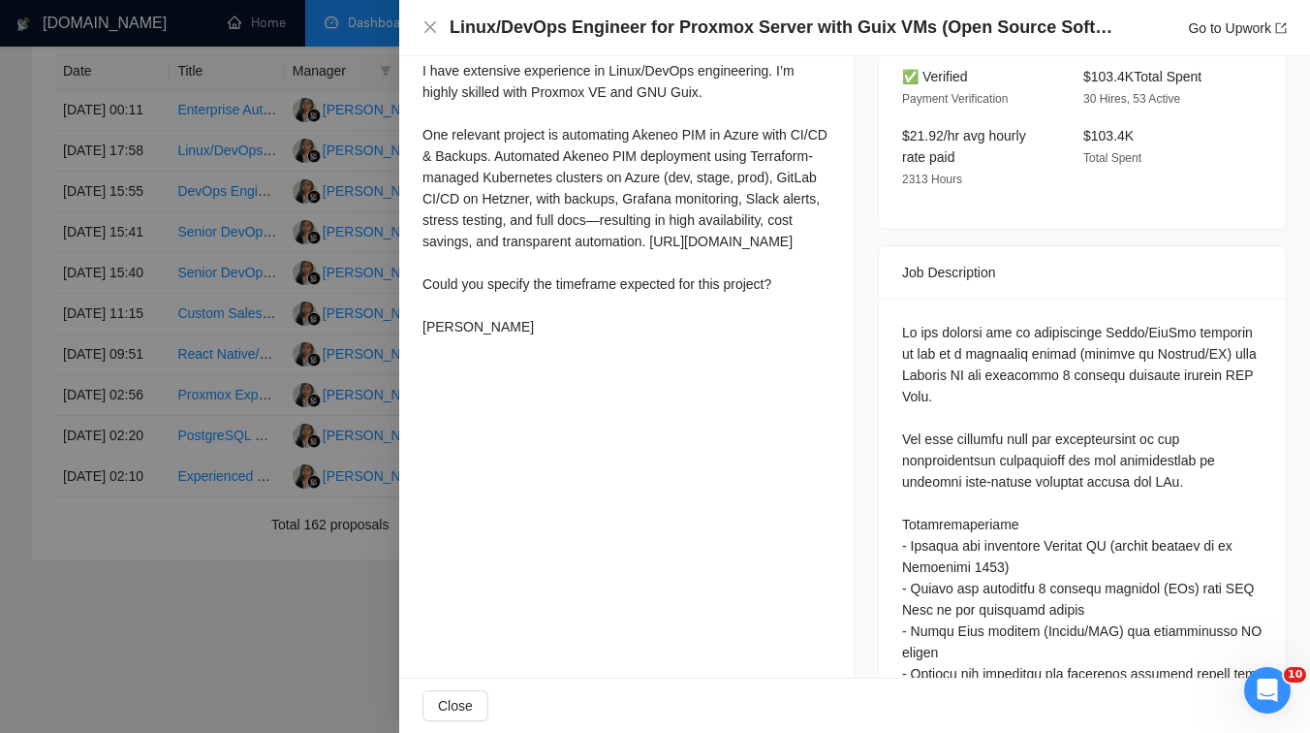
scroll to position [573, 0]
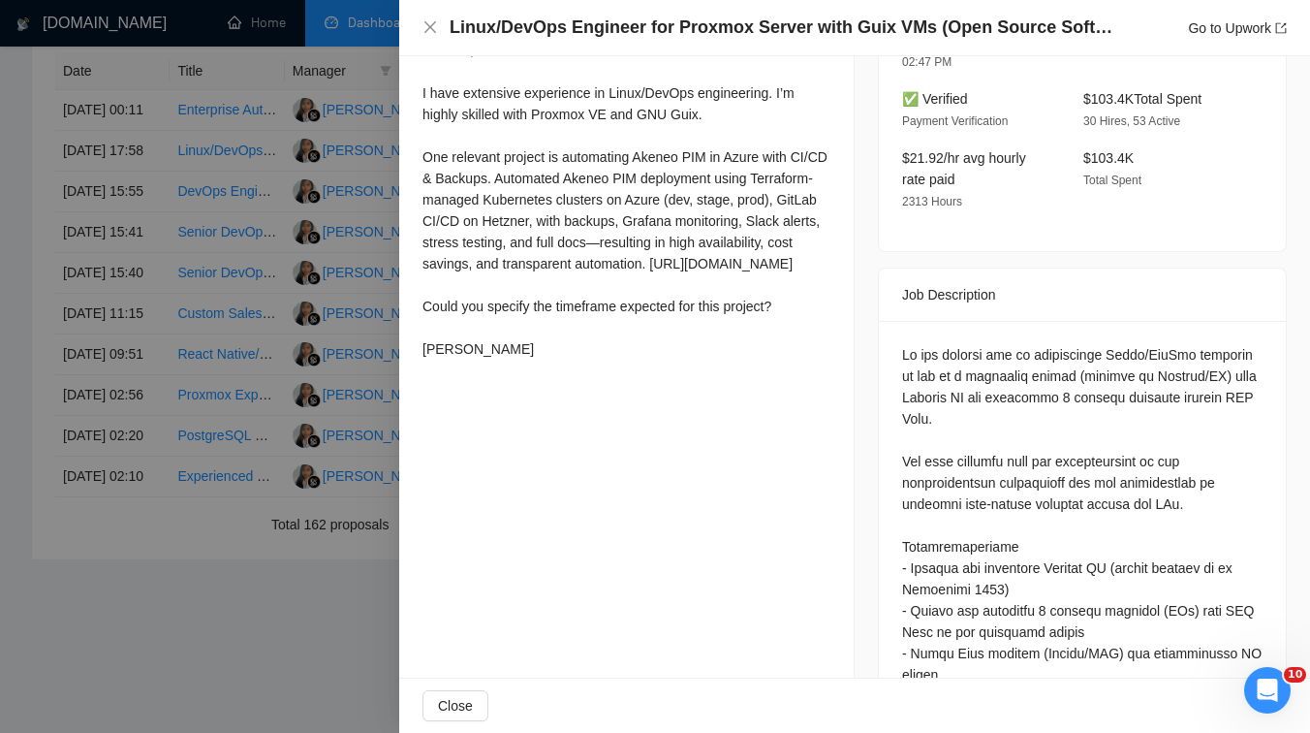
click at [305, 363] on div at bounding box center [655, 366] width 1310 height 733
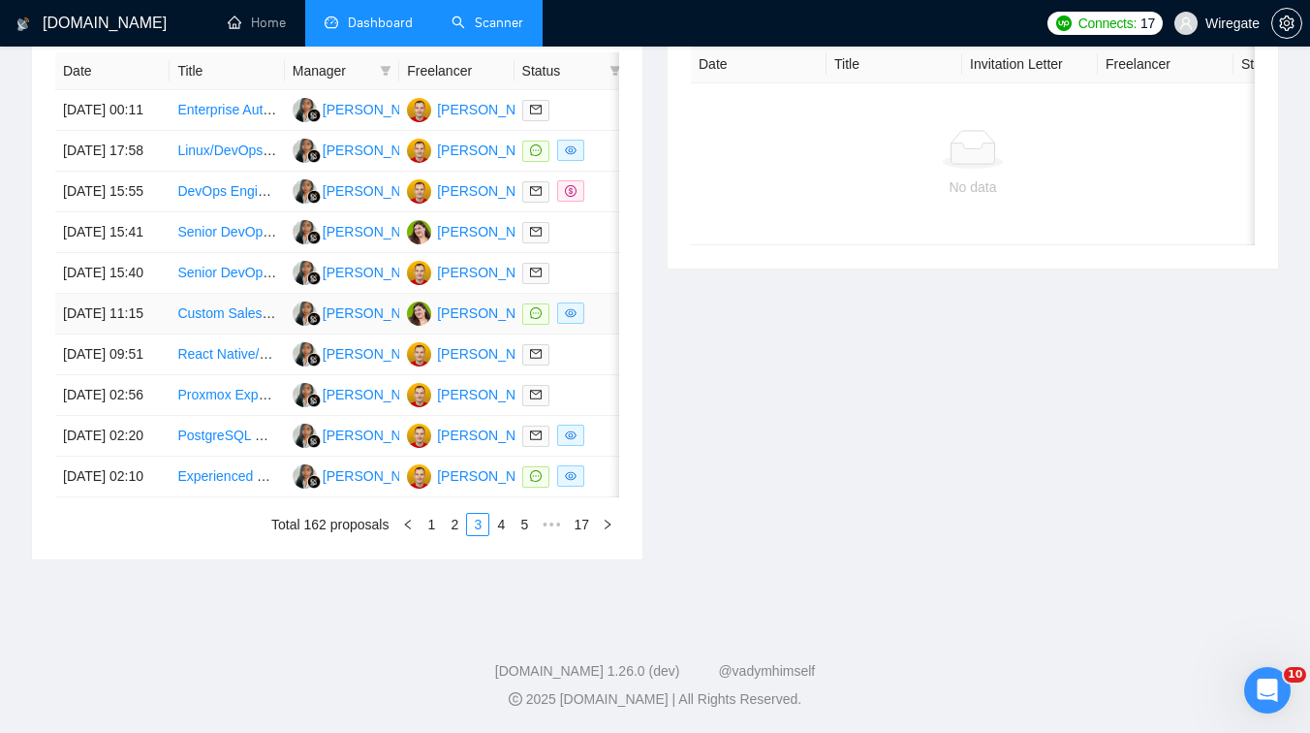
click at [266, 334] on td "Custom Sales Dashboard Development" at bounding box center [227, 314] width 114 height 41
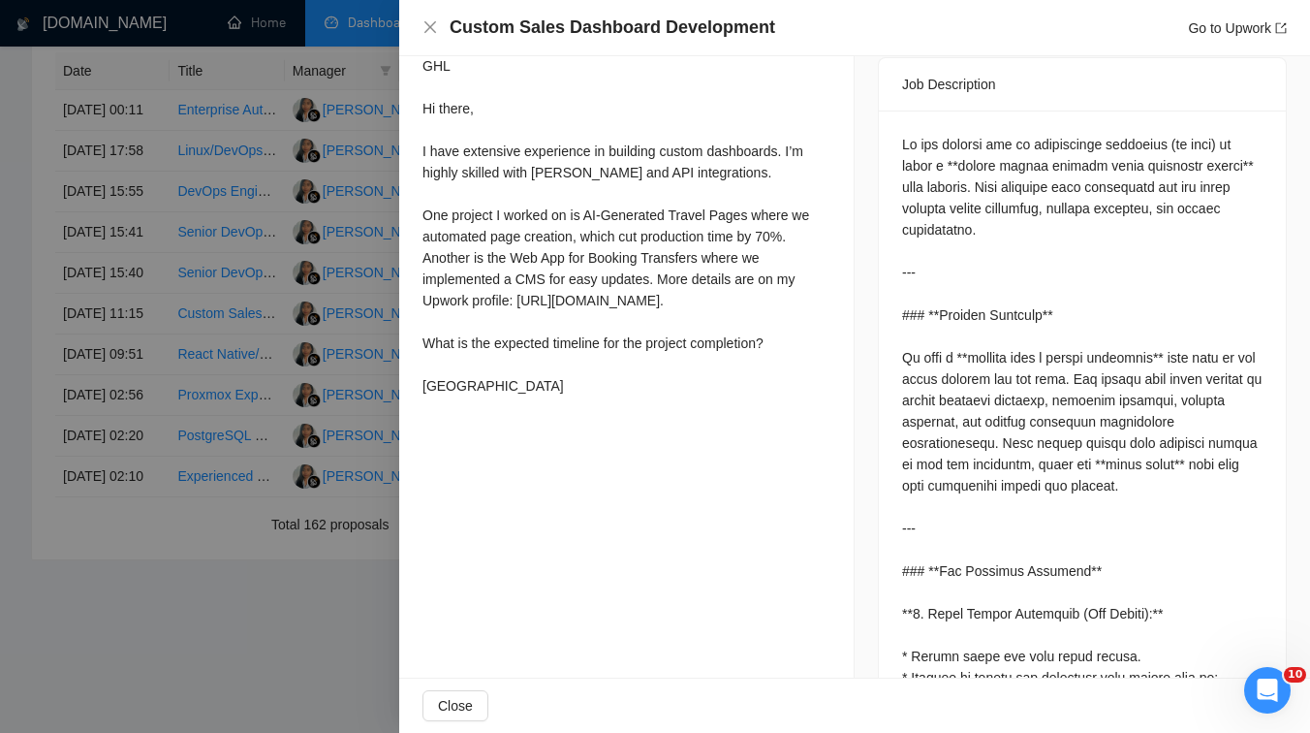
scroll to position [823, 0]
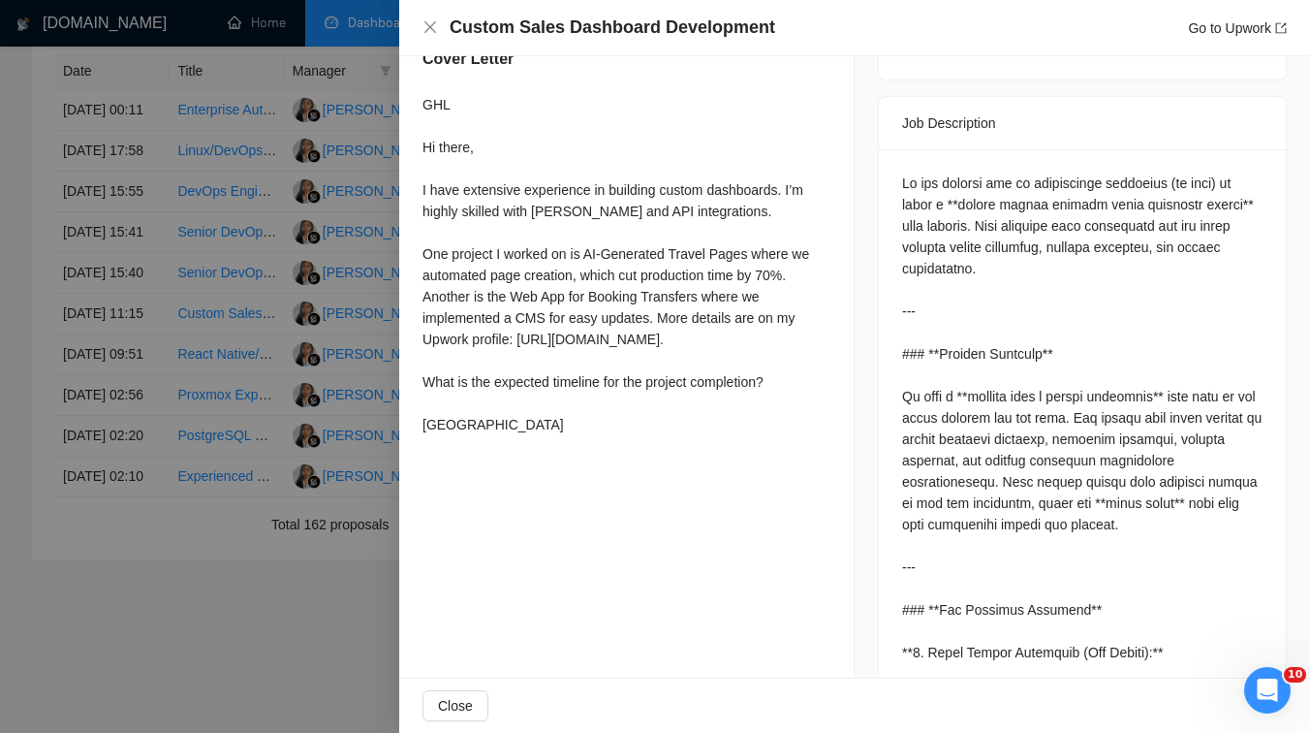
click at [261, 334] on div at bounding box center [655, 366] width 1310 height 733
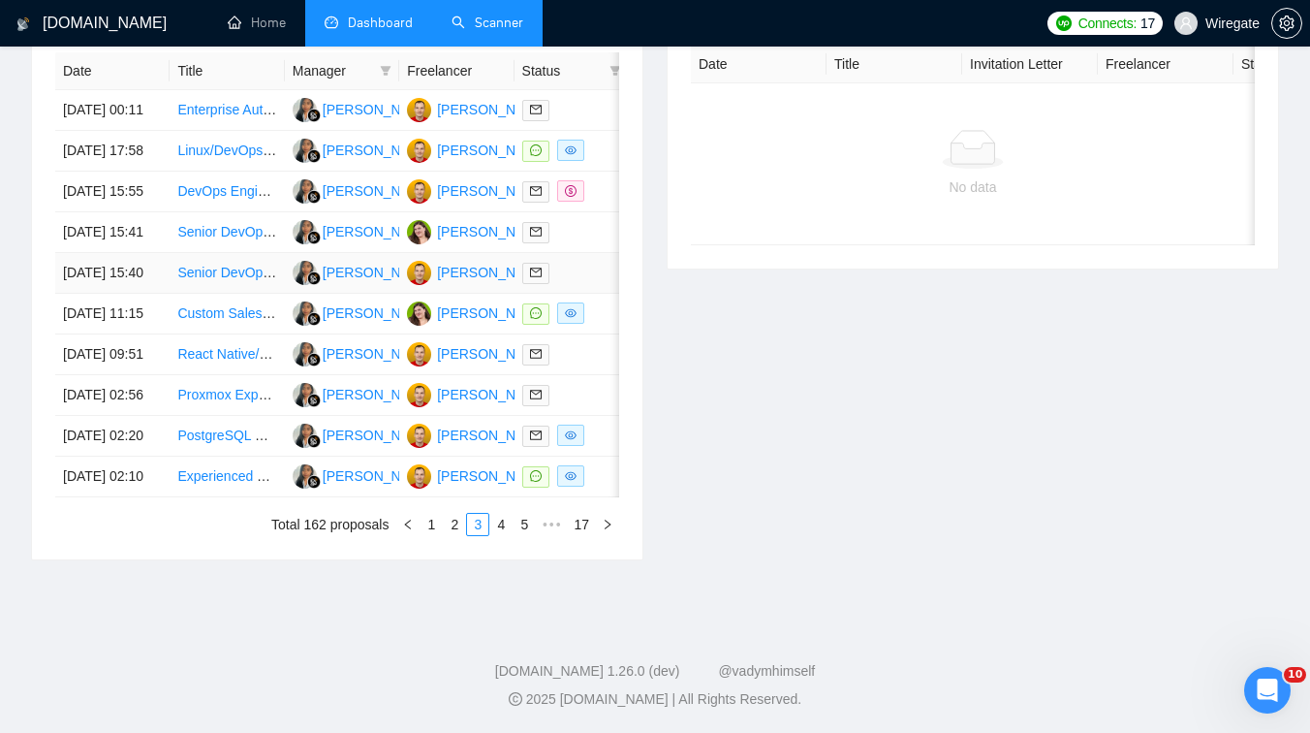
scroll to position [1009, 0]
click at [445, 524] on link "2" at bounding box center [454, 524] width 21 height 21
click at [426, 535] on link "1" at bounding box center [431, 524] width 21 height 21
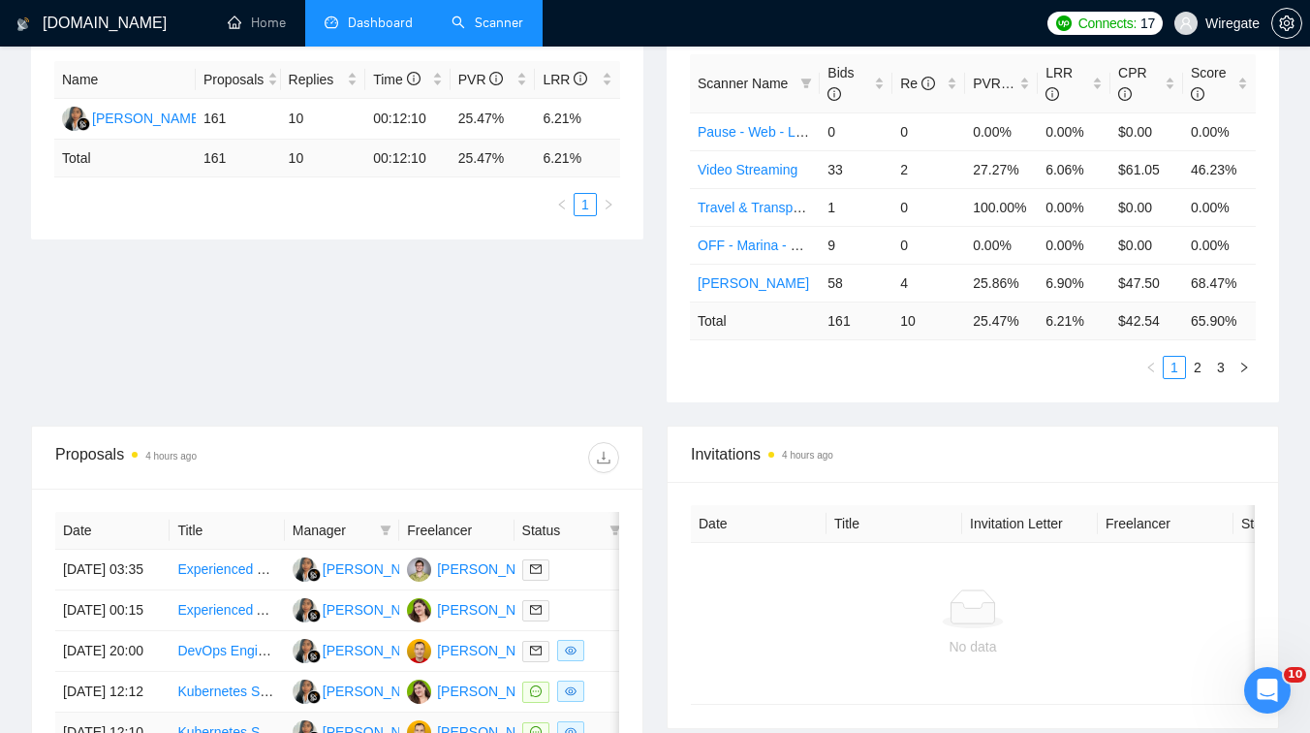
scroll to position [0, 0]
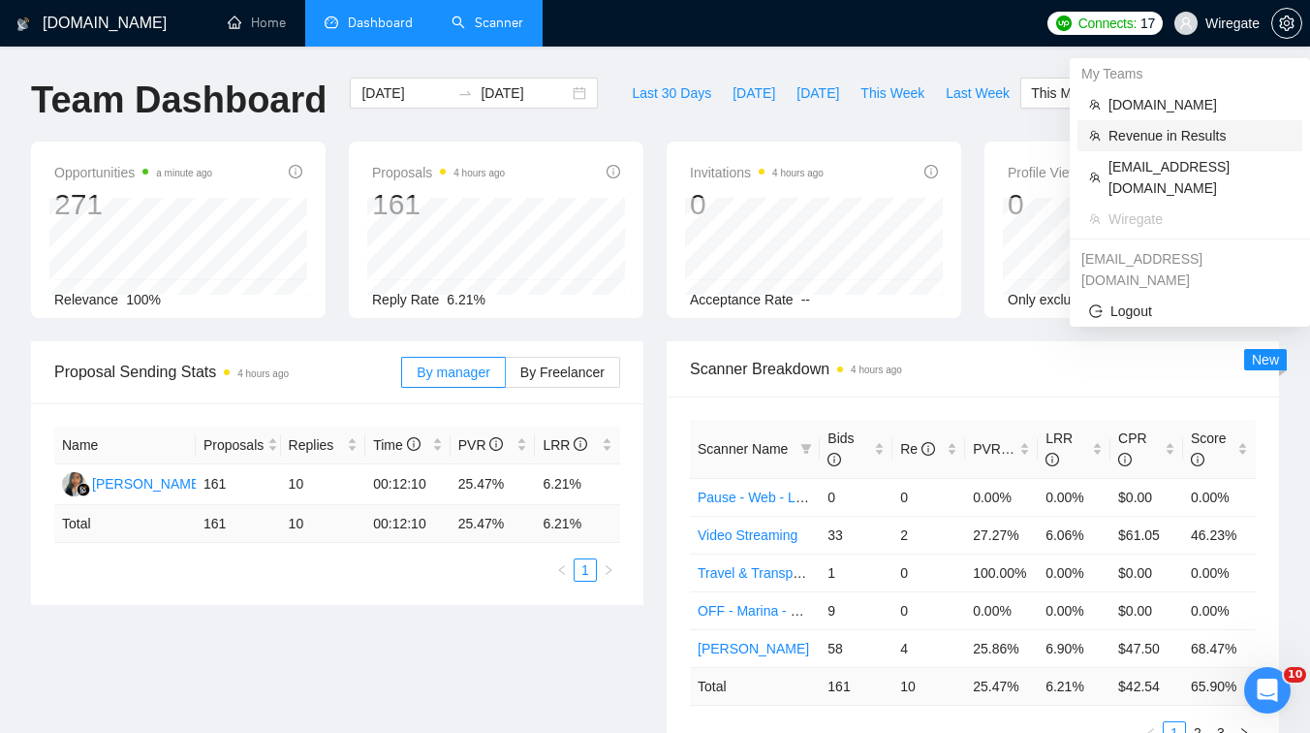
click at [1145, 131] on span "Revenue in Results" at bounding box center [1200, 135] width 182 height 21
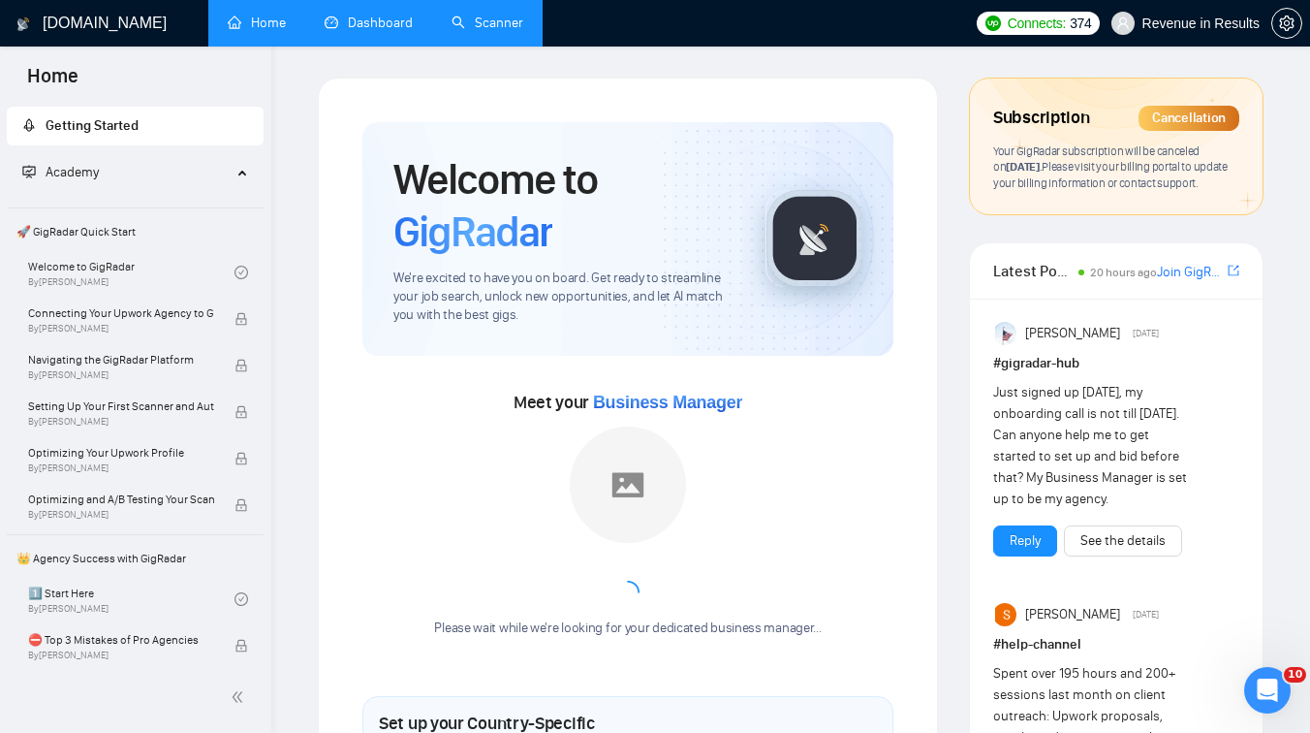
click at [359, 15] on link "Dashboard" at bounding box center [369, 23] width 88 height 16
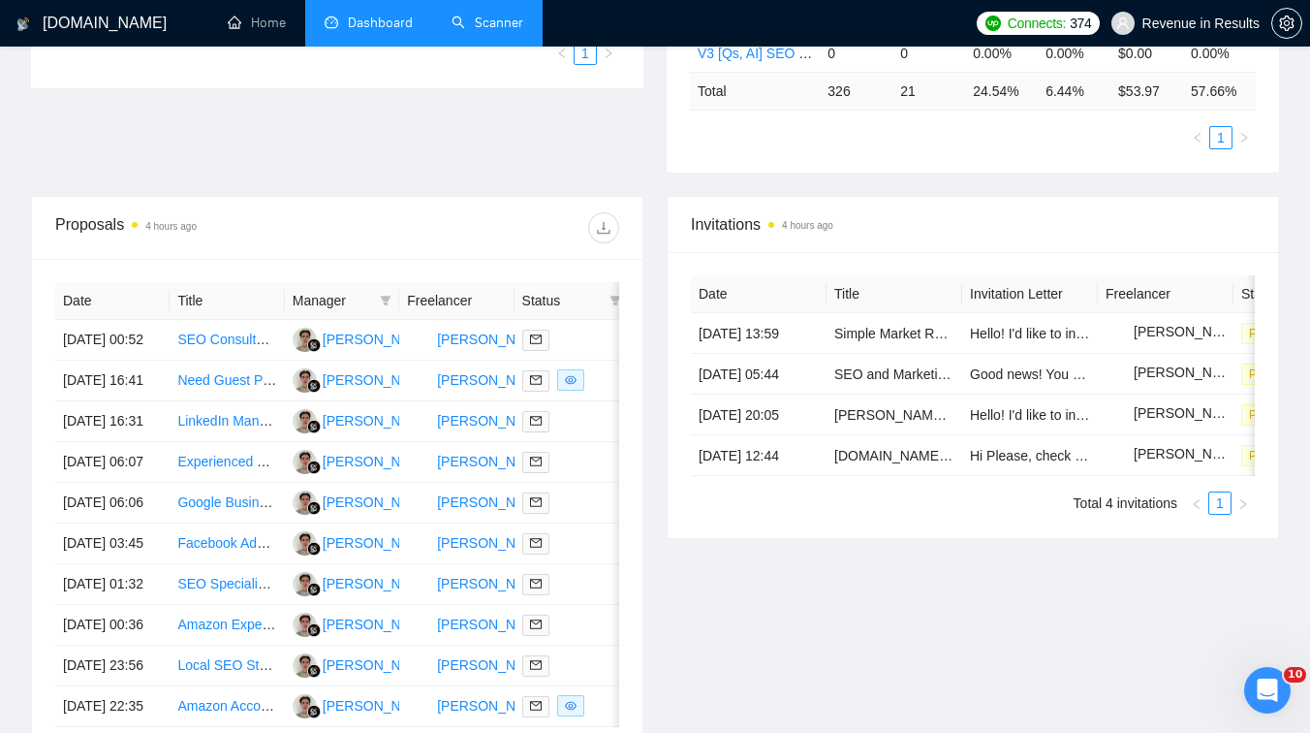
scroll to position [917, 0]
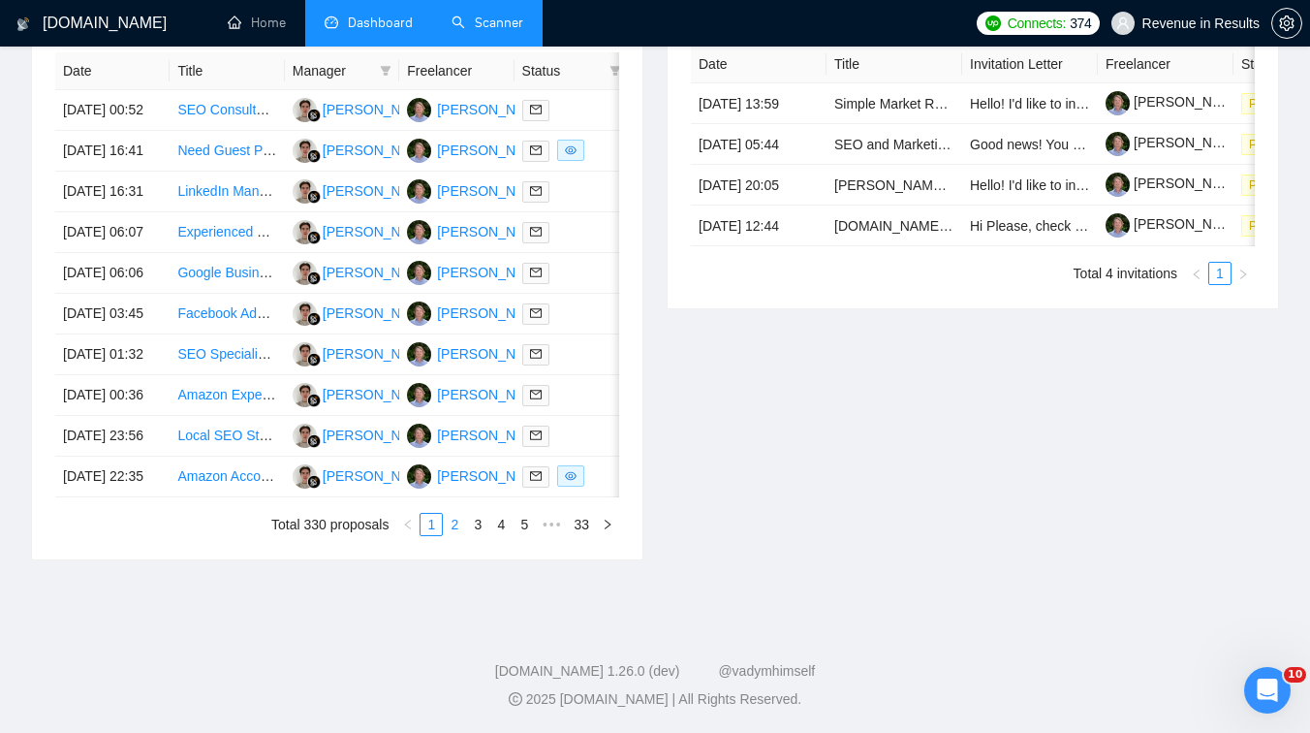
click at [452, 535] on link "2" at bounding box center [454, 524] width 21 height 21
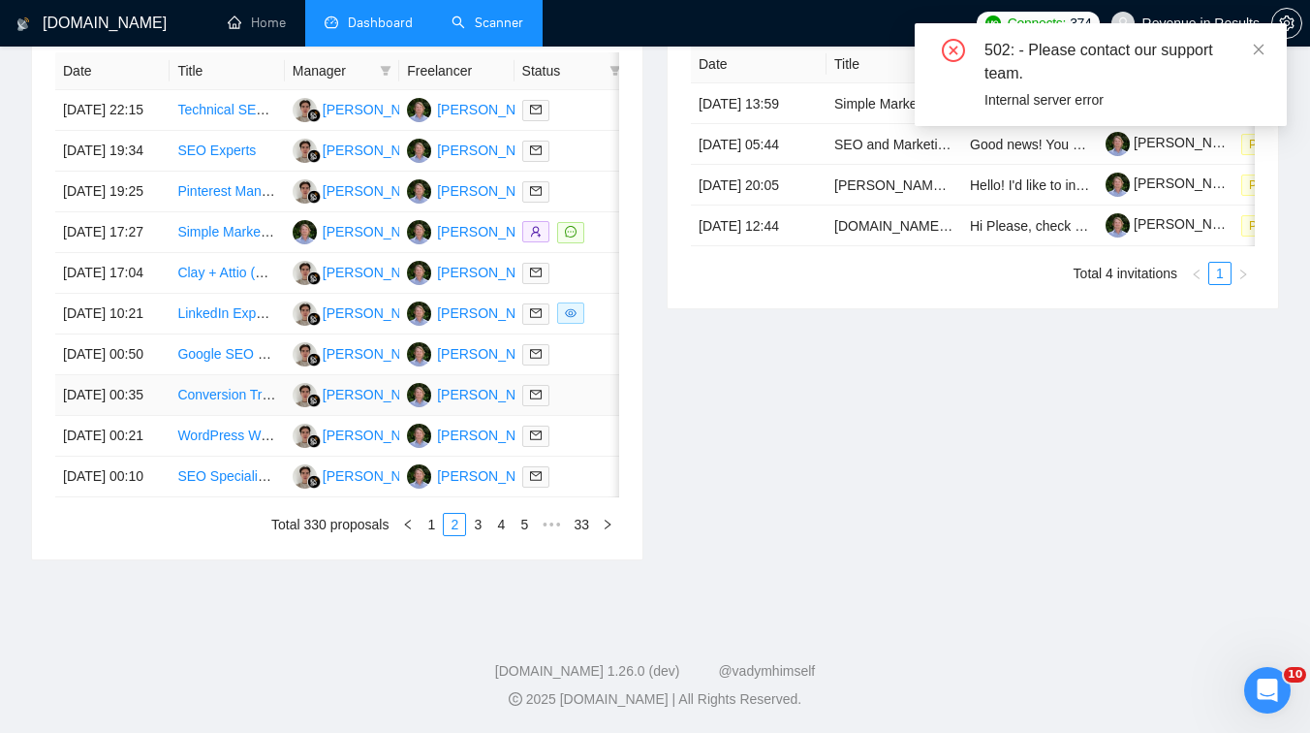
scroll to position [970, 0]
click at [479, 519] on link "3" at bounding box center [477, 524] width 21 height 21
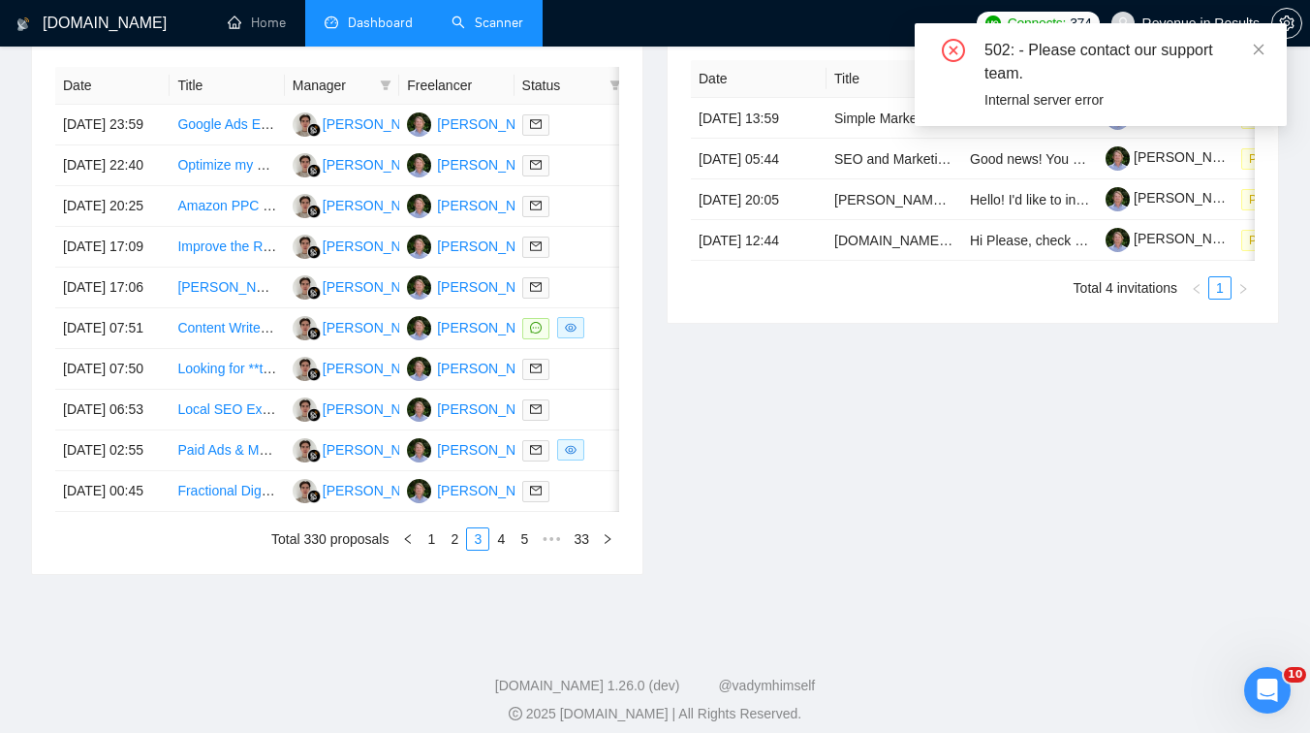
scroll to position [818, 0]
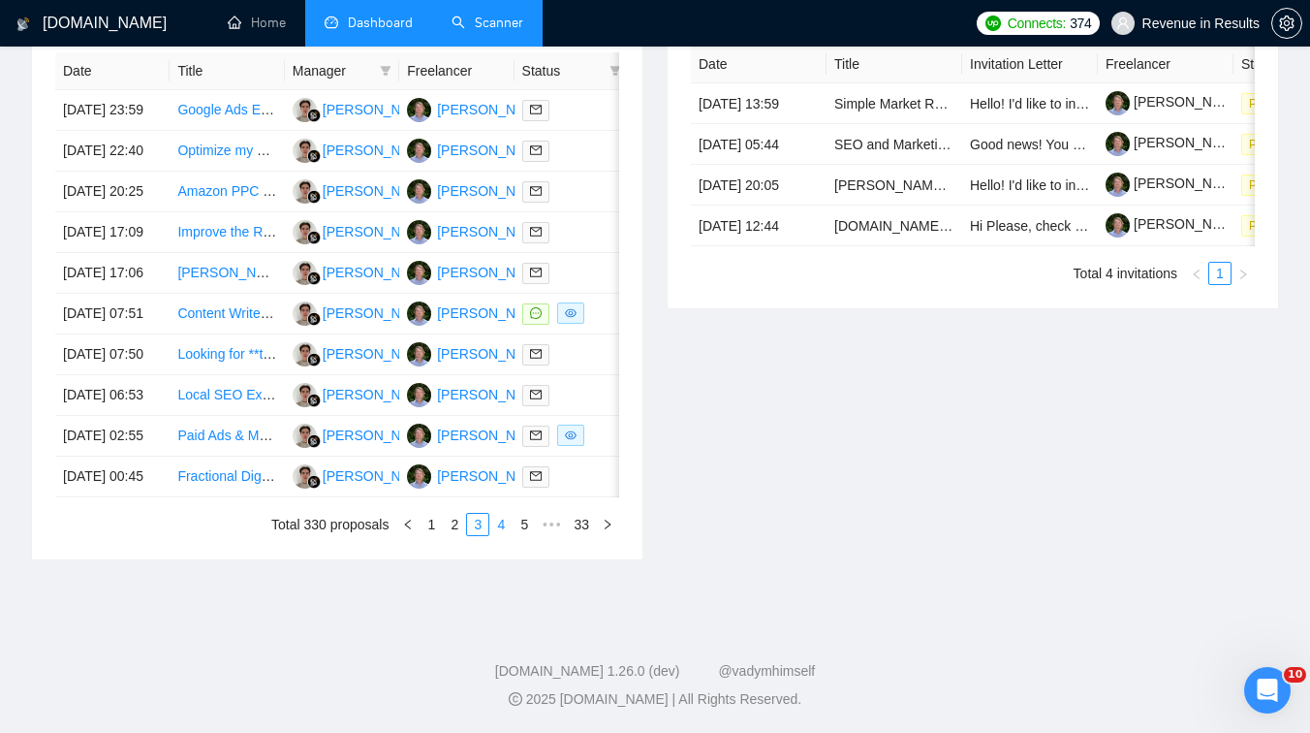
click at [498, 535] on link "4" at bounding box center [500, 524] width 21 height 21
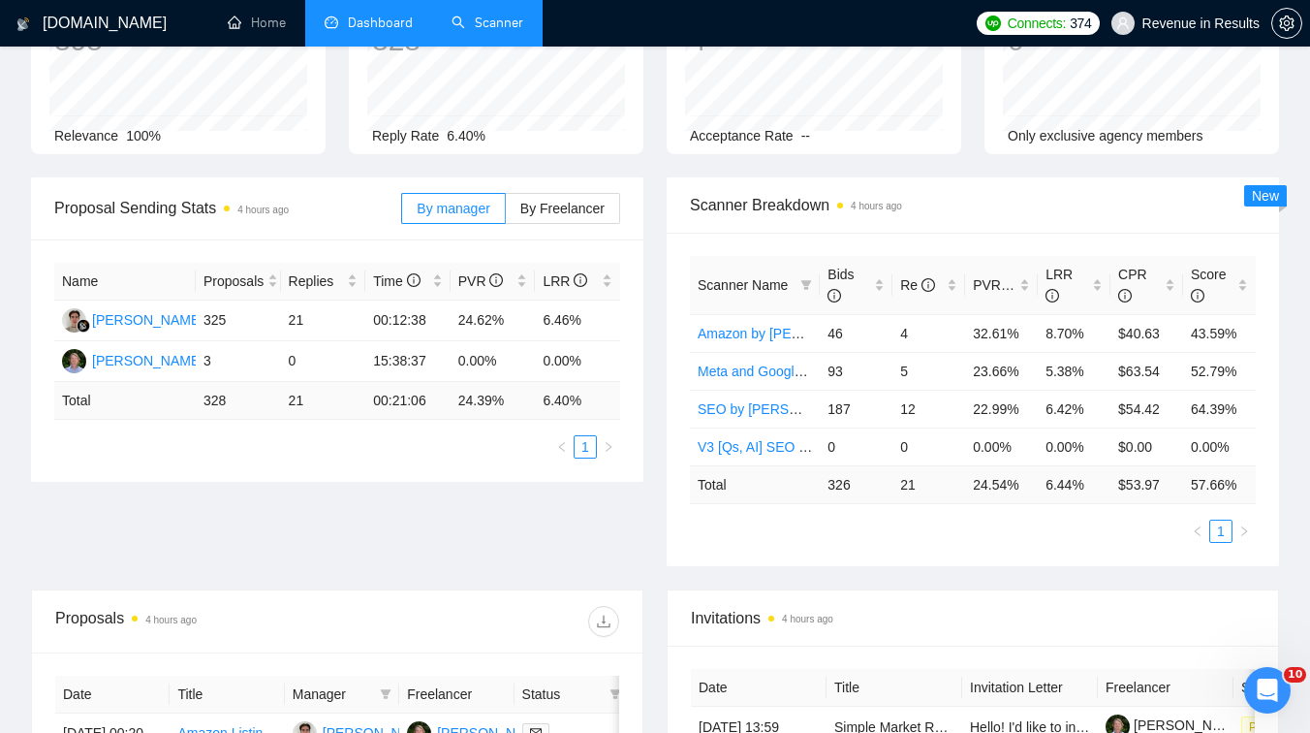
scroll to position [0, 0]
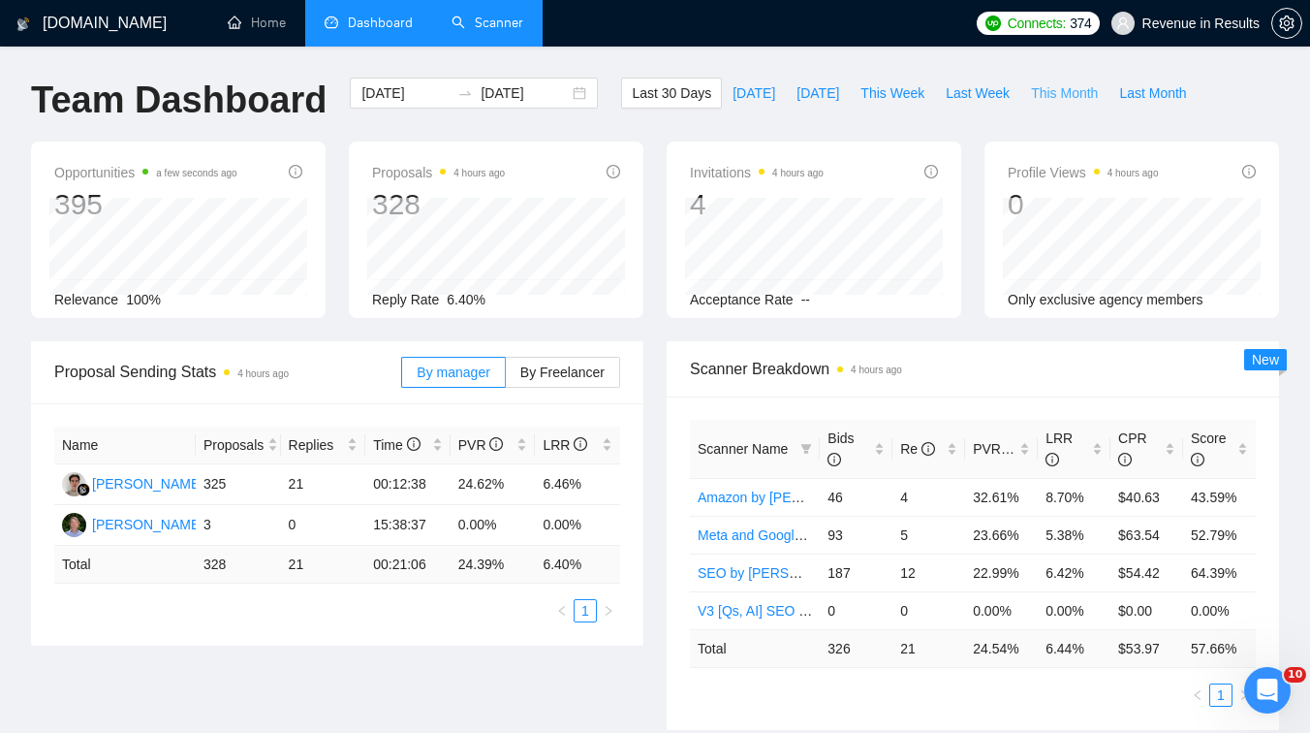
click at [1096, 89] on span "This Month" at bounding box center [1064, 92] width 67 height 21
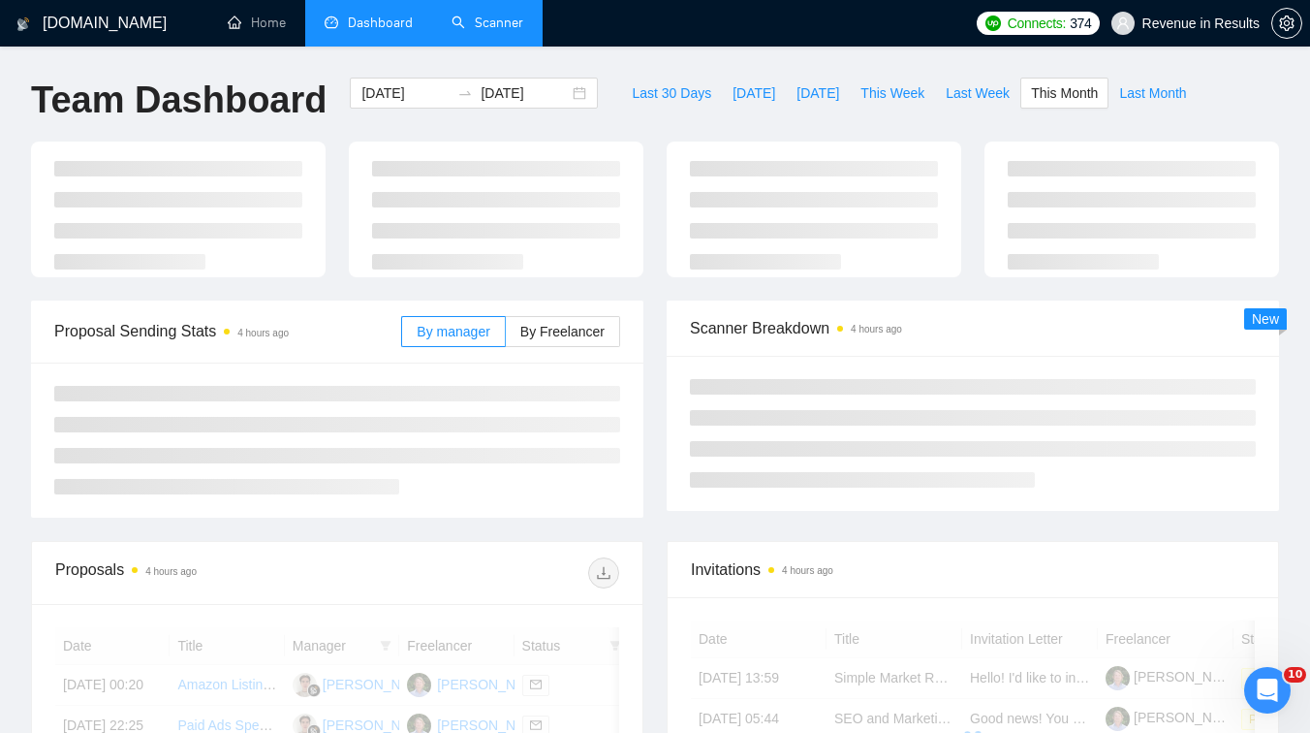
scroll to position [77, 0]
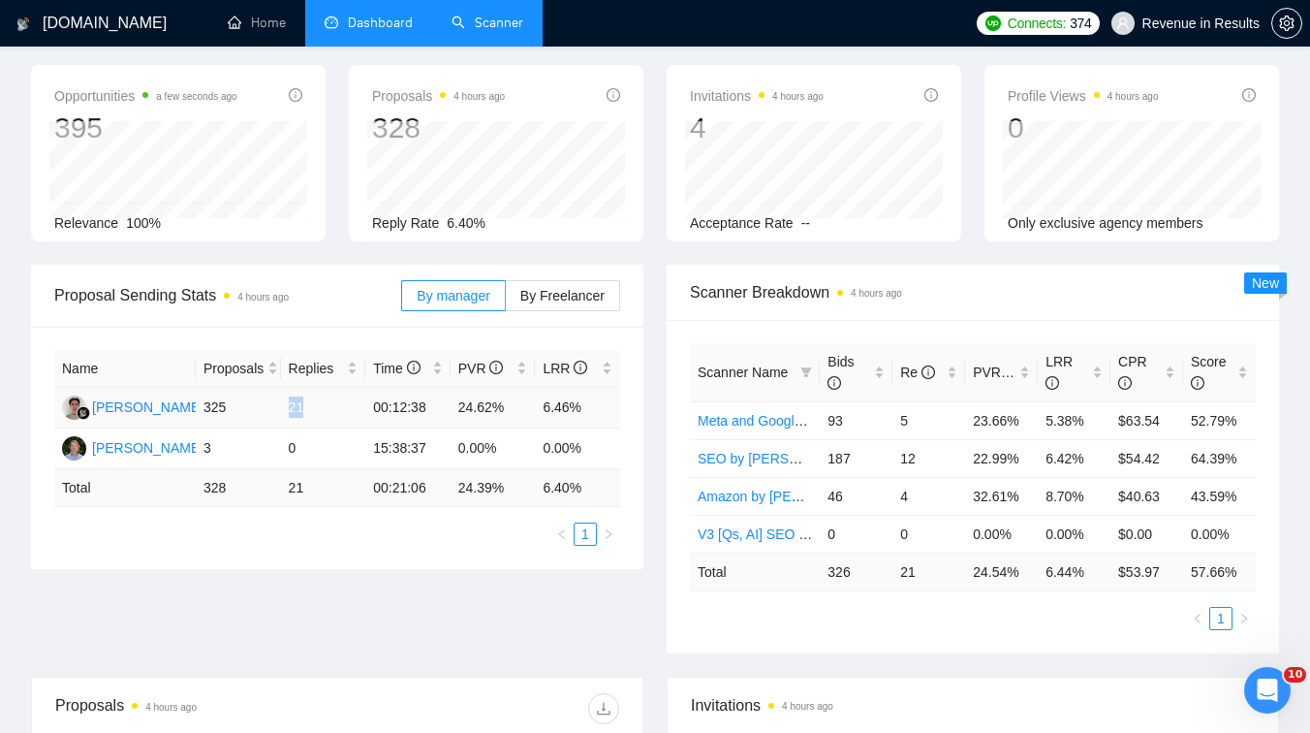
drag, startPoint x: 284, startPoint y: 405, endPoint x: 314, endPoint y: 406, distance: 30.1
click at [314, 406] on td "21" at bounding box center [323, 408] width 85 height 41
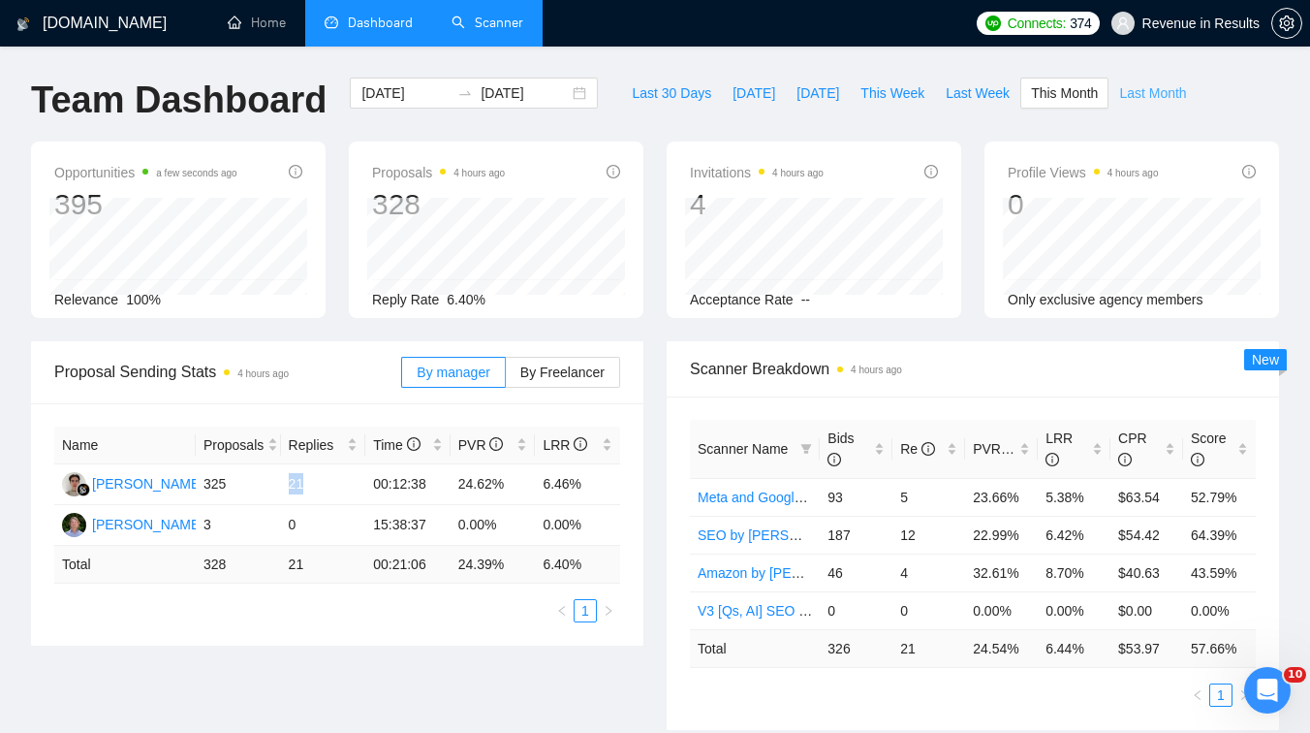
click at [1139, 92] on span "Last Month" at bounding box center [1152, 92] width 67 height 21
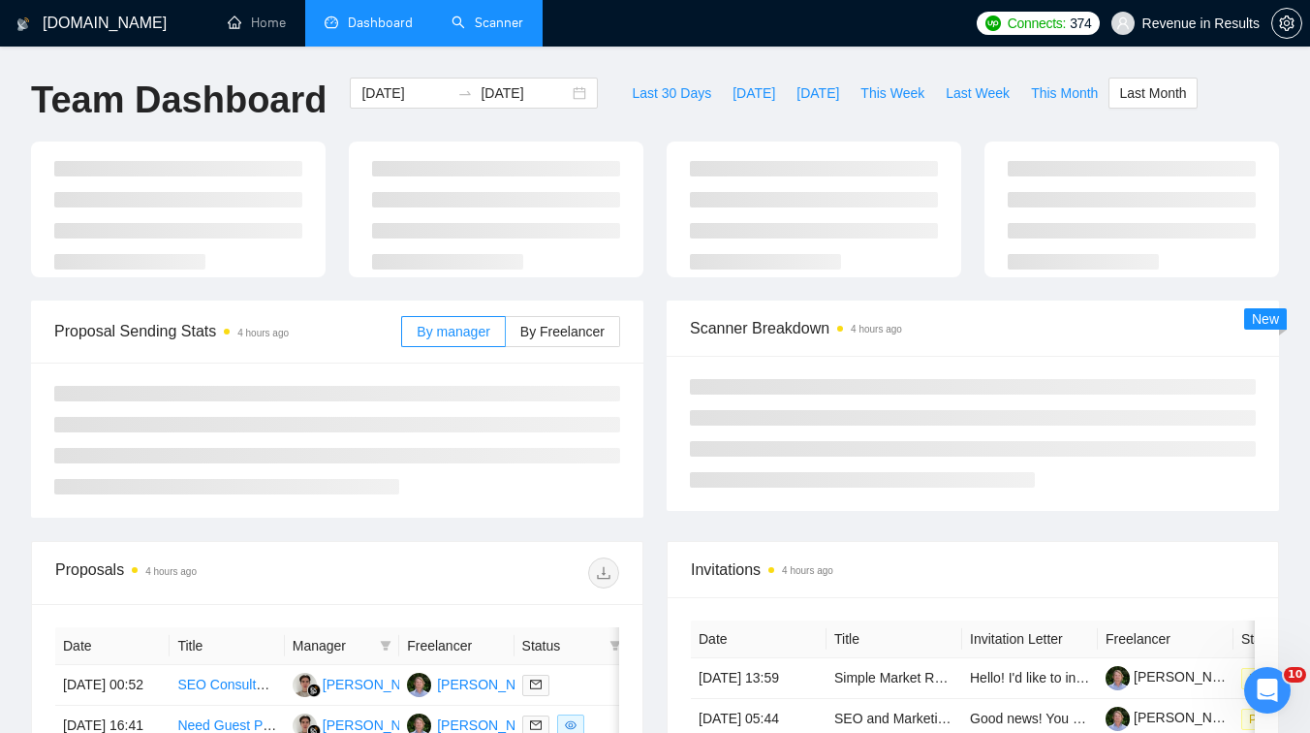
type input "[DATE]"
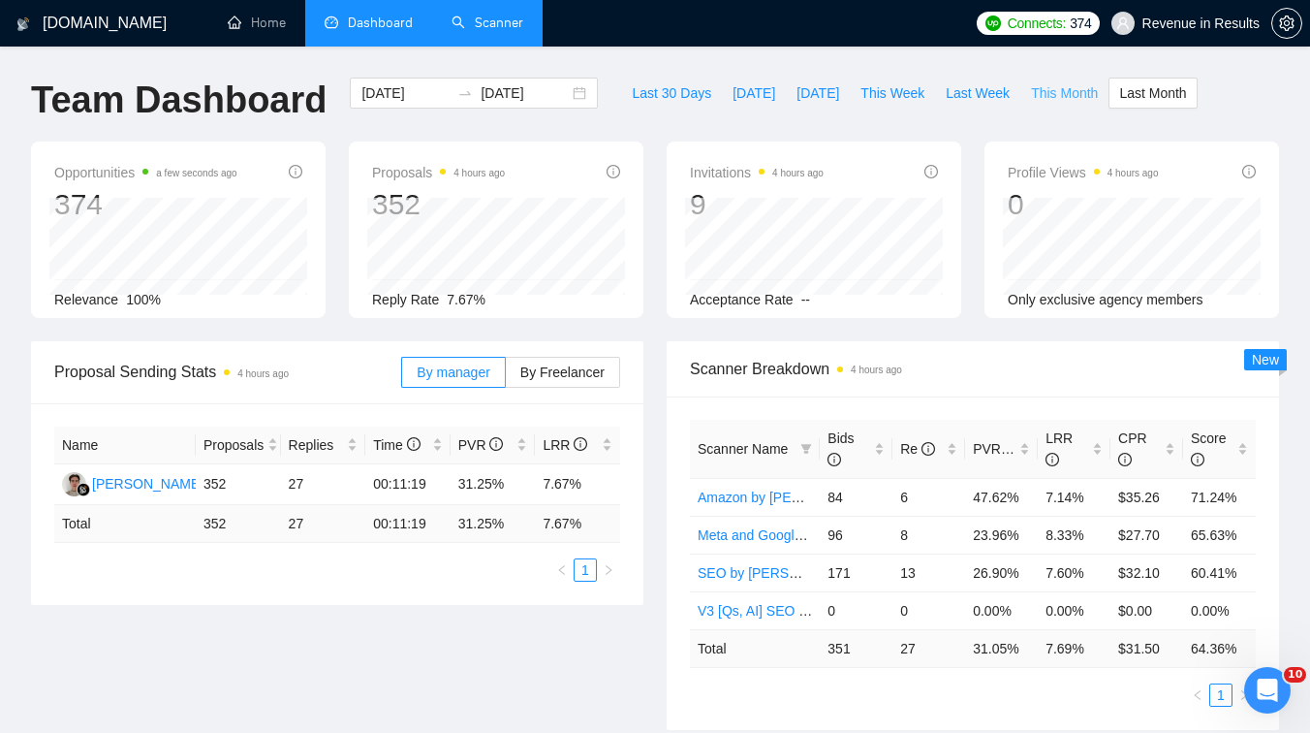
click at [1046, 90] on span "This Month" at bounding box center [1064, 92] width 67 height 21
type input "[DATE]"
